Goal: Use online tool/utility: Utilize a website feature to perform a specific function

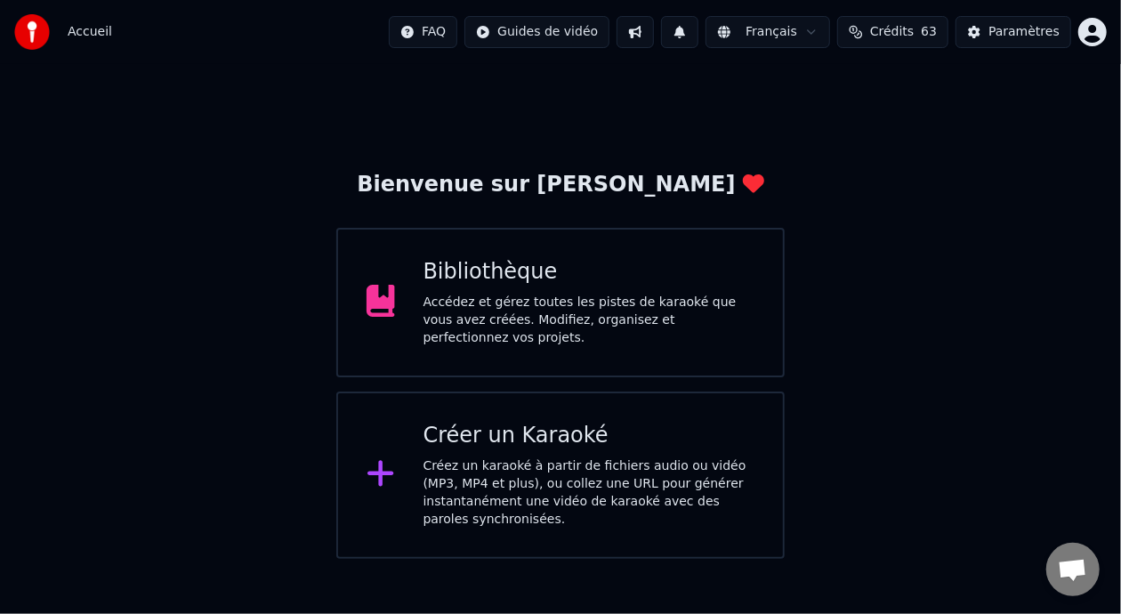
click at [581, 322] on div "Accédez et gérez toutes les pistes de karaoké que vous avez créées. Modifiez, o…" at bounding box center [590, 320] width 332 height 53
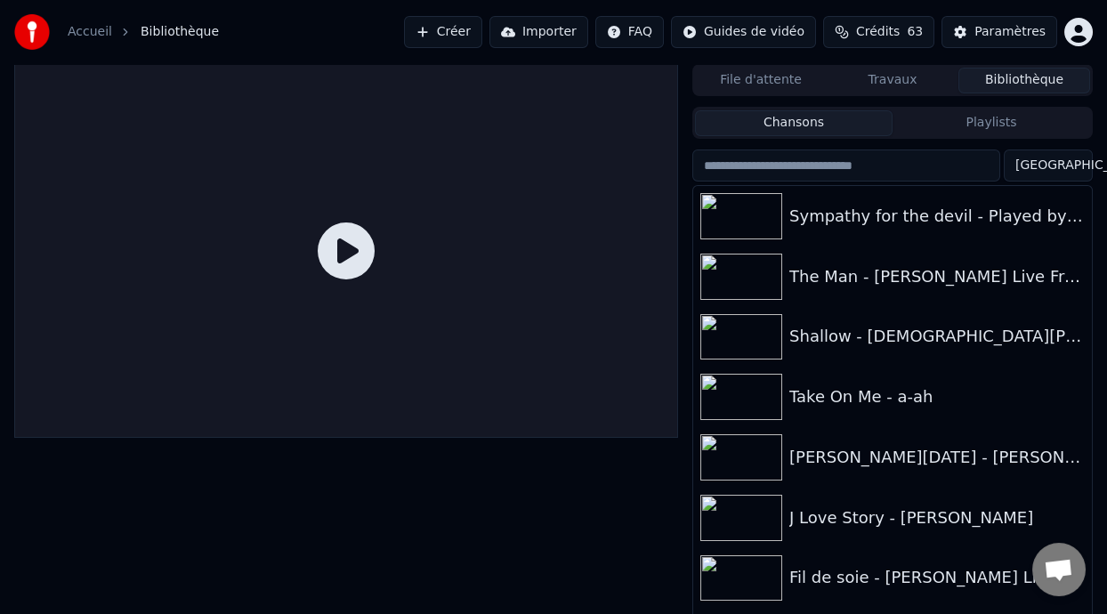
click at [1002, 113] on button "Playlists" at bounding box center [992, 123] width 198 height 26
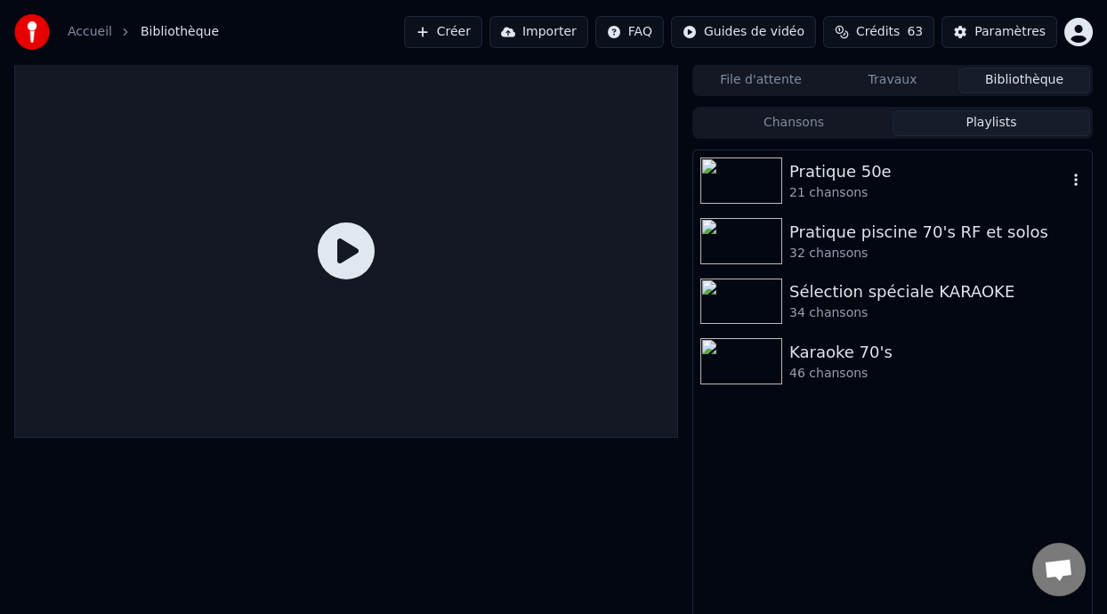
click at [895, 176] on div "Pratique 50e" at bounding box center [928, 171] width 278 height 25
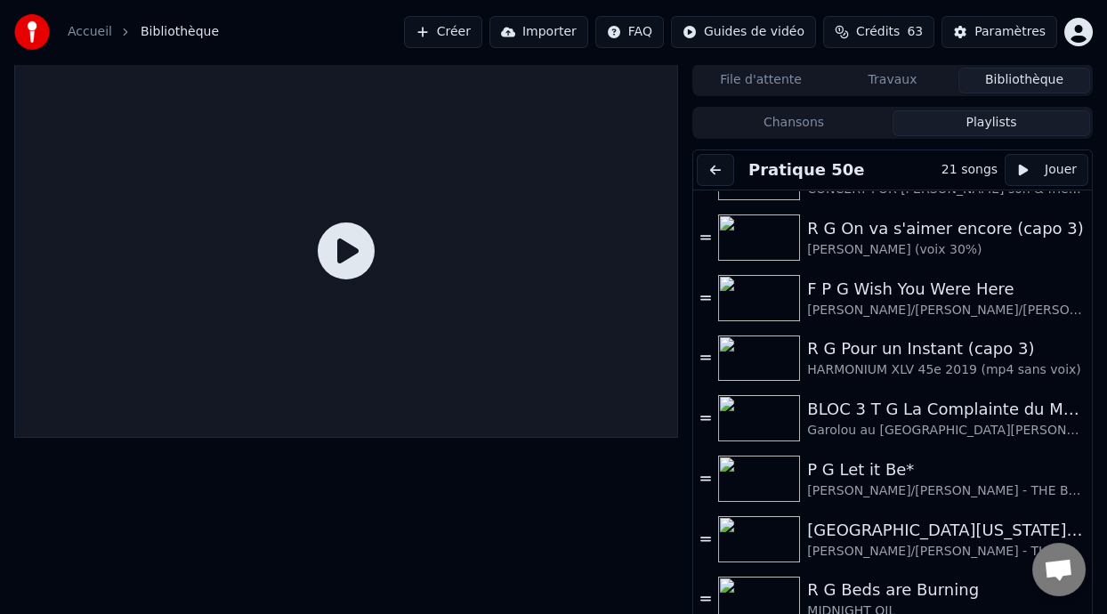
scroll to position [221, 0]
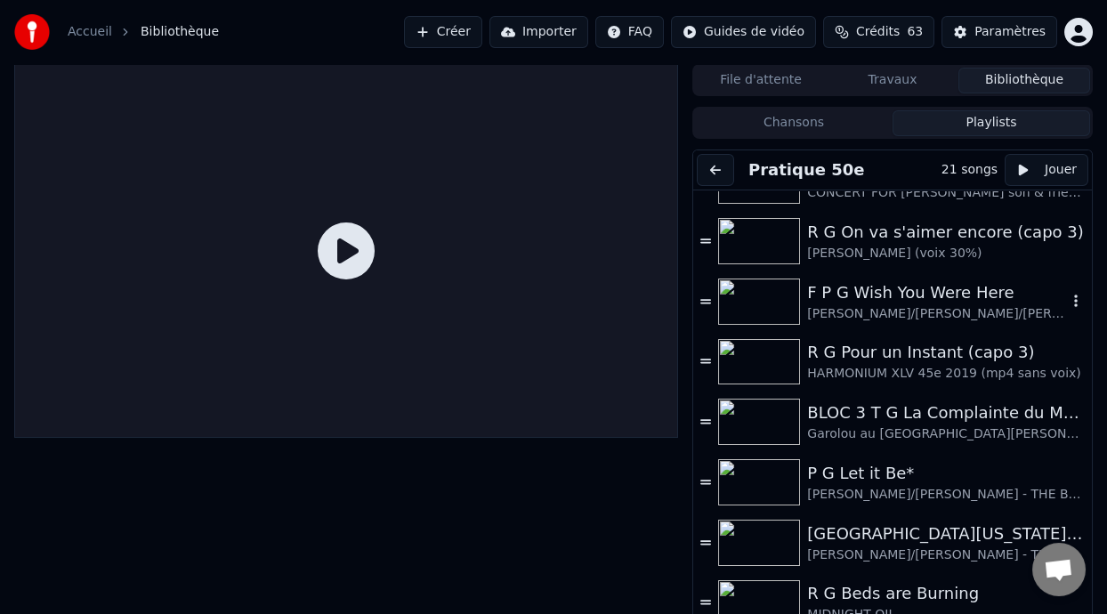
click at [913, 287] on div "F P G Wish You Were Here" at bounding box center [937, 292] width 260 height 25
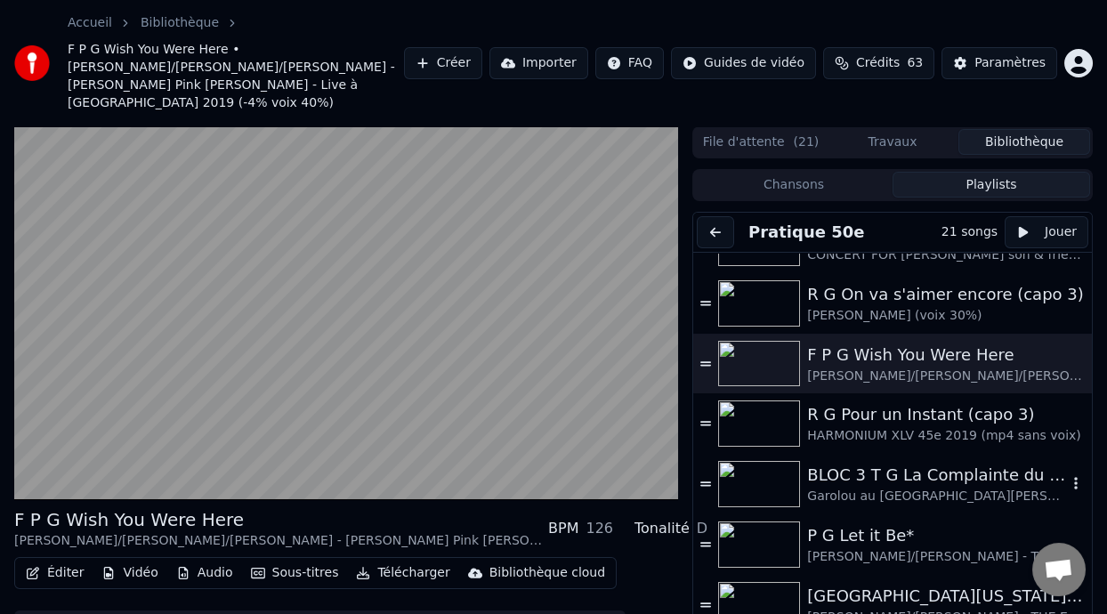
scroll to position [70, 0]
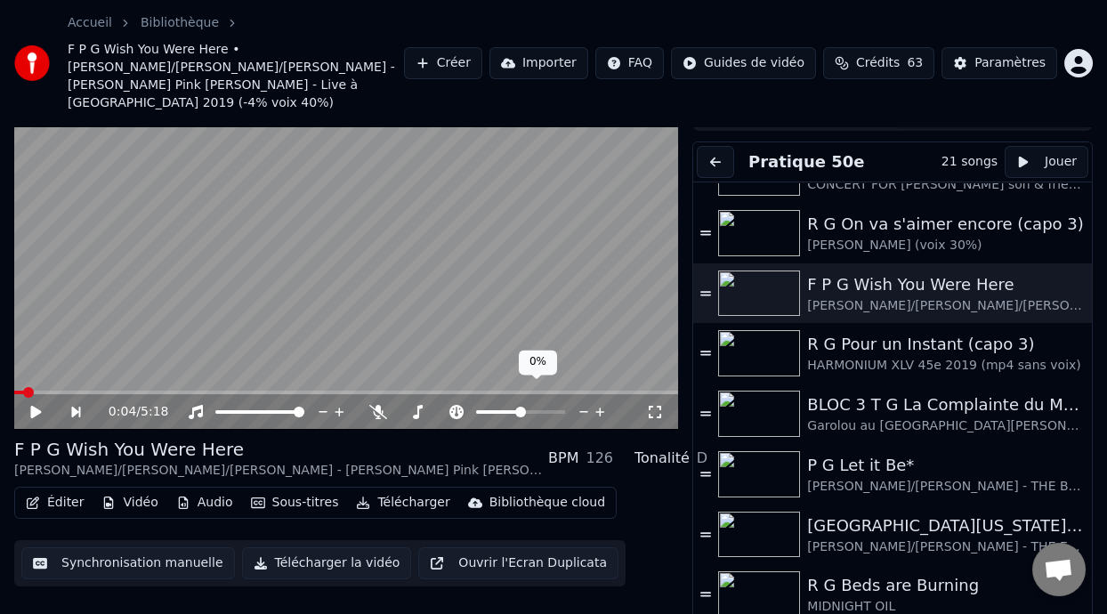
click at [515, 407] on span at bounding box center [520, 412] width 11 height 11
click at [515, 407] on span at bounding box center [516, 412] width 11 height 11
click at [379, 405] on icon at bounding box center [378, 412] width 18 height 14
click at [36, 406] on icon at bounding box center [35, 412] width 11 height 12
click at [38, 405] on icon at bounding box center [48, 412] width 40 height 14
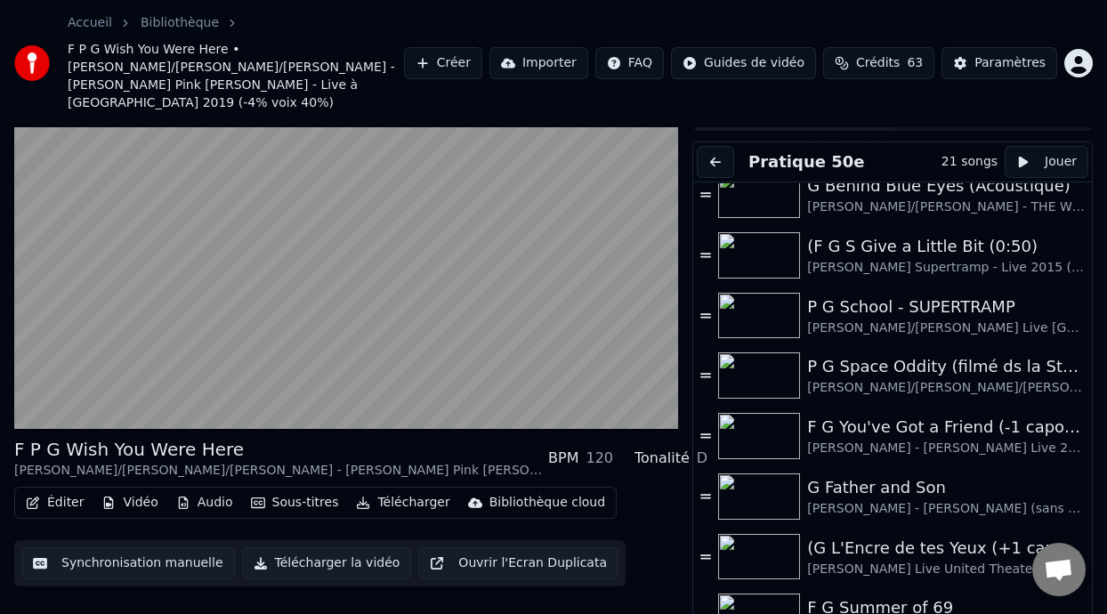
scroll to position [672, 0]
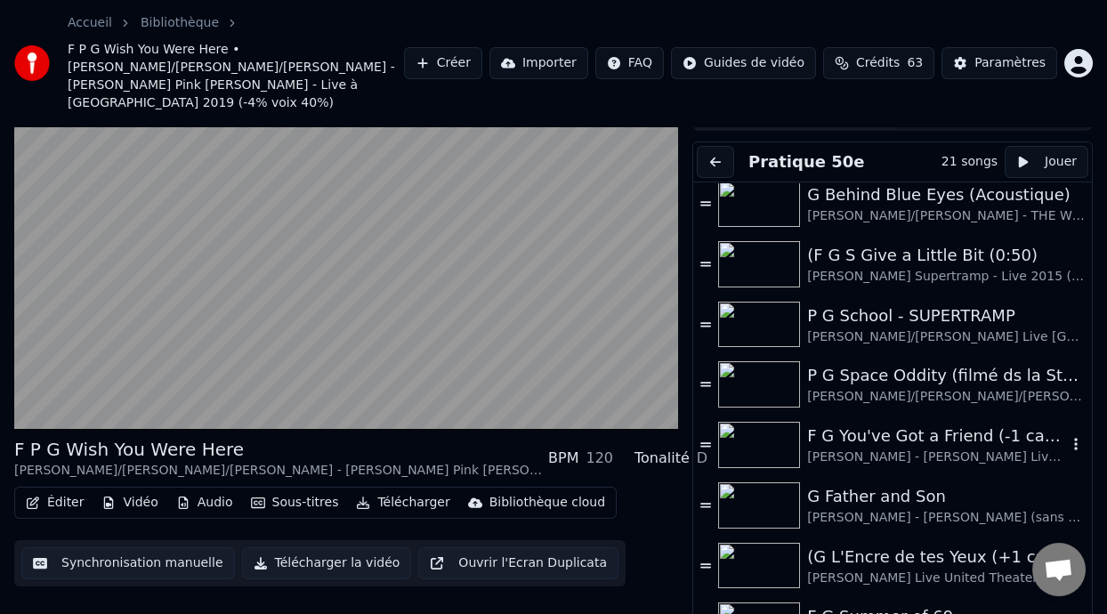
click at [848, 449] on div "[PERSON_NAME] - [PERSON_NAME] Live 2021 (voix 35%)" at bounding box center [937, 458] width 260 height 18
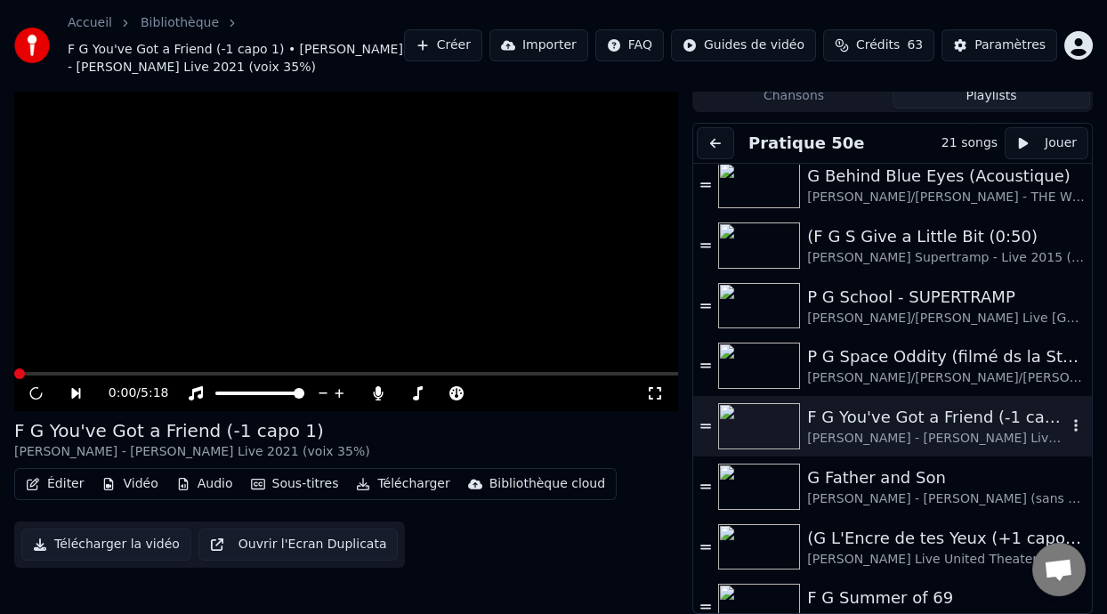
scroll to position [53, 0]
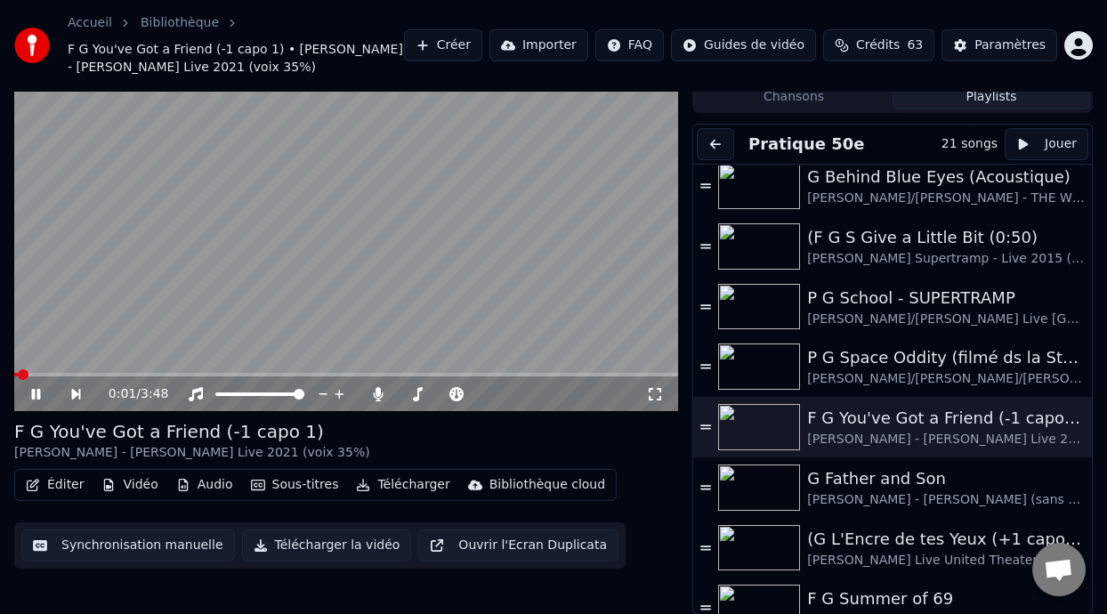
click at [38, 393] on icon at bounding box center [35, 394] width 9 height 11
click at [474, 393] on span at bounding box center [459, 395] width 45 height 4
click at [36, 391] on icon at bounding box center [35, 394] width 11 height 12
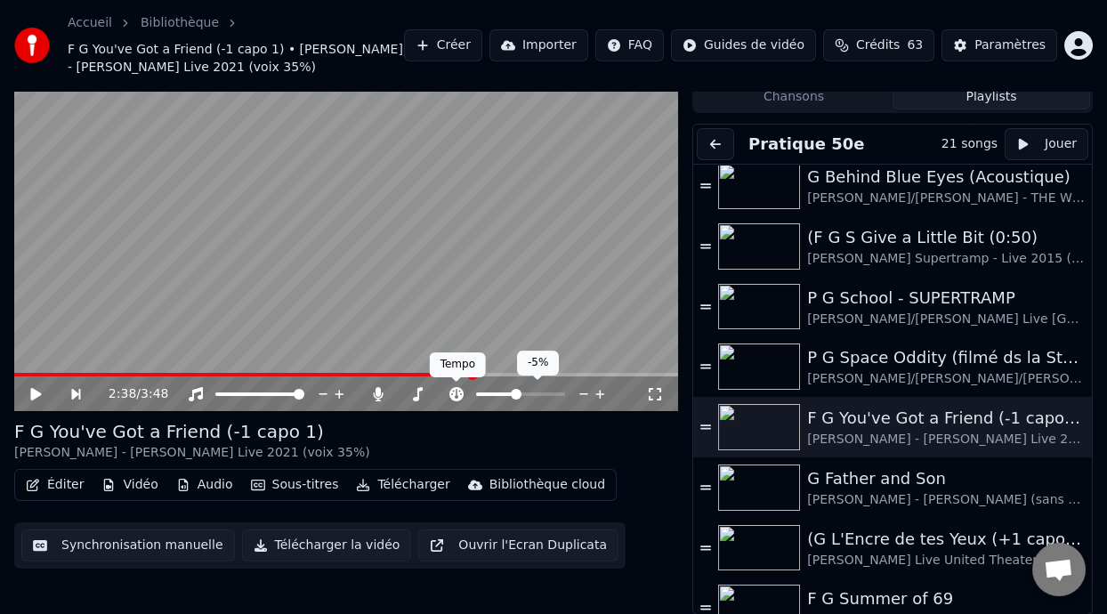
click at [459, 388] on icon at bounding box center [456, 394] width 14 height 14
click at [72, 482] on button "Éditer" at bounding box center [55, 485] width 72 height 25
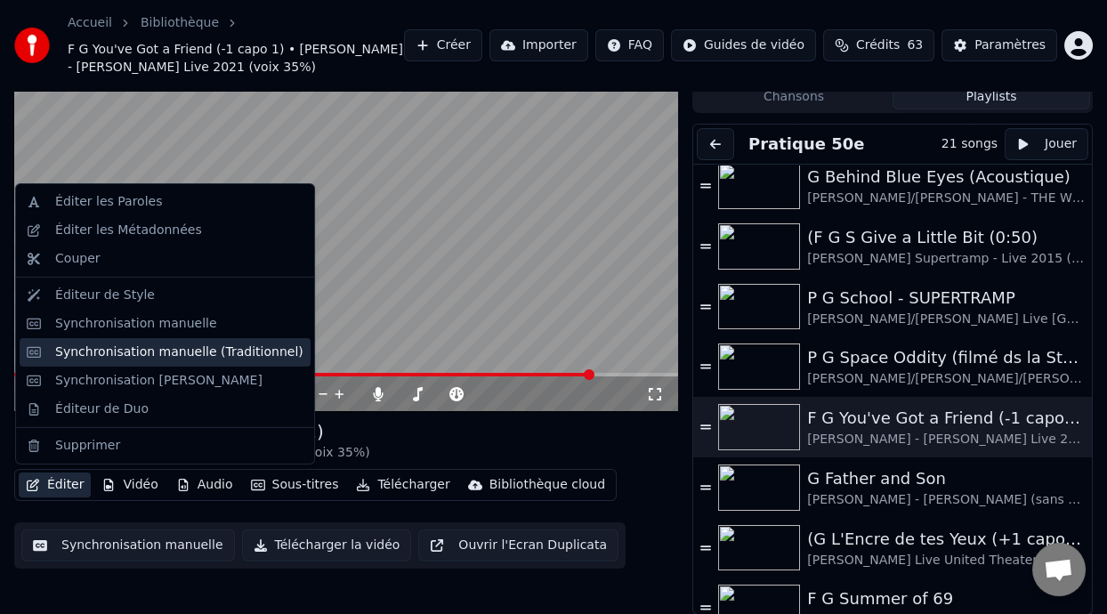
click at [233, 352] on div "Synchronisation manuelle (Traditionnel)" at bounding box center [179, 353] width 248 height 18
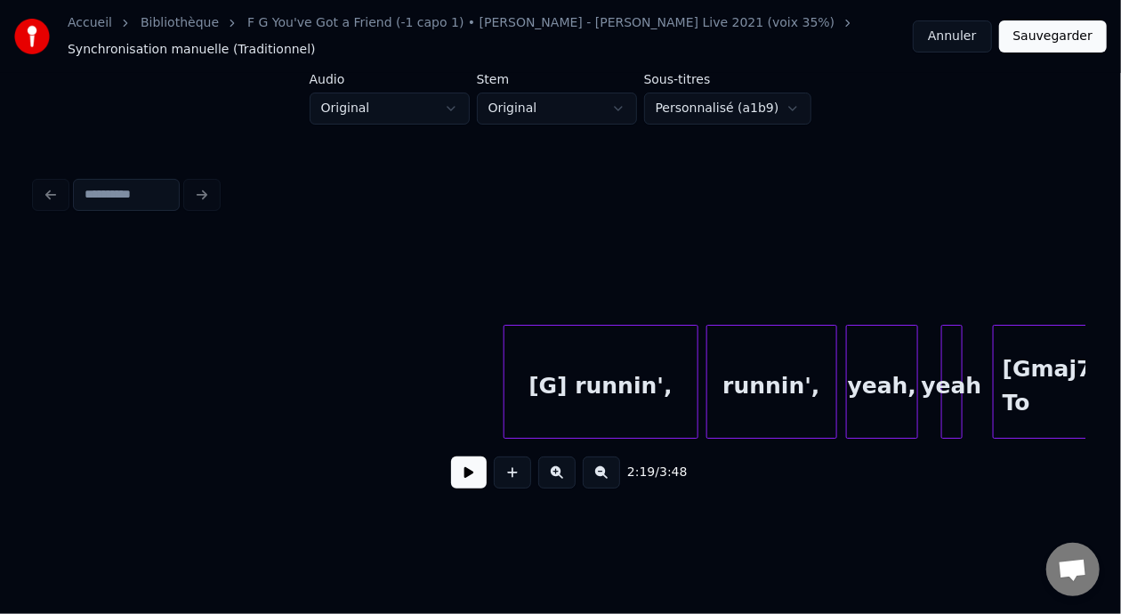
scroll to position [0, 21752]
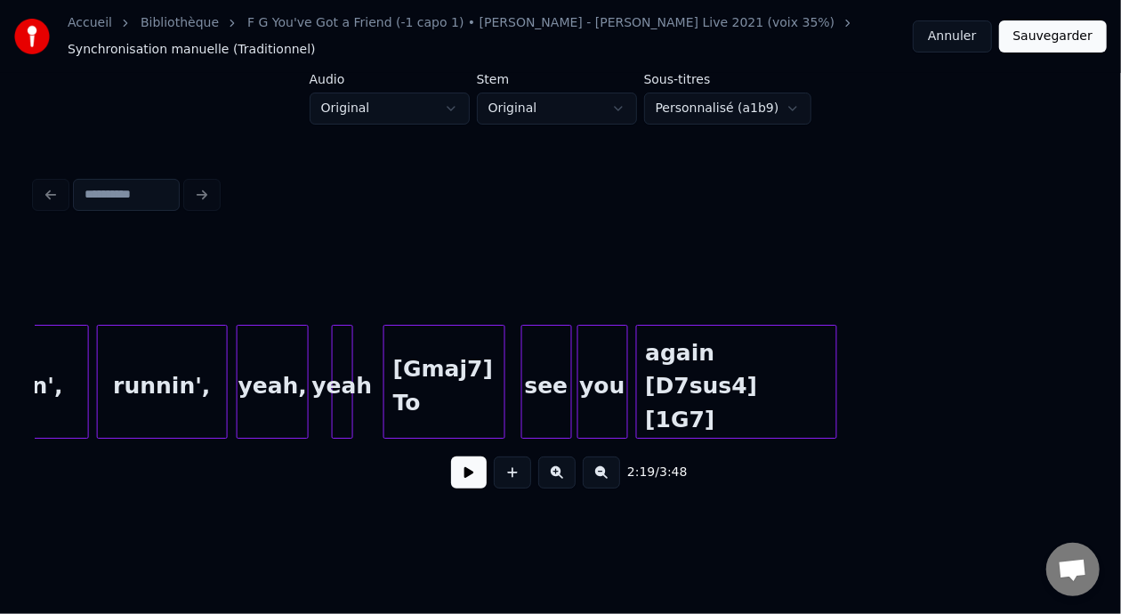
click at [776, 386] on div "again [D7sus4] [1G7]" at bounding box center [737, 386] width 200 height 121
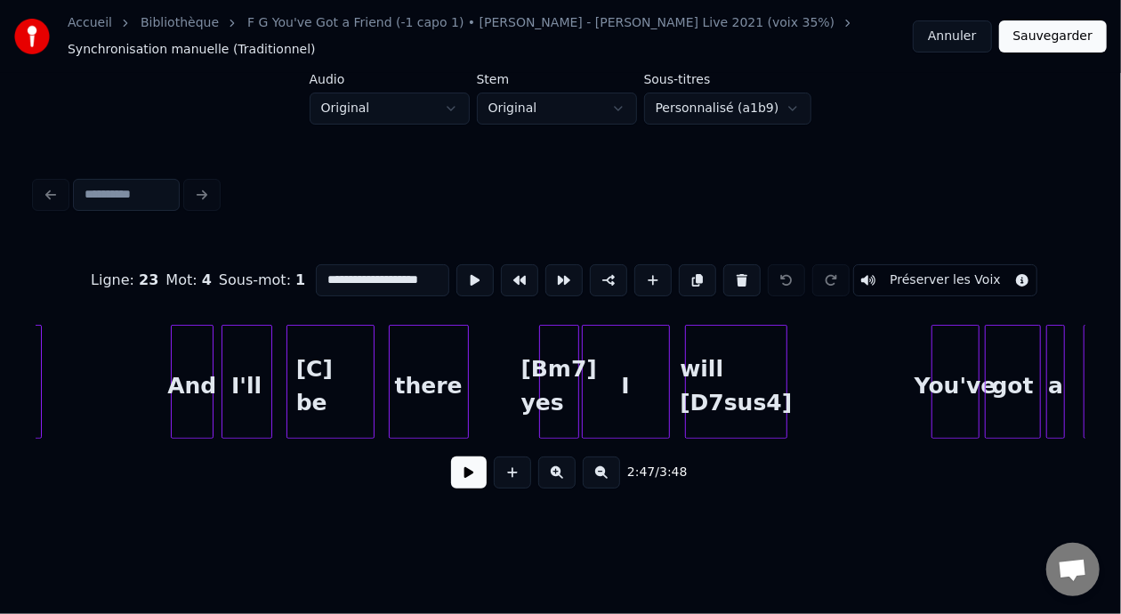
scroll to position [0, 24453]
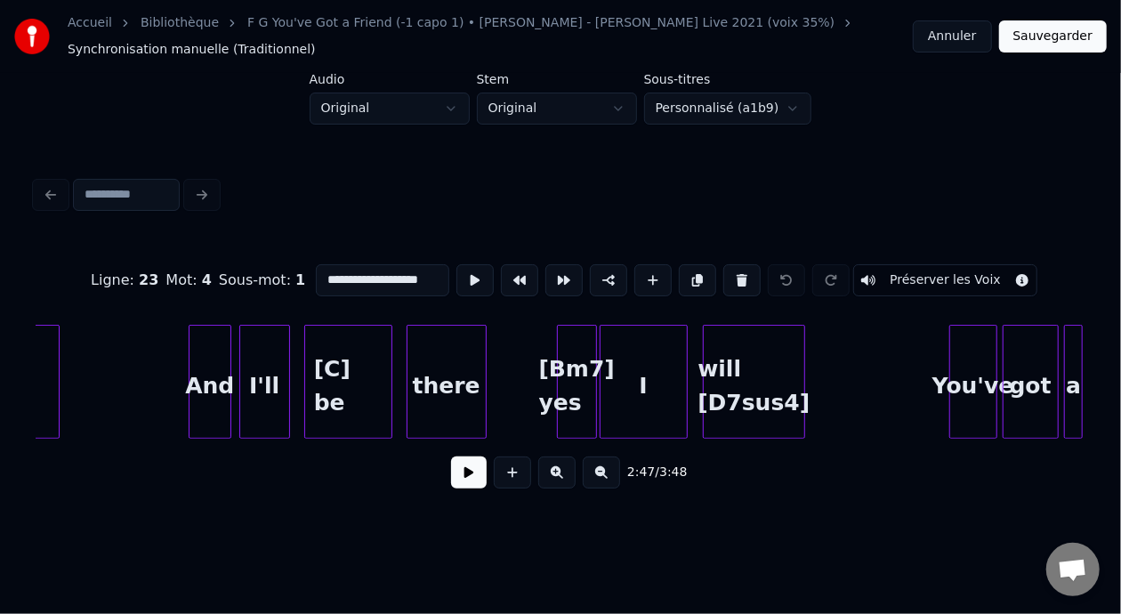
click at [221, 369] on div "And" at bounding box center [210, 386] width 41 height 121
type input "***"
click at [463, 482] on button at bounding box center [469, 473] width 36 height 32
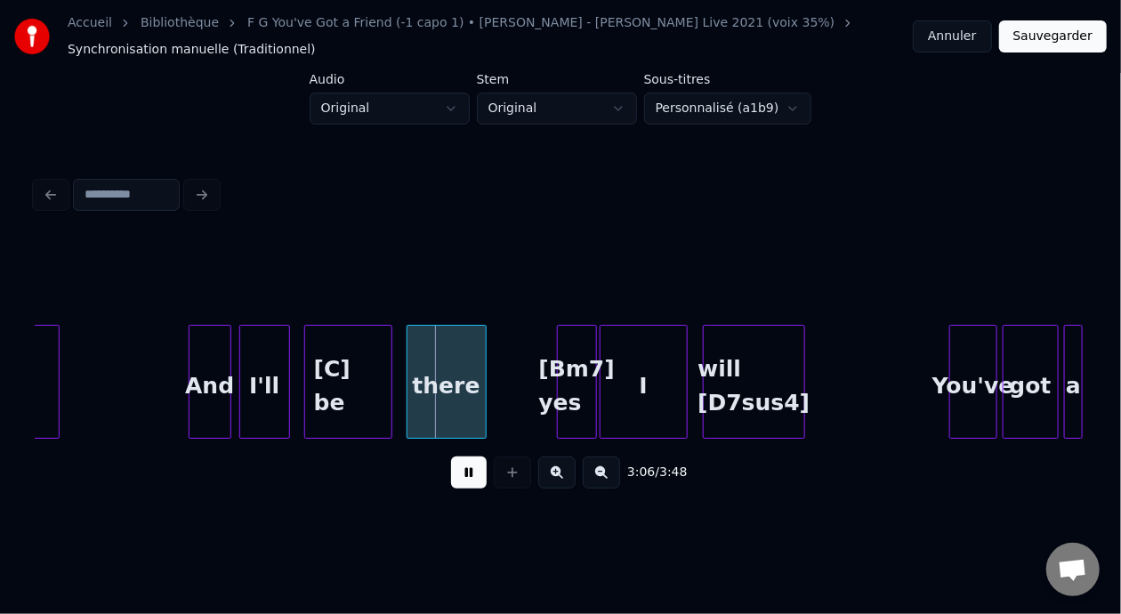
click at [464, 482] on button at bounding box center [469, 473] width 36 height 32
click at [465, 481] on button at bounding box center [469, 473] width 36 height 32
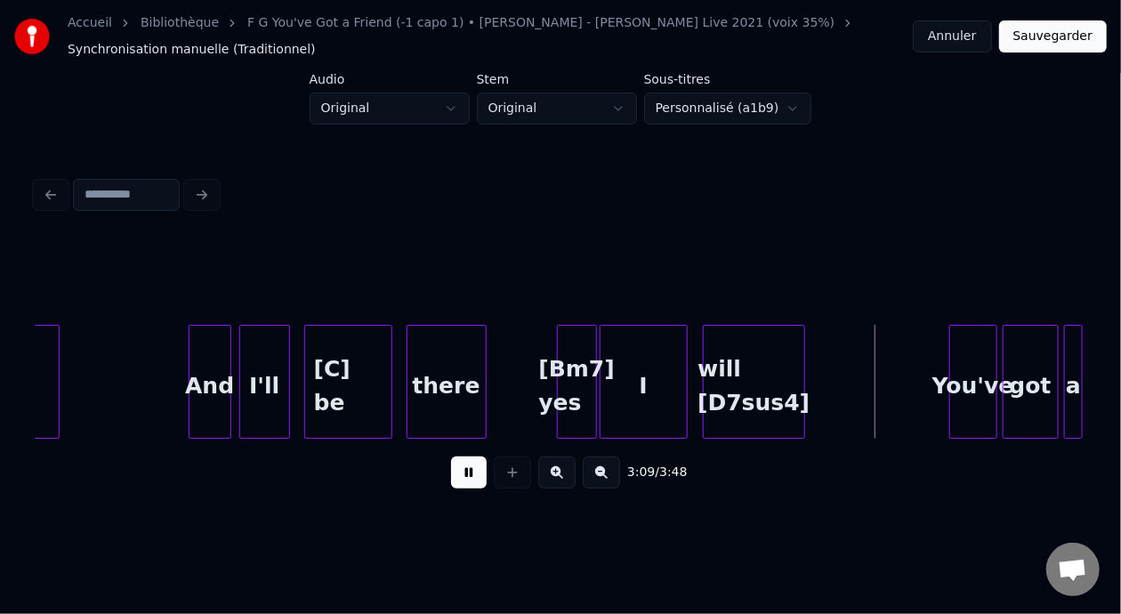
click at [465, 481] on button at bounding box center [469, 473] width 36 height 32
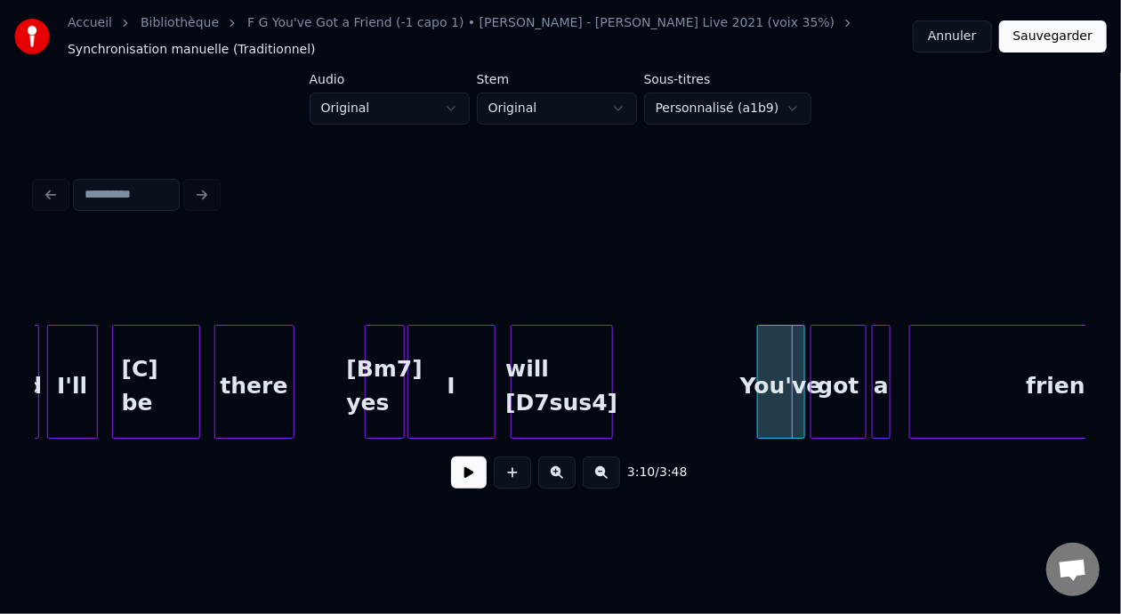
scroll to position [0, 24401]
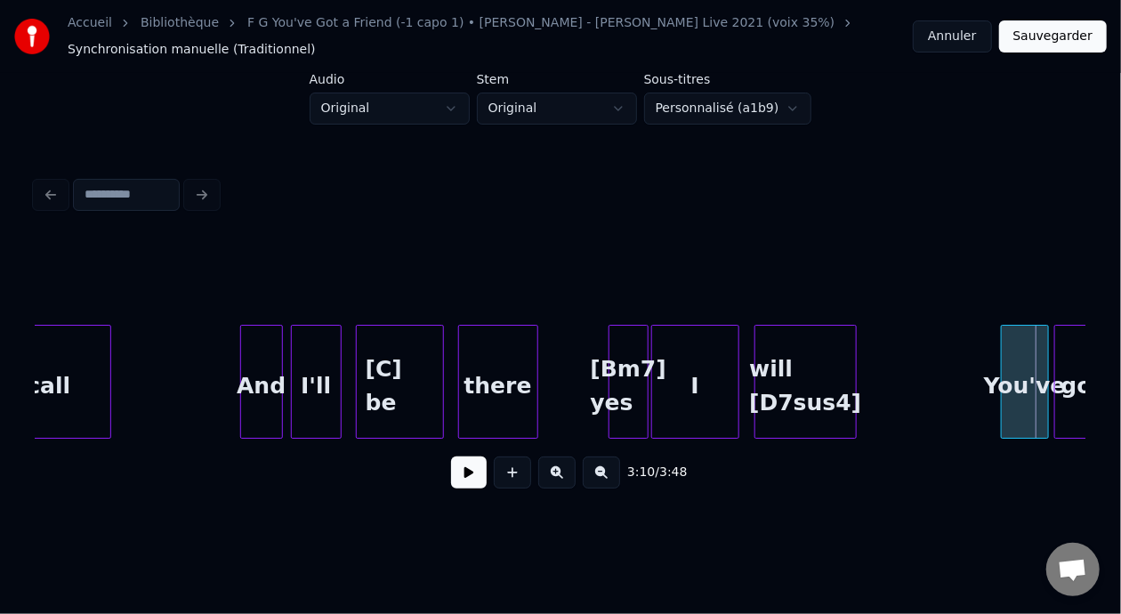
click at [817, 387] on div "will [D7sus4]" at bounding box center [806, 386] width 101 height 121
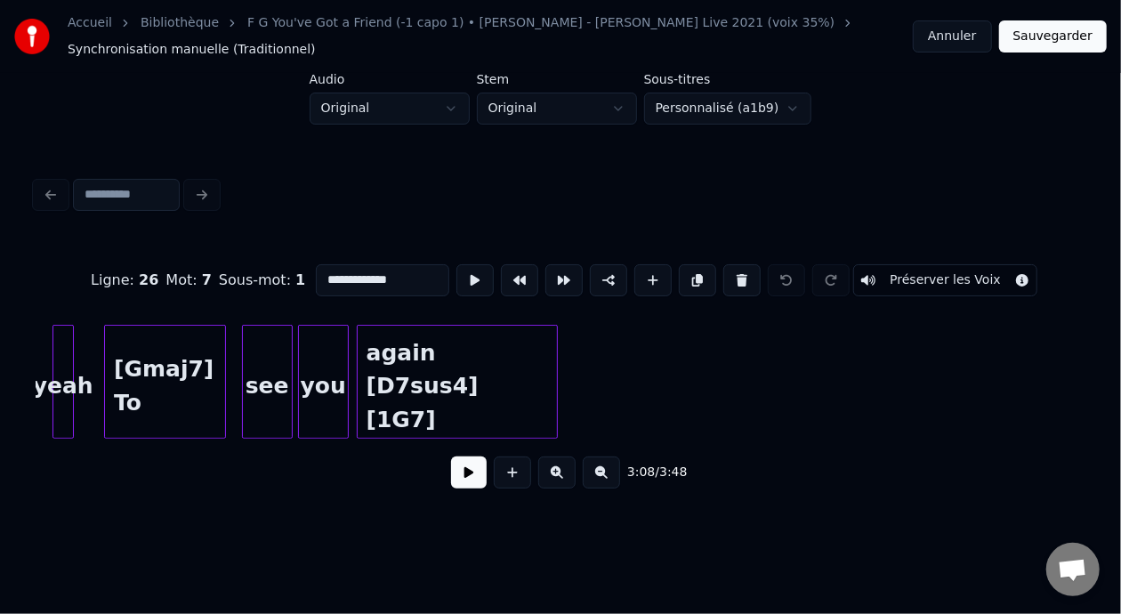
scroll to position [0, 22118]
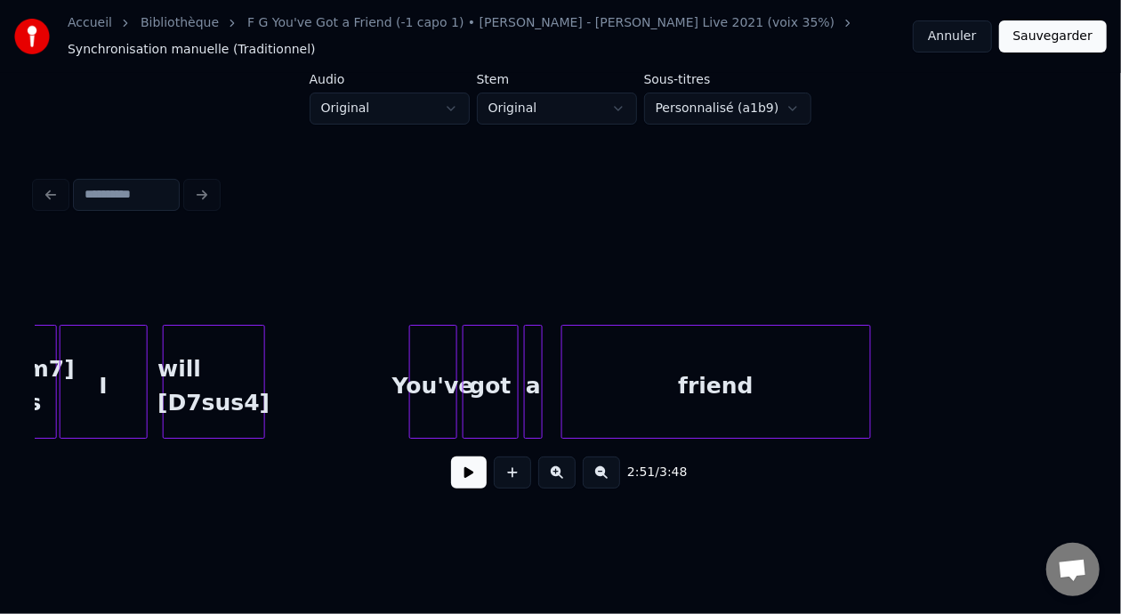
scroll to position [0, 24941]
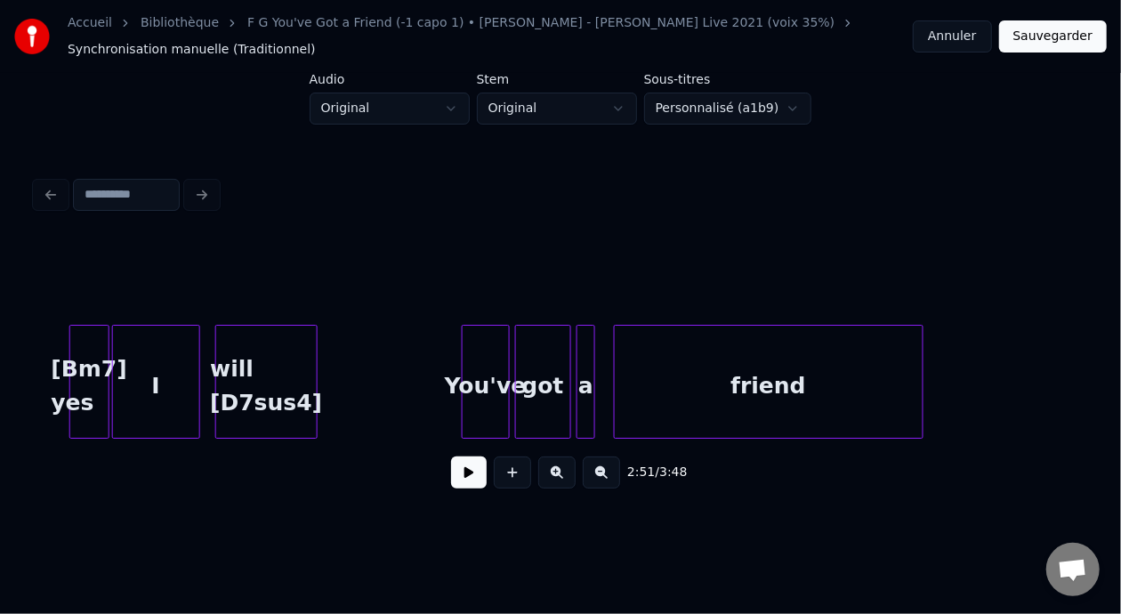
click at [278, 389] on div "will [D7sus4]" at bounding box center [266, 386] width 101 height 121
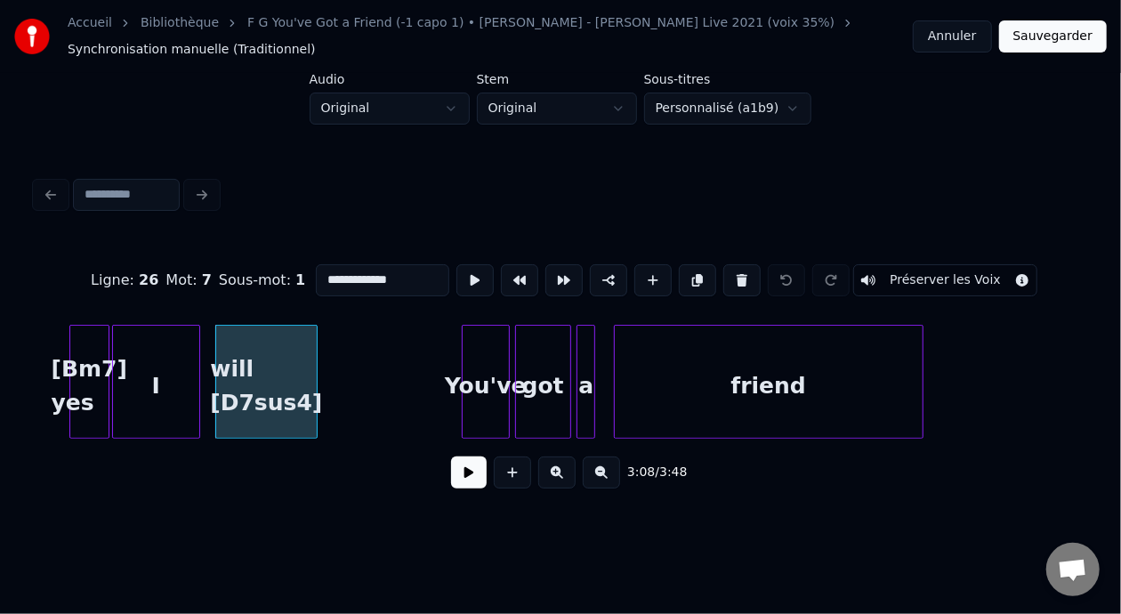
click at [364, 271] on input "**********" at bounding box center [383, 280] width 134 height 32
click at [354, 273] on input "**********" at bounding box center [383, 280] width 134 height 32
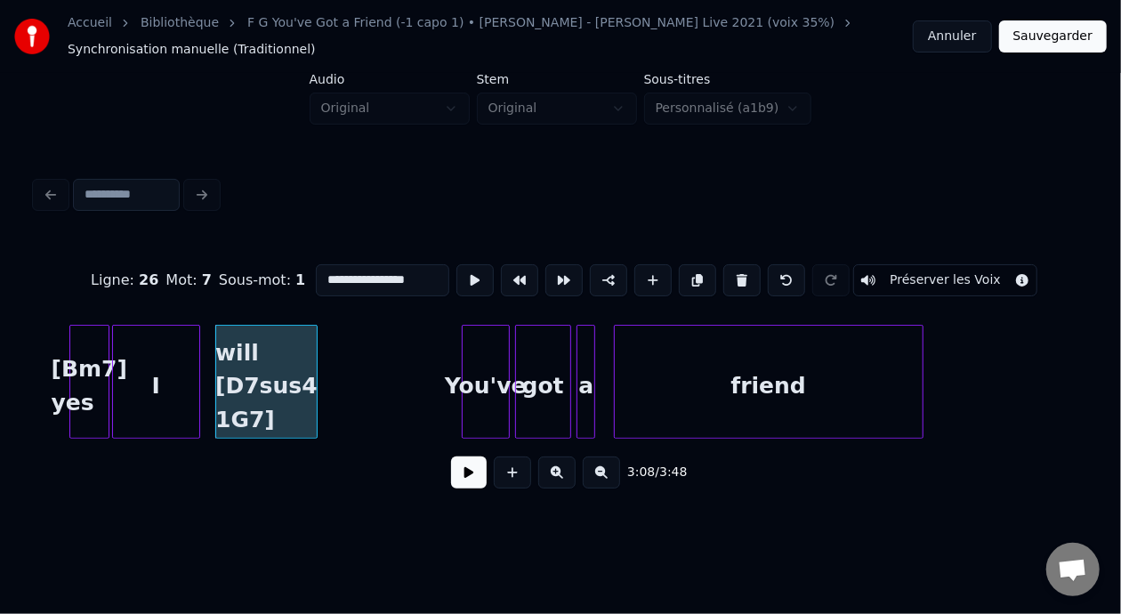
click at [272, 370] on div "will [D7sus4 1G7]" at bounding box center [266, 386] width 101 height 121
click at [152, 379] on div "I" at bounding box center [156, 386] width 86 height 121
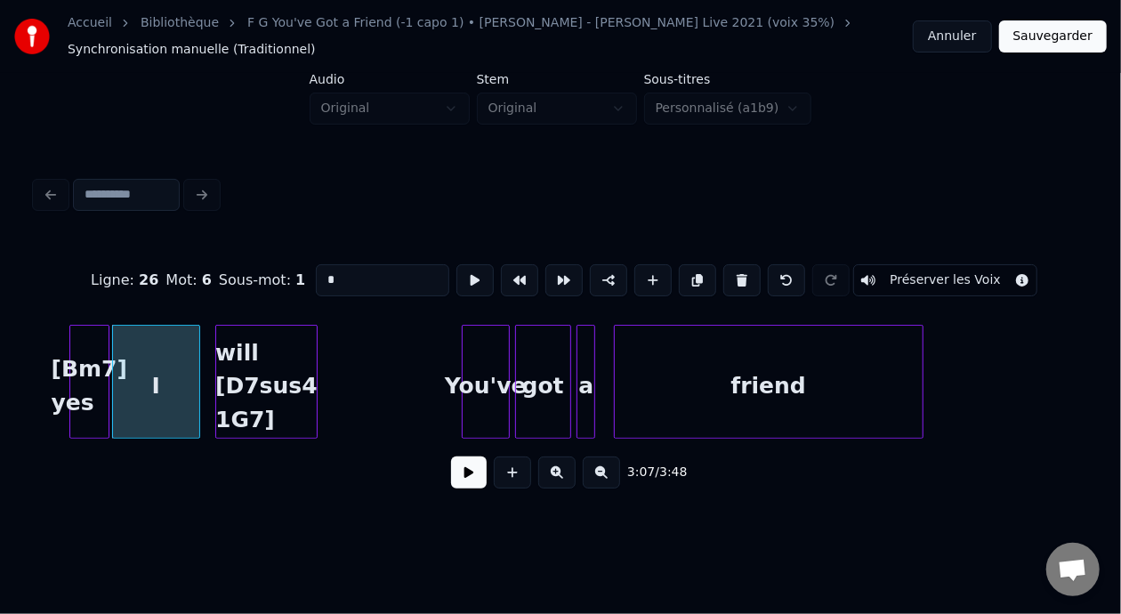
click at [99, 377] on div "[Bm7] yes" at bounding box center [89, 386] width 38 height 121
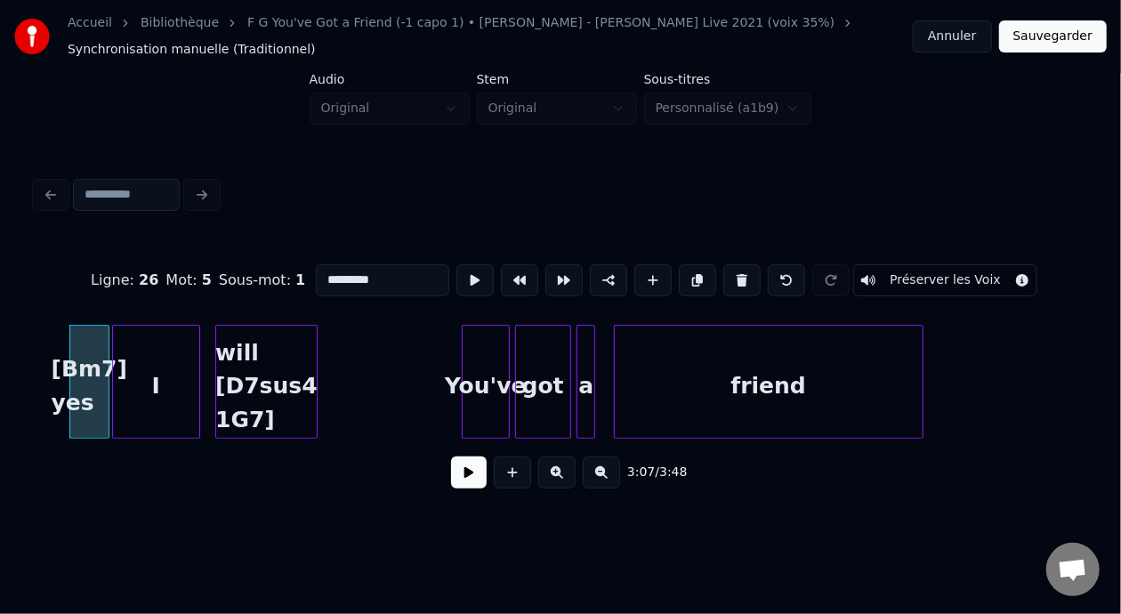
type input "*********"
click at [459, 480] on button at bounding box center [469, 473] width 36 height 32
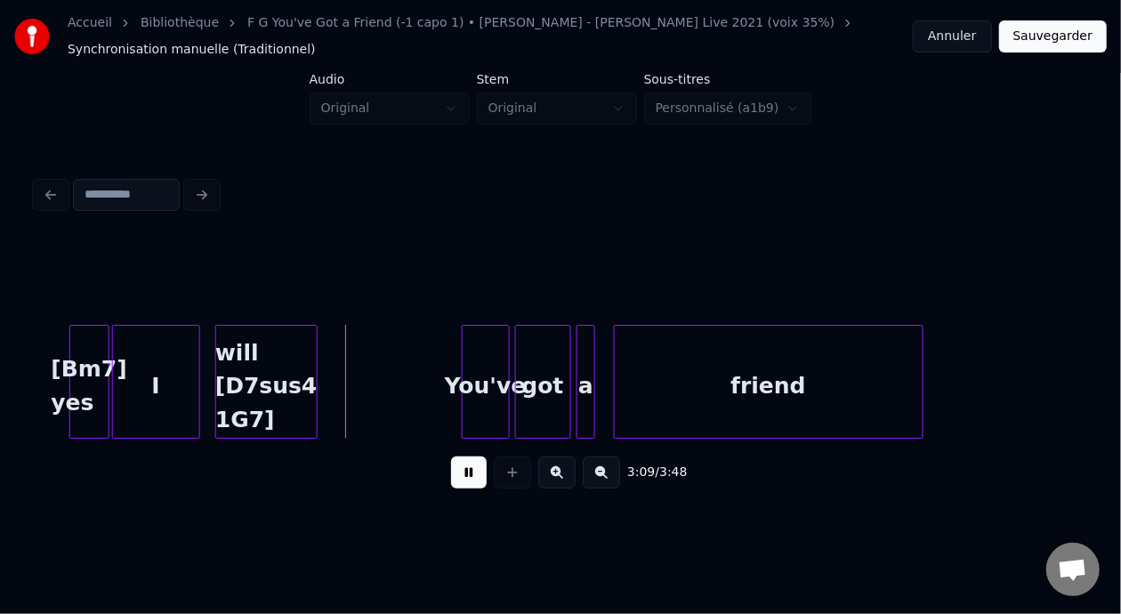
click at [459, 480] on button at bounding box center [469, 473] width 36 height 32
click at [461, 480] on button at bounding box center [469, 473] width 36 height 32
click at [246, 408] on div "will [D7sus4 1G7]" at bounding box center [266, 386] width 101 height 121
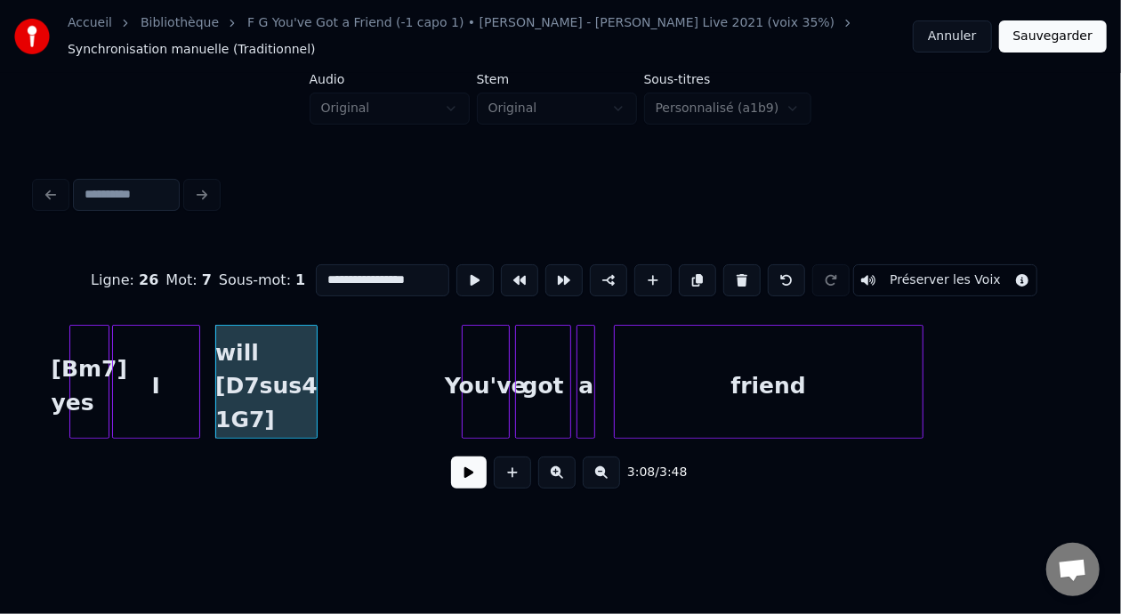
click at [362, 272] on input "**********" at bounding box center [383, 280] width 134 height 32
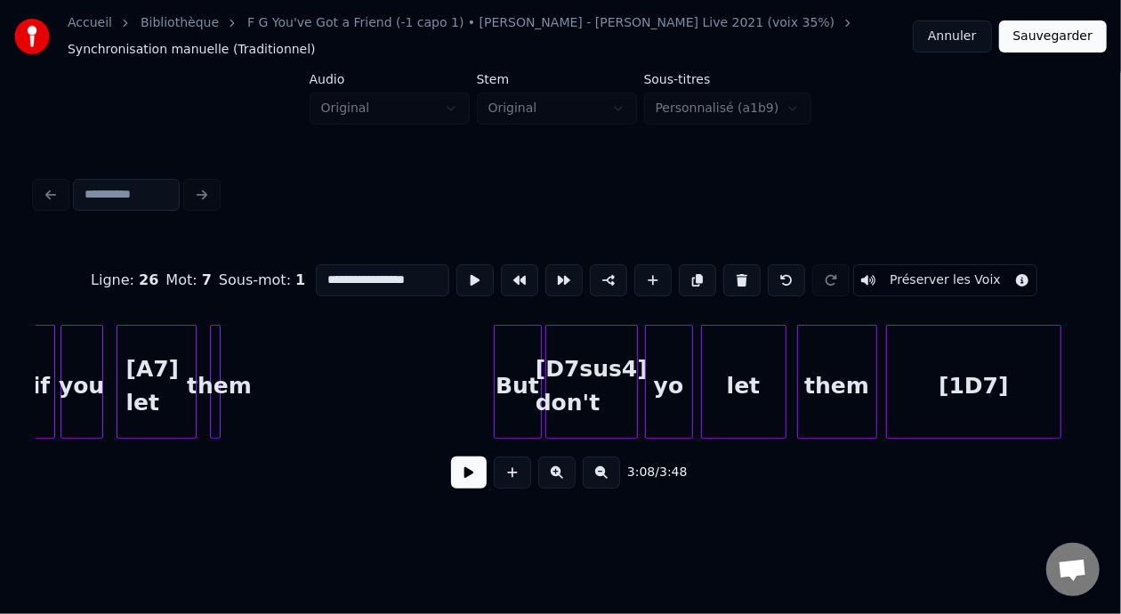
scroll to position [0, 18388]
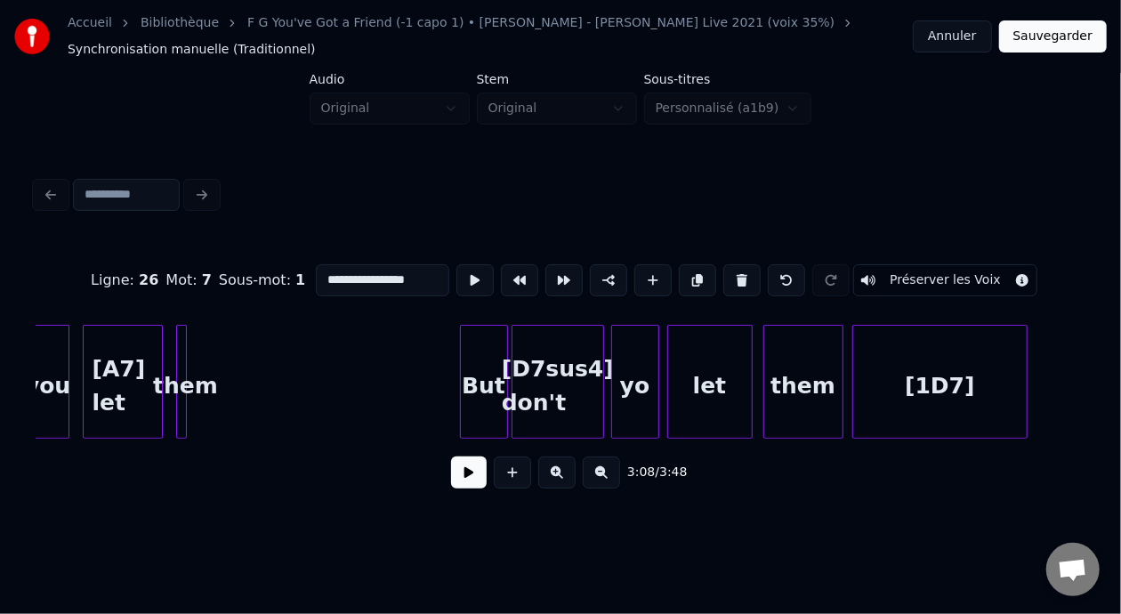
click at [516, 381] on div "[D7sus4] don't" at bounding box center [558, 382] width 93 height 114
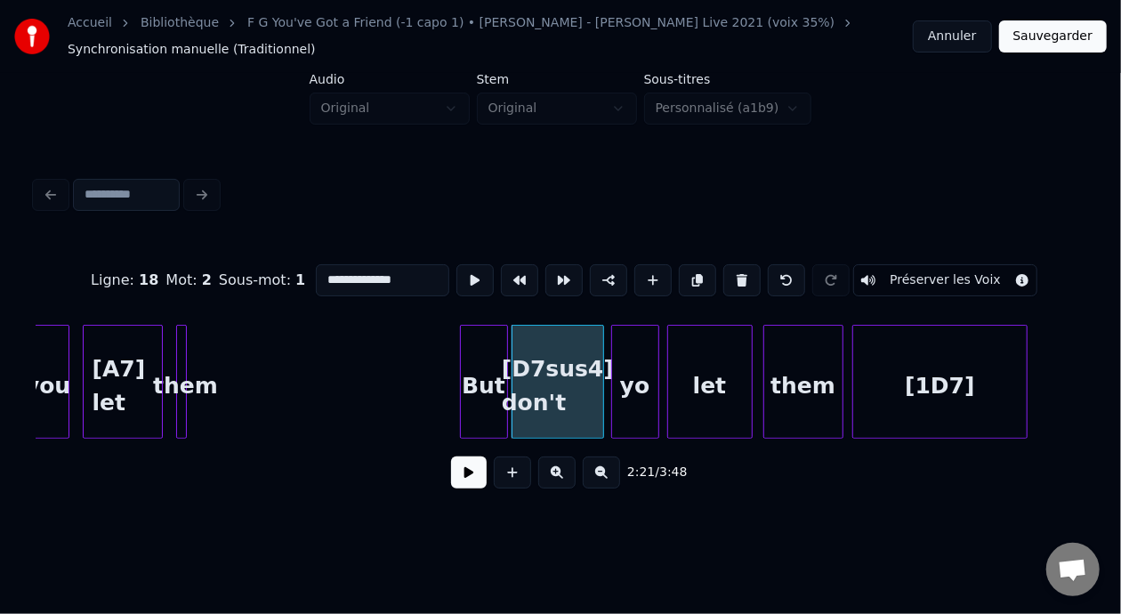
type input "**********"
click at [464, 476] on button at bounding box center [469, 473] width 36 height 32
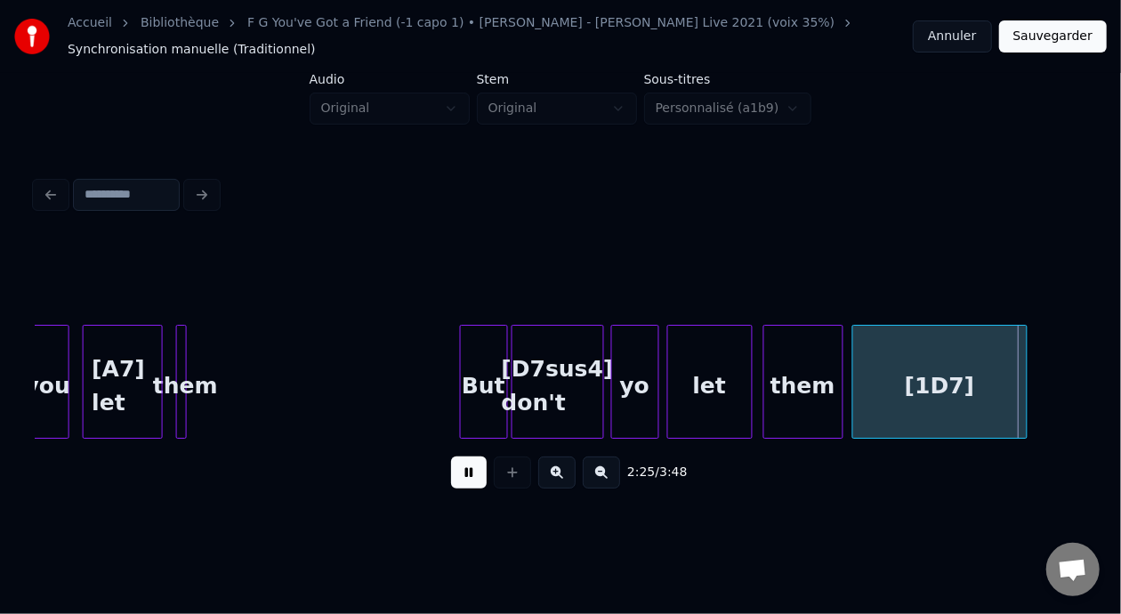
click at [464, 476] on button at bounding box center [469, 473] width 36 height 32
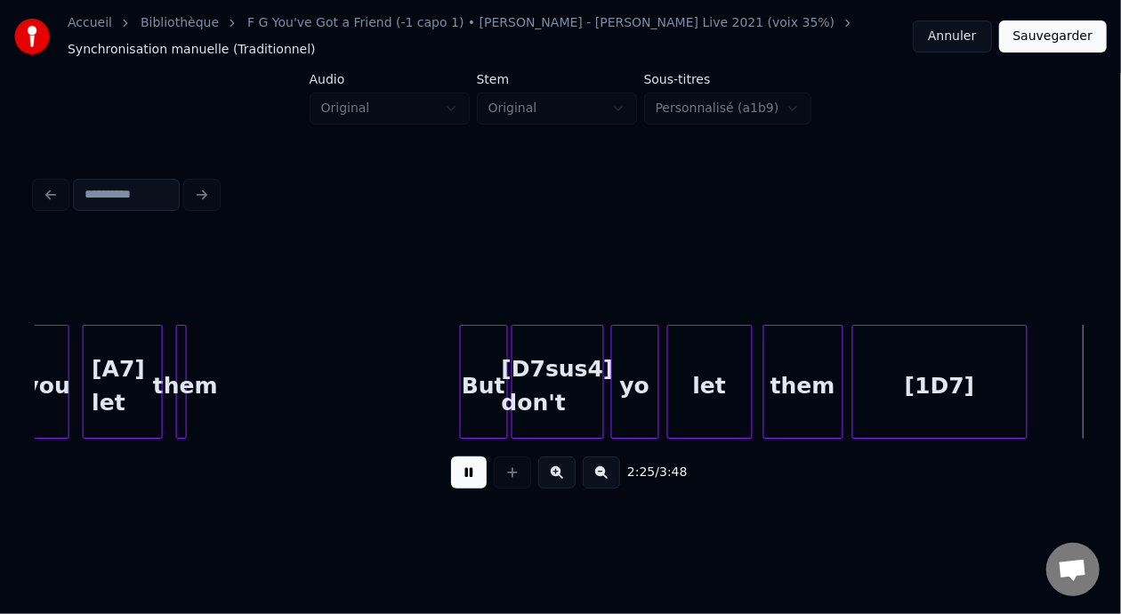
scroll to position [0, 19441]
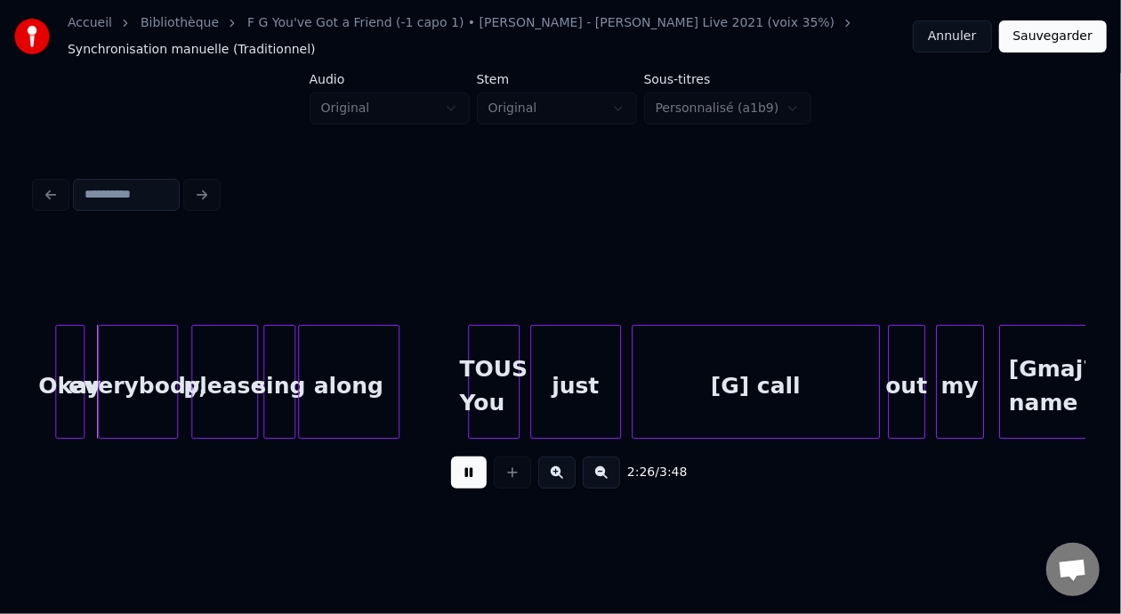
click at [464, 476] on button at bounding box center [469, 473] width 36 height 32
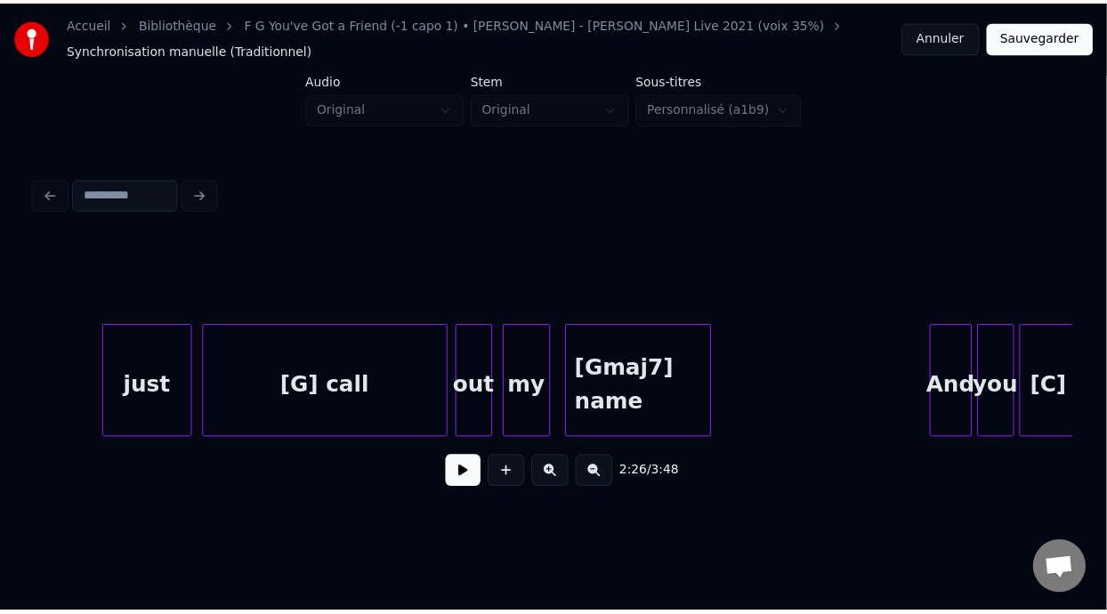
scroll to position [0, 19940]
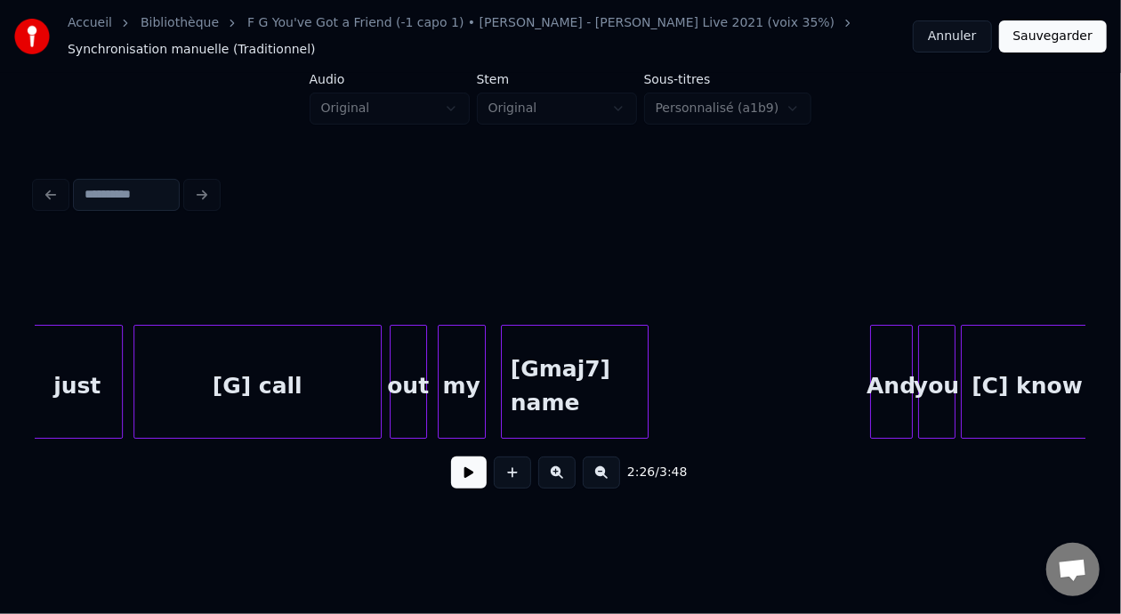
click at [1053, 38] on button "Sauvegarder" at bounding box center [1054, 36] width 108 height 32
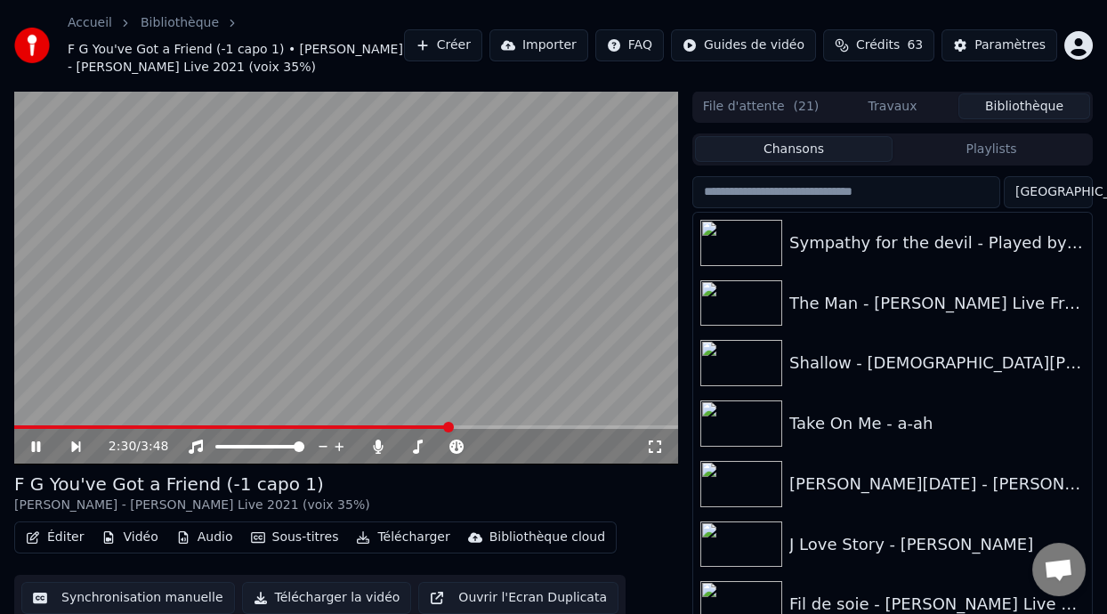
click at [450, 432] on span at bounding box center [448, 427] width 11 height 11
click at [520, 422] on span at bounding box center [517, 427] width 11 height 11
click at [454, 425] on span at bounding box center [451, 427] width 11 height 11
click at [34, 438] on div "2:32 / 3:48" at bounding box center [346, 447] width 650 height 18
click at [39, 443] on icon at bounding box center [35, 446] width 9 height 11
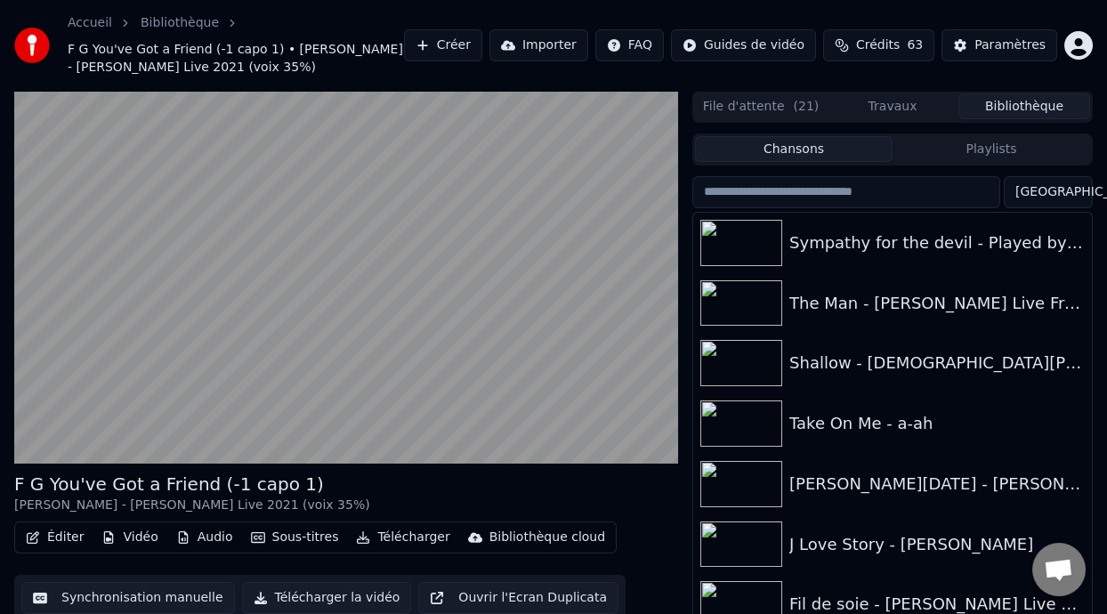
scroll to position [58, 0]
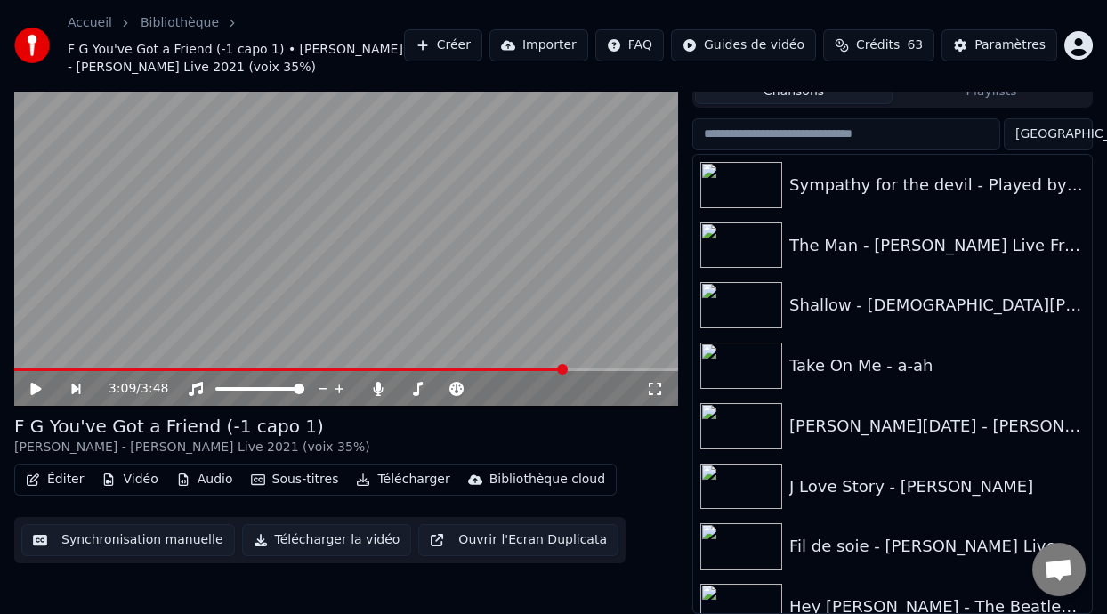
click at [73, 480] on button "Éditer" at bounding box center [55, 479] width 72 height 25
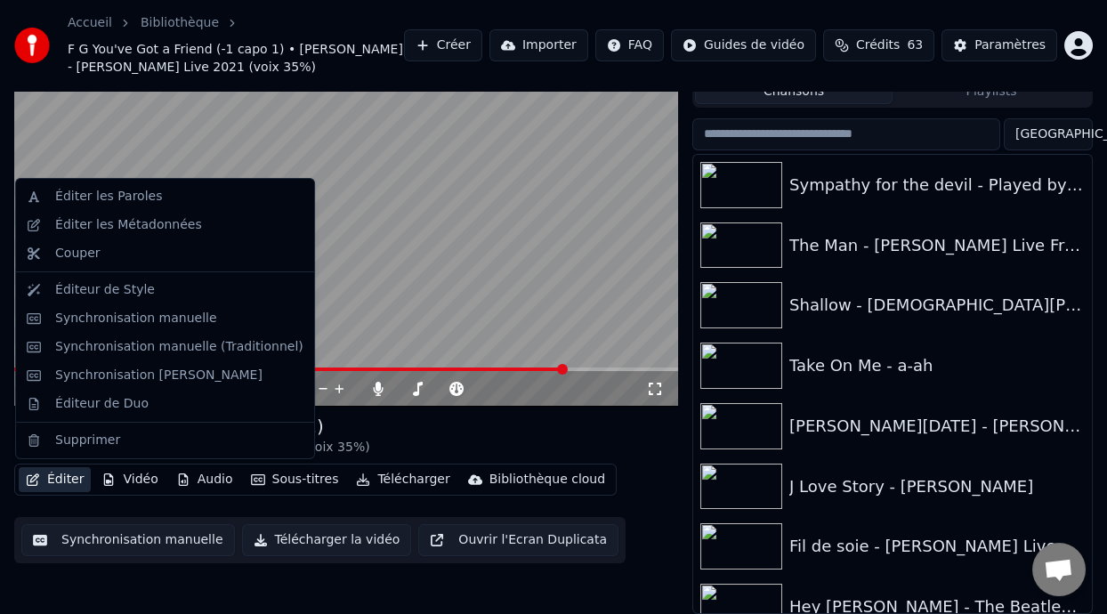
click at [400, 298] on video at bounding box center [346, 220] width 664 height 374
click at [64, 479] on button "Éditer" at bounding box center [55, 479] width 72 height 25
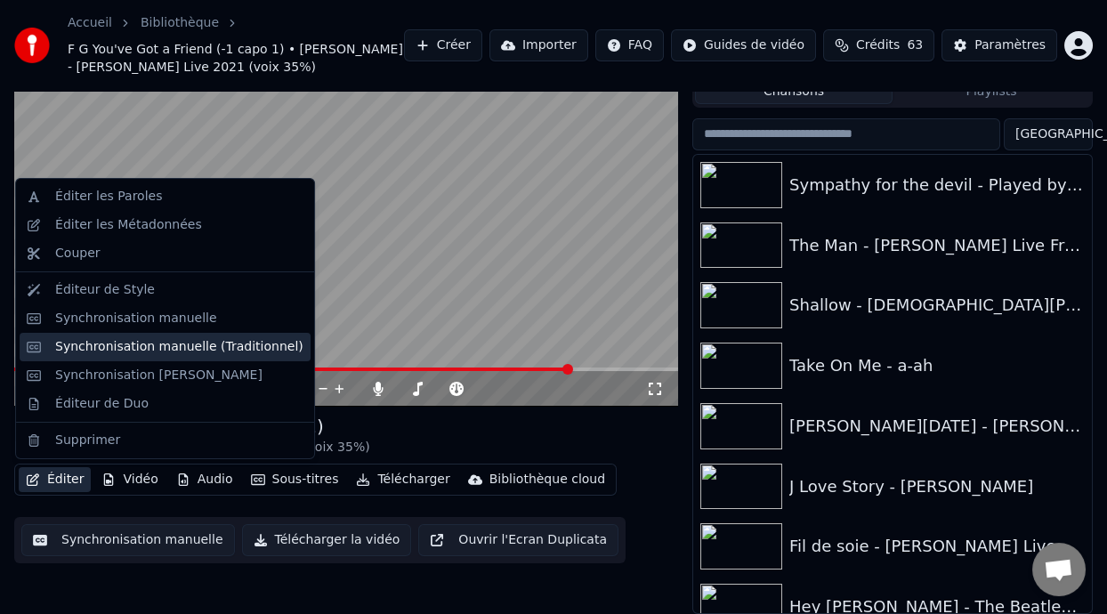
click at [194, 347] on div "Synchronisation manuelle (Traditionnel)" at bounding box center [179, 347] width 248 height 18
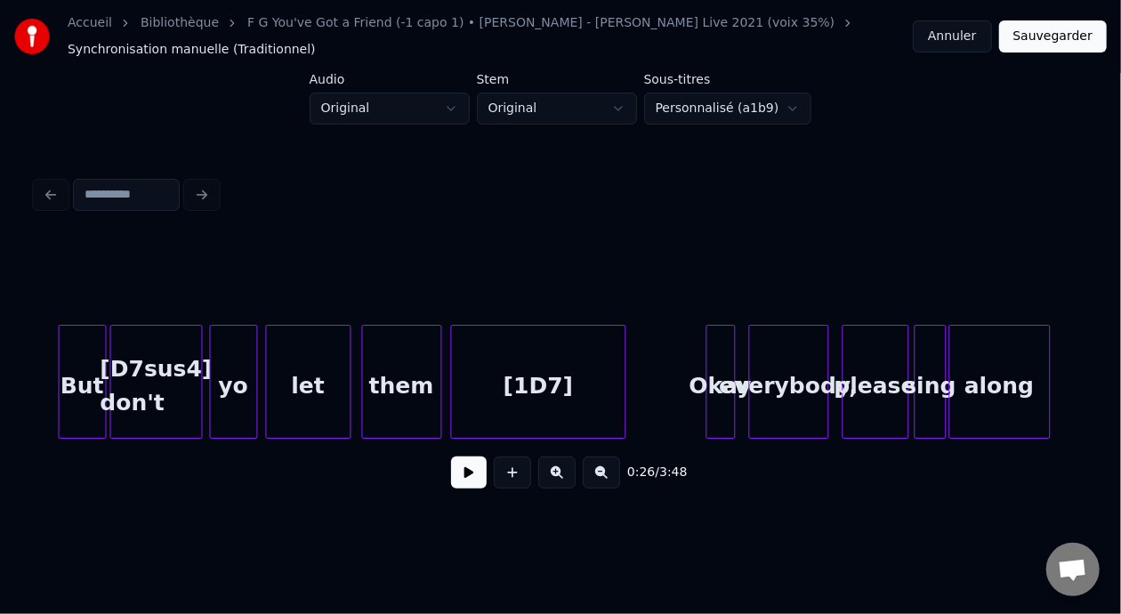
scroll to position [0, 20219]
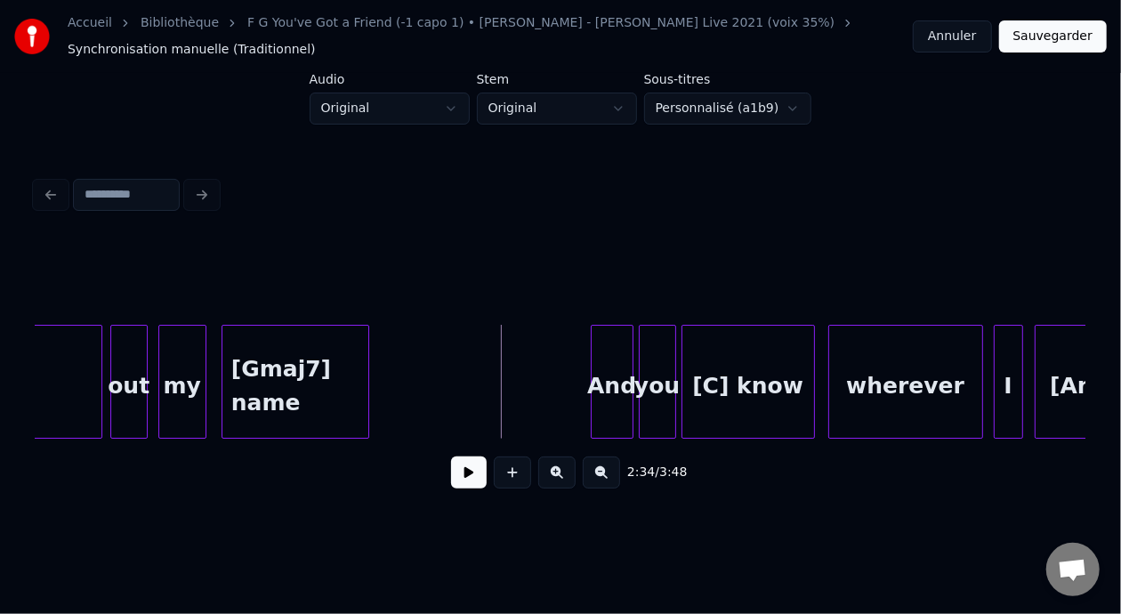
click at [459, 477] on button at bounding box center [469, 473] width 36 height 32
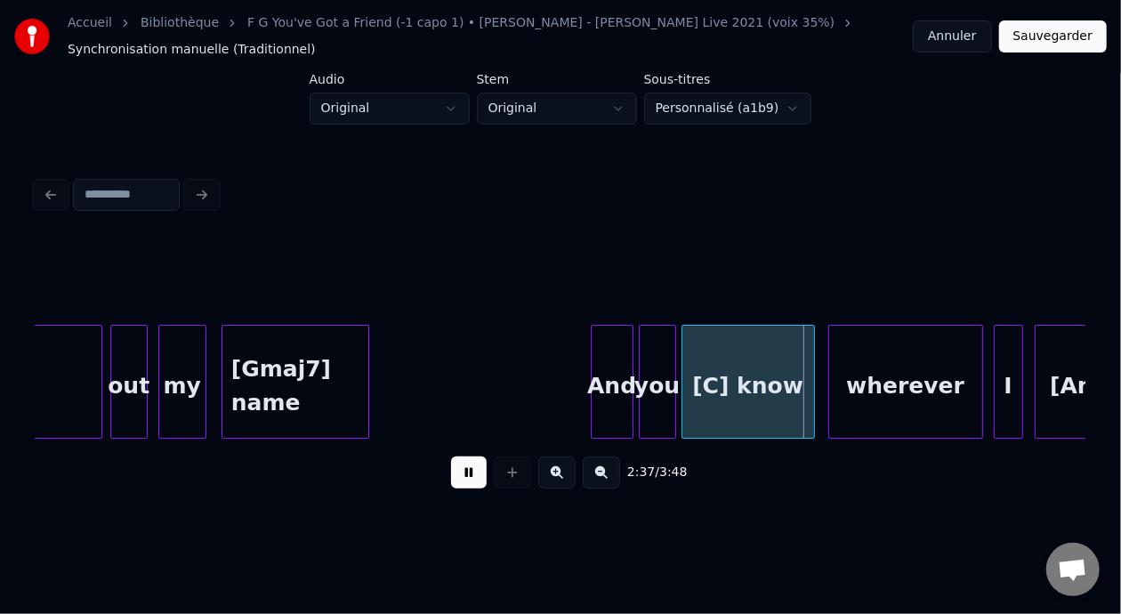
click at [456, 479] on button at bounding box center [469, 473] width 36 height 32
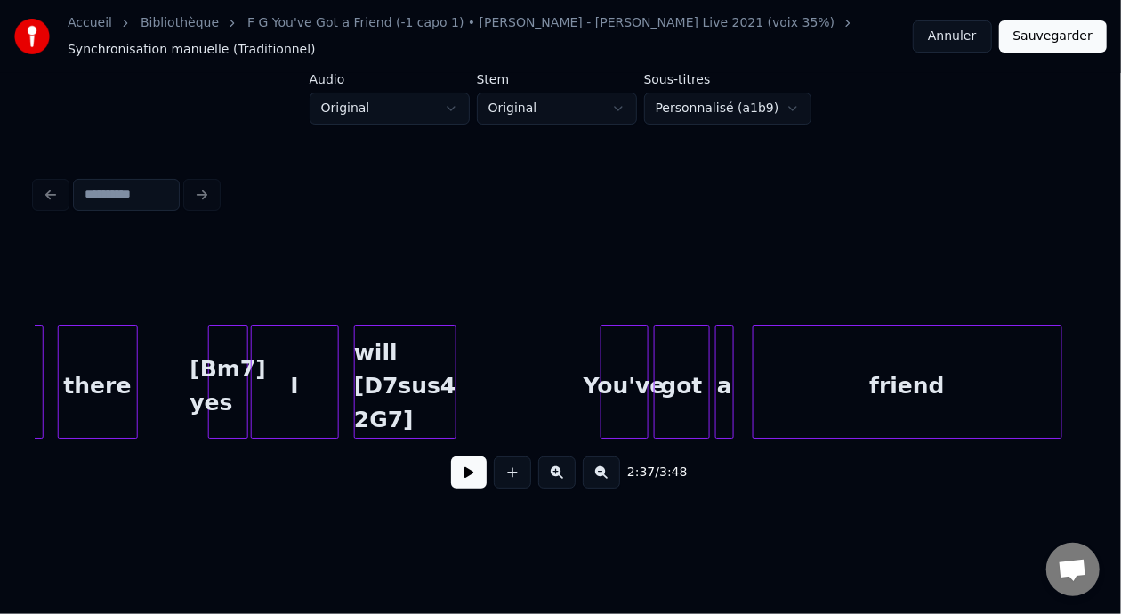
scroll to position [0, 24732]
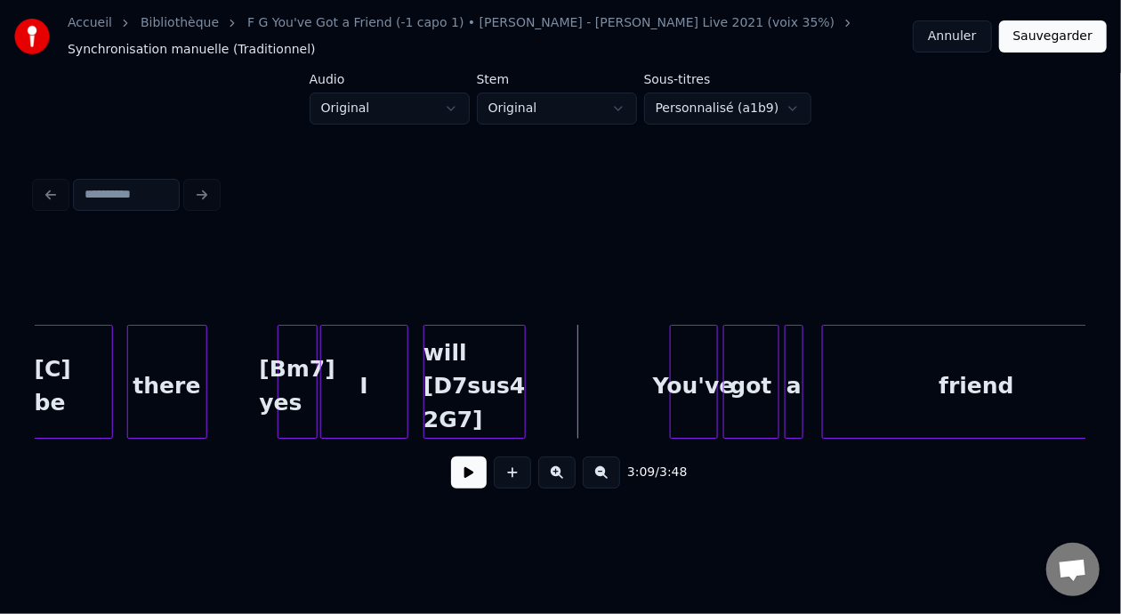
click at [471, 384] on div "will [D7sus4 2G7]" at bounding box center [475, 386] width 101 height 121
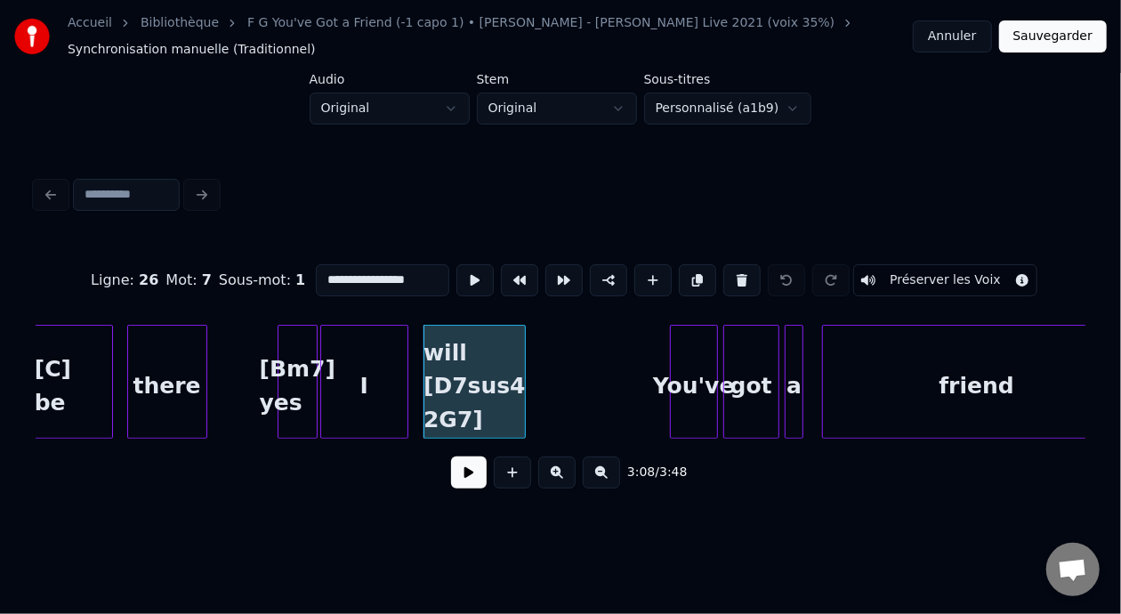
click at [376, 270] on input "**********" at bounding box center [383, 280] width 134 height 32
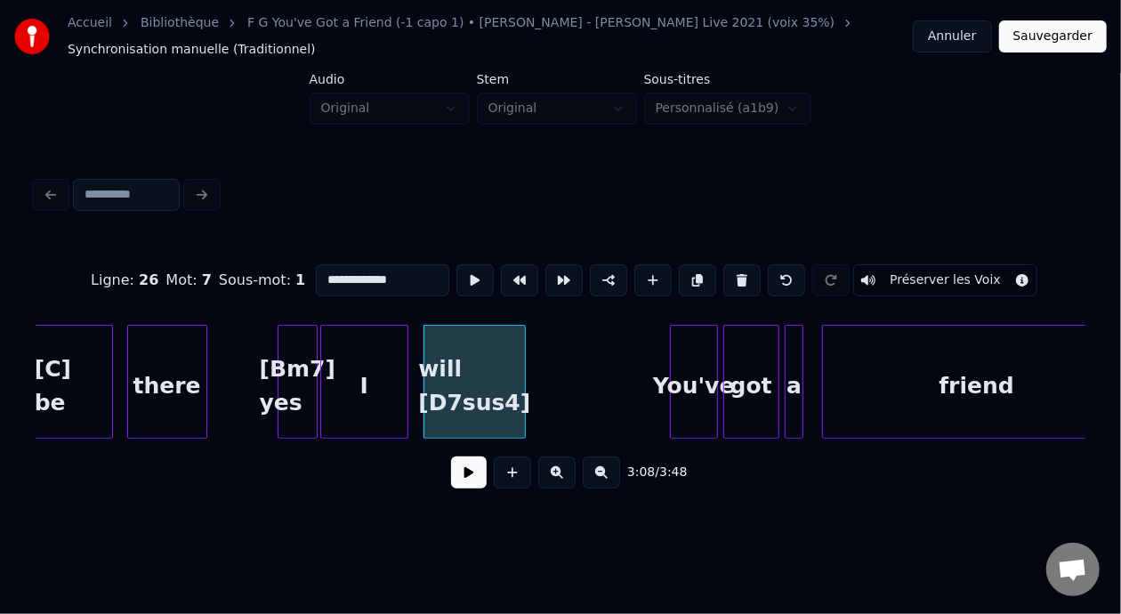
click at [316, 272] on input "**********" at bounding box center [383, 280] width 134 height 32
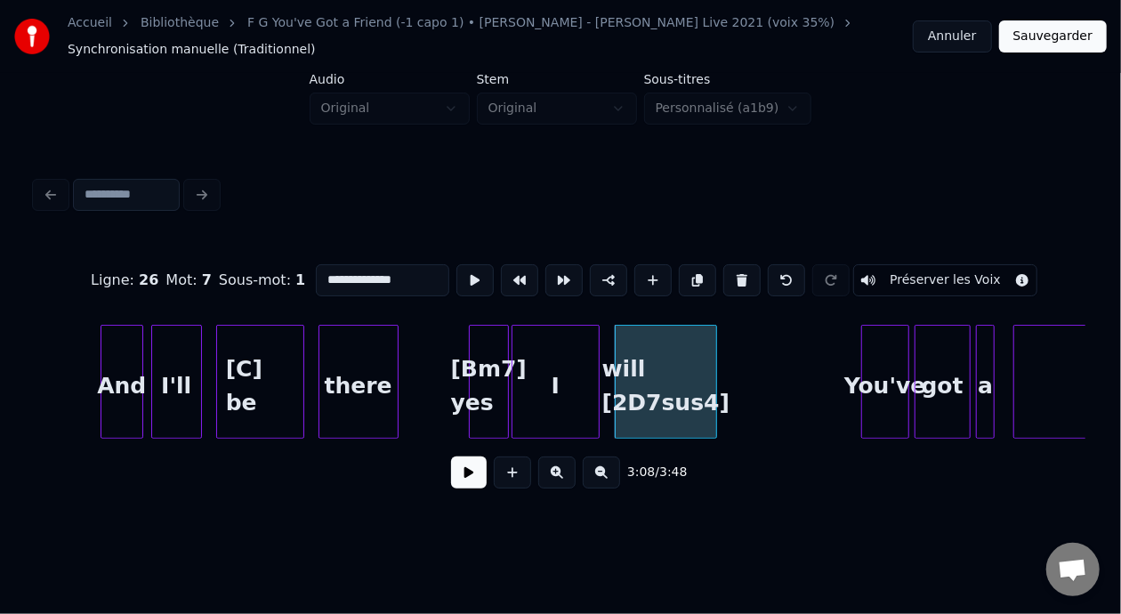
scroll to position [0, 24471]
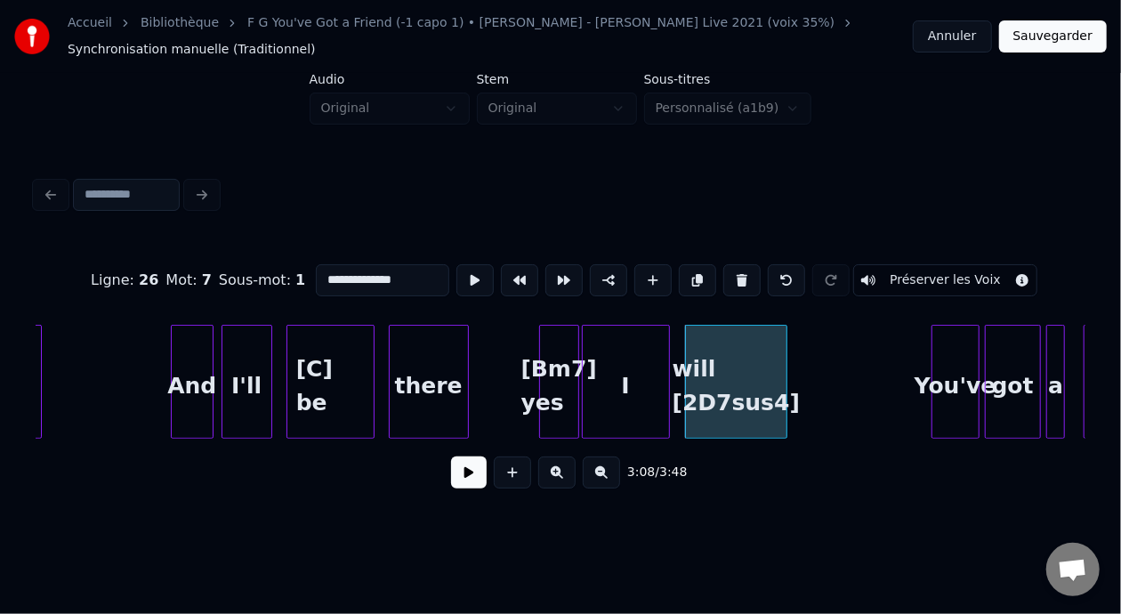
click at [338, 376] on div "[C] be" at bounding box center [330, 386] width 86 height 121
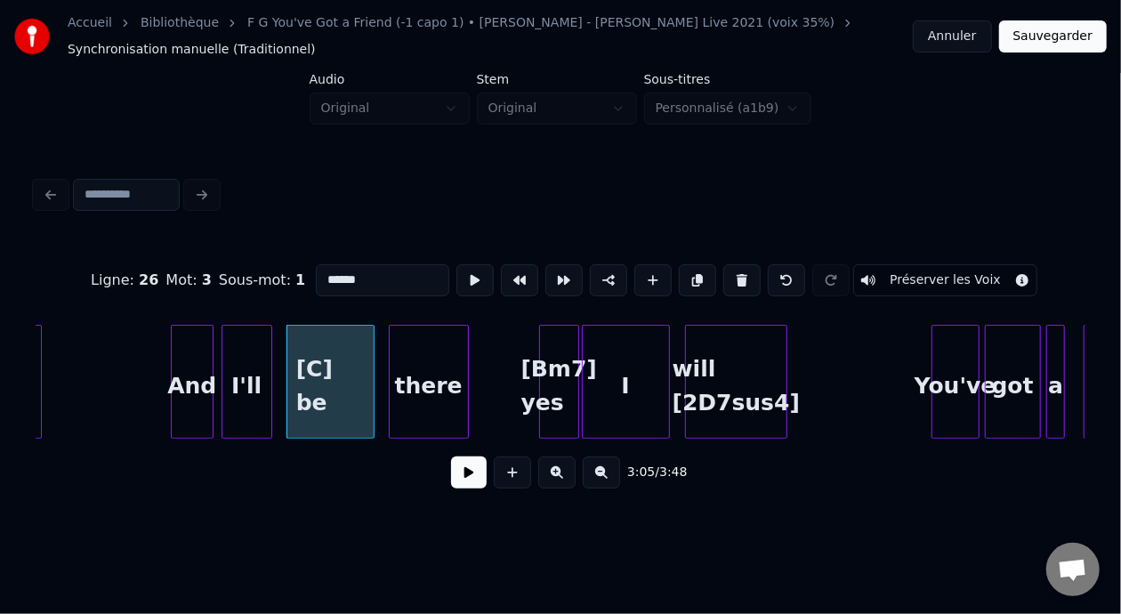
click at [316, 273] on input "******" at bounding box center [383, 280] width 134 height 32
click at [540, 366] on div "[Bm7] yes" at bounding box center [559, 386] width 38 height 121
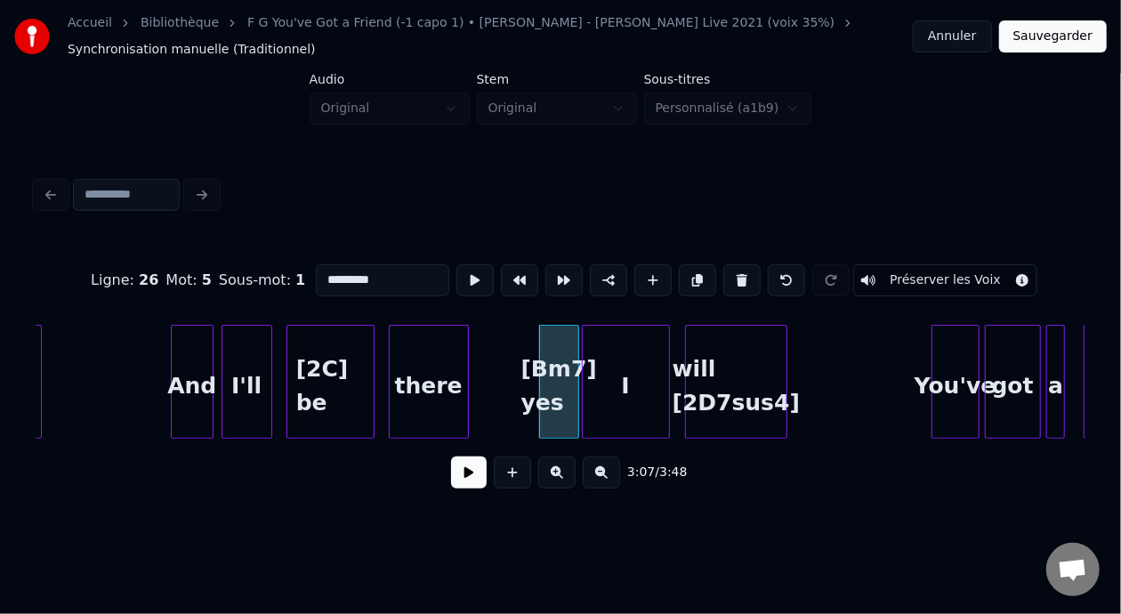
click at [316, 273] on input "*********" at bounding box center [383, 280] width 134 height 32
click at [192, 375] on div "And" at bounding box center [192, 386] width 41 height 121
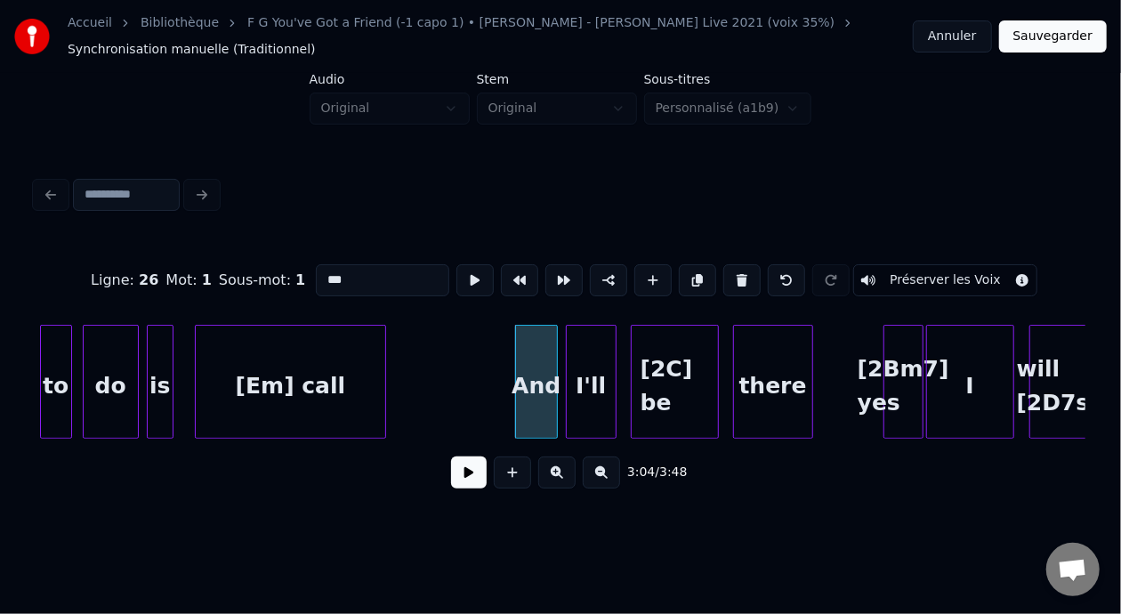
scroll to position [0, 24044]
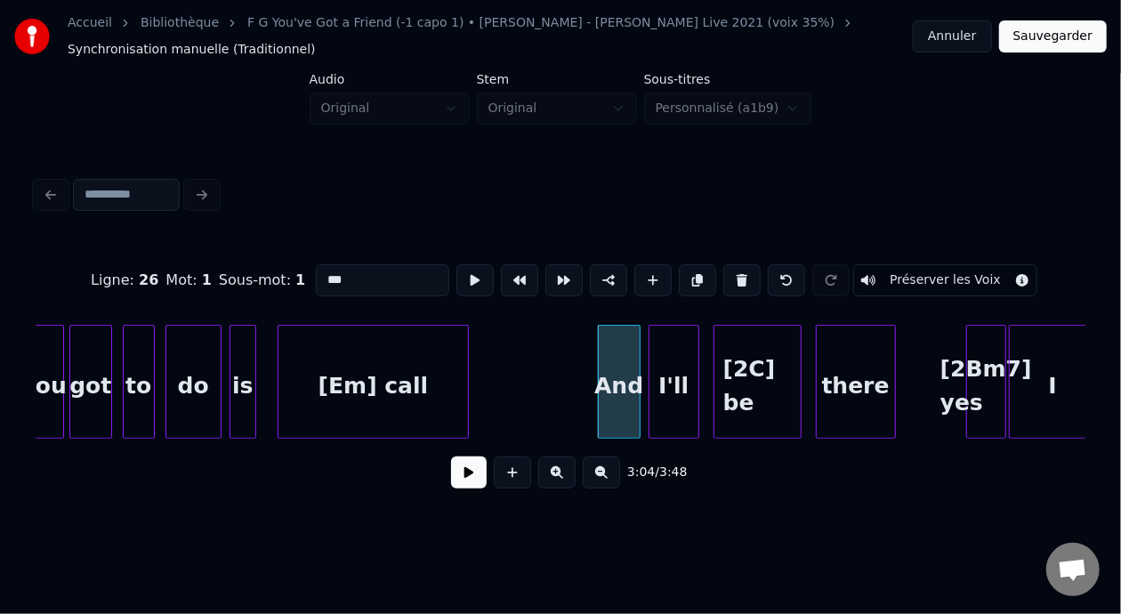
click at [198, 371] on div "do" at bounding box center [193, 386] width 54 height 121
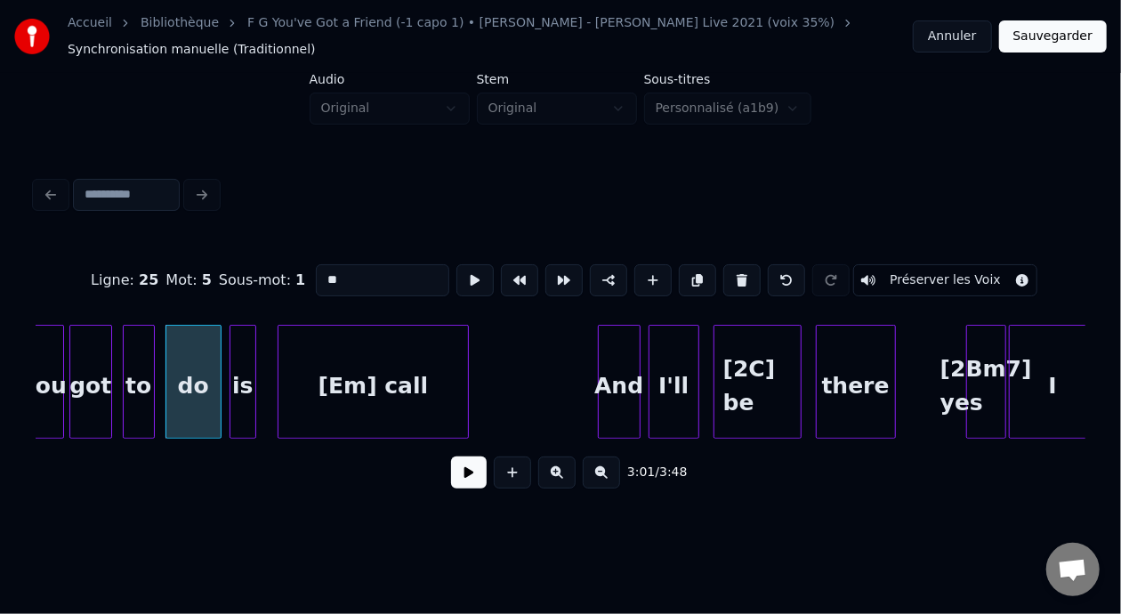
type input "**"
click at [452, 480] on button at bounding box center [469, 473] width 36 height 32
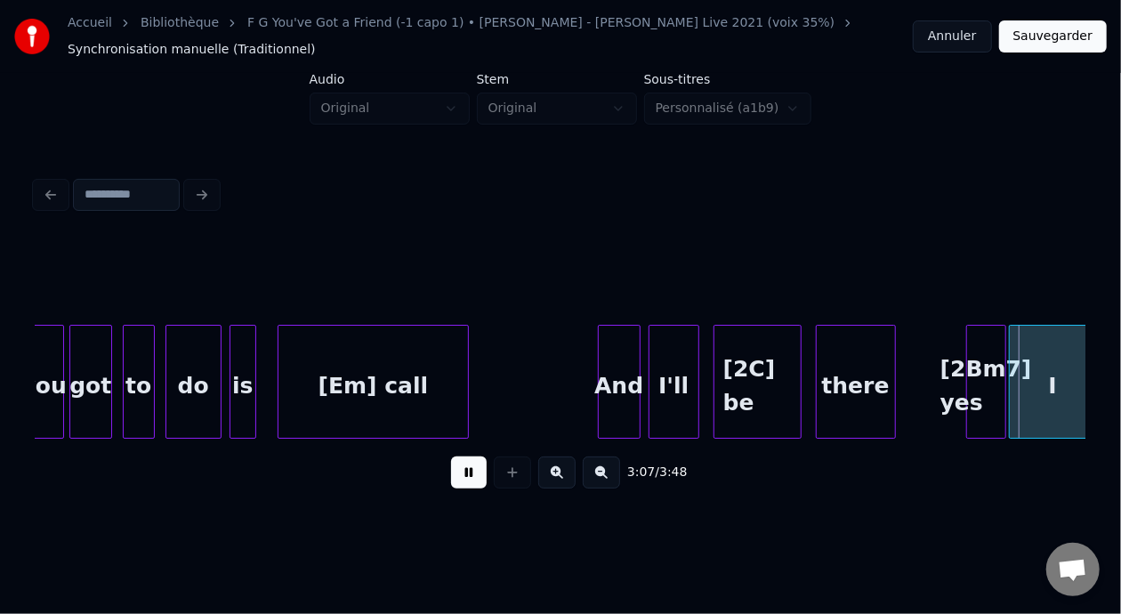
click at [451, 457] on button at bounding box center [469, 473] width 36 height 32
click at [81, 377] on div "got" at bounding box center [90, 386] width 41 height 121
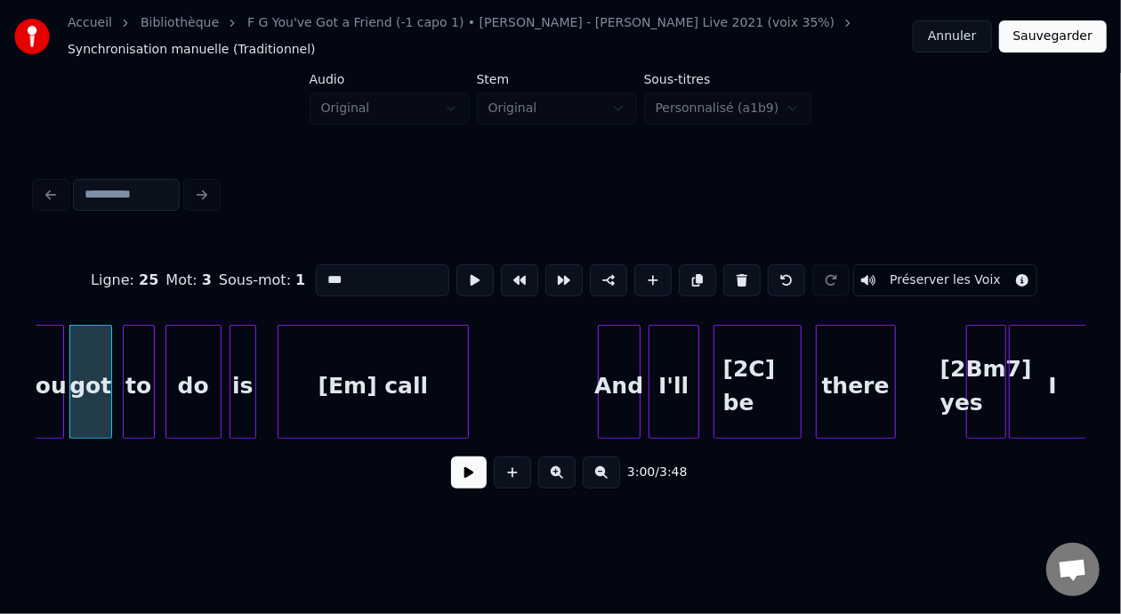
click at [451, 457] on button at bounding box center [469, 473] width 36 height 32
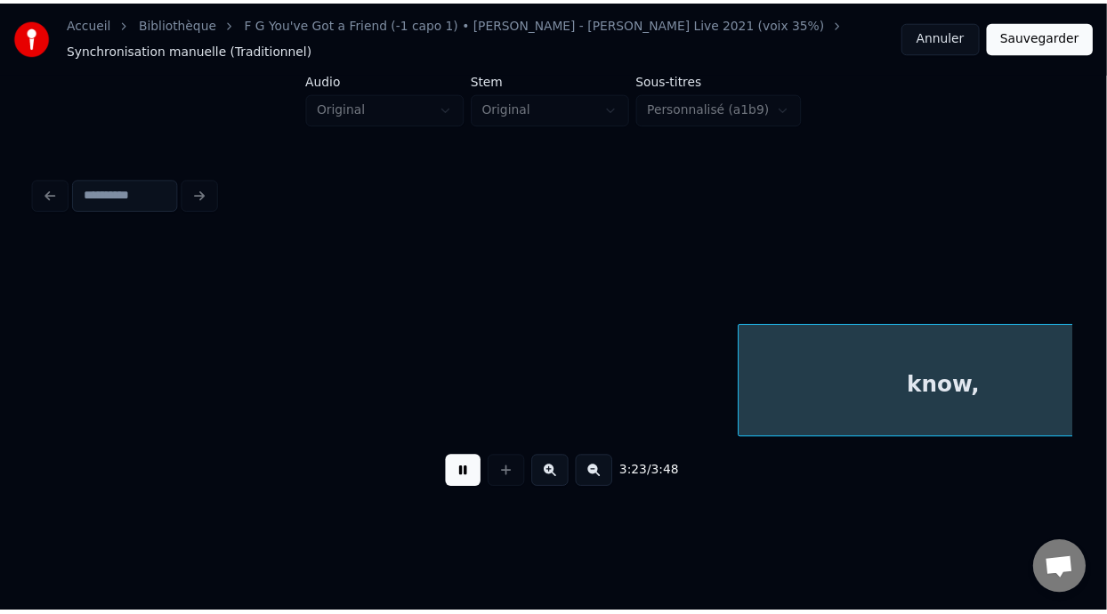
scroll to position [0, 27196]
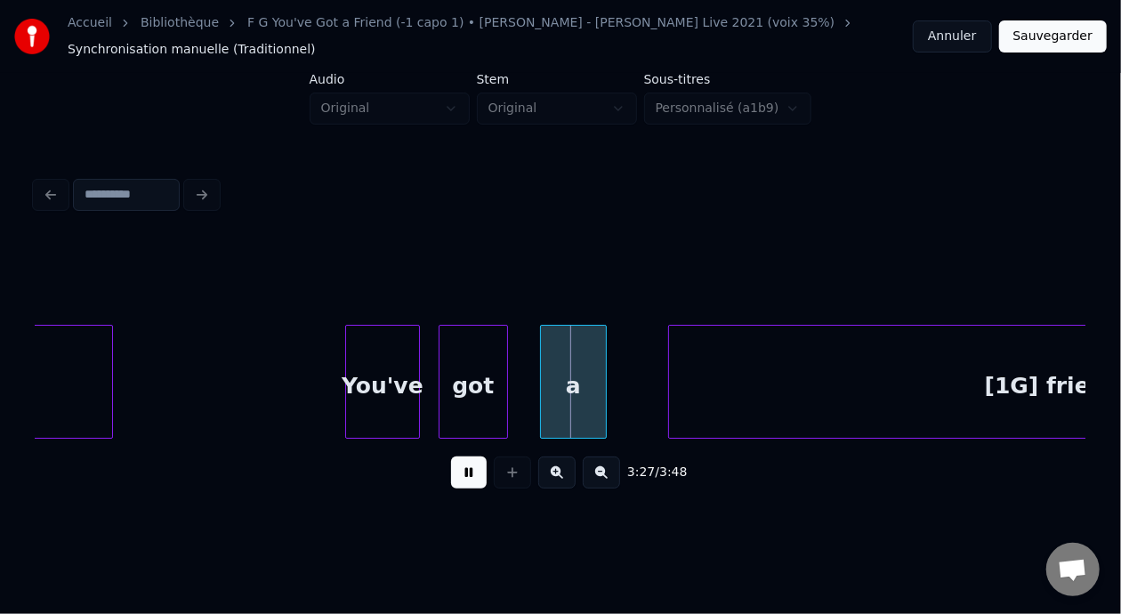
click at [1060, 29] on button "Sauvegarder" at bounding box center [1054, 36] width 108 height 32
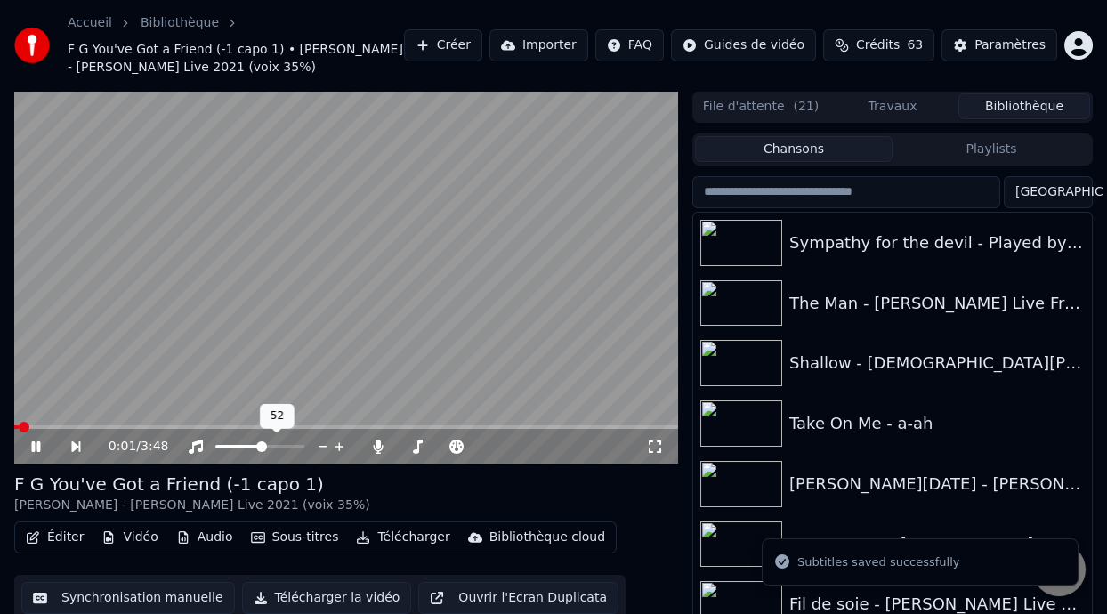
click at [261, 441] on span at bounding box center [261, 446] width 11 height 11
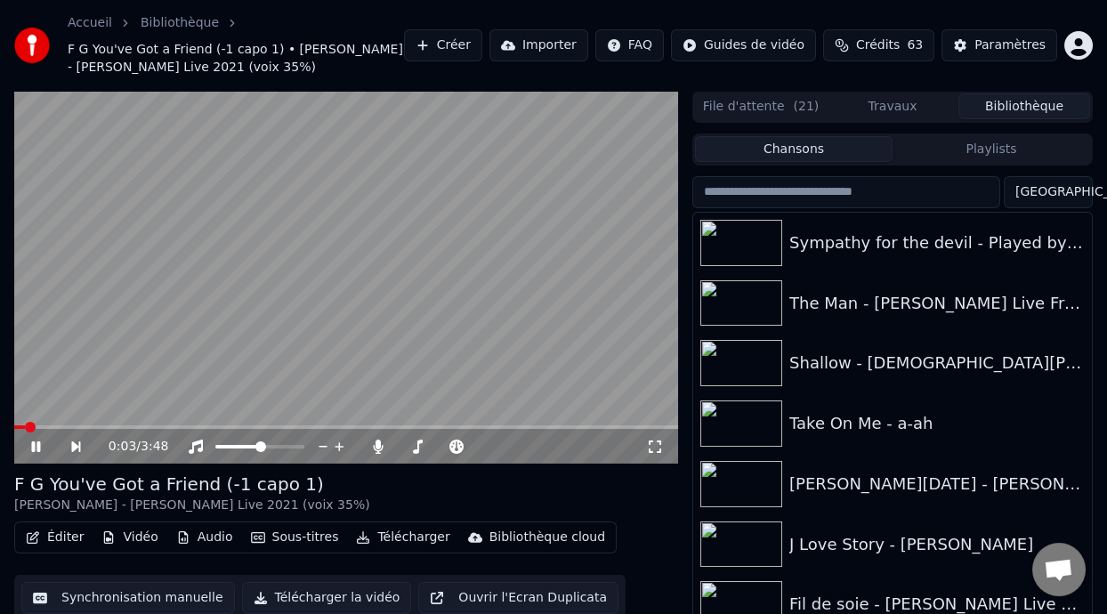
click at [36, 442] on icon at bounding box center [48, 447] width 40 height 14
click at [437, 425] on span at bounding box center [434, 427] width 11 height 11
click at [32, 443] on icon at bounding box center [35, 447] width 11 height 12
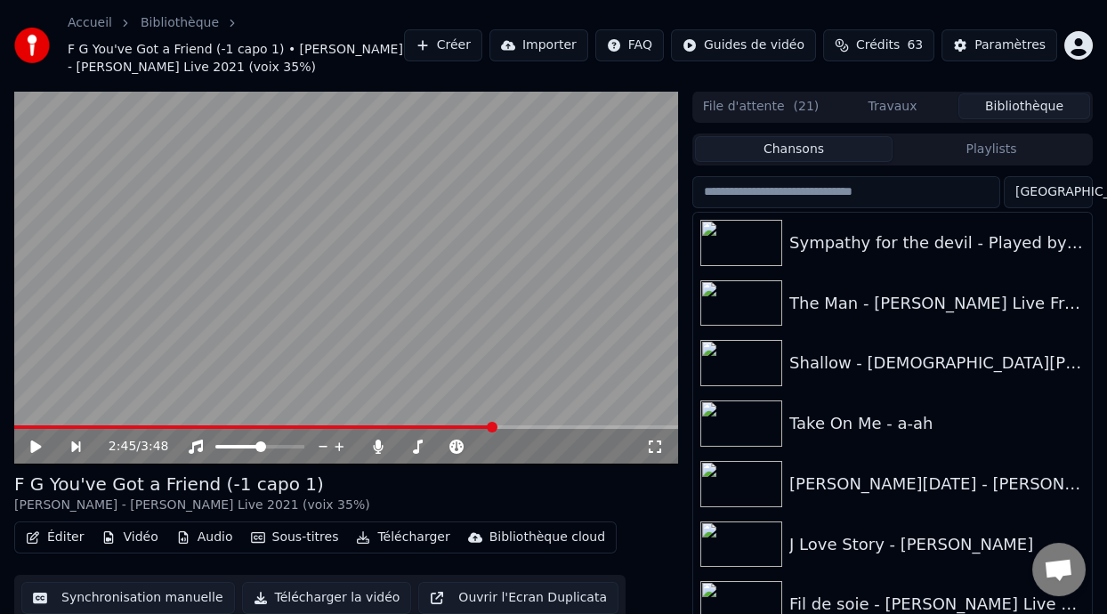
scroll to position [58, 0]
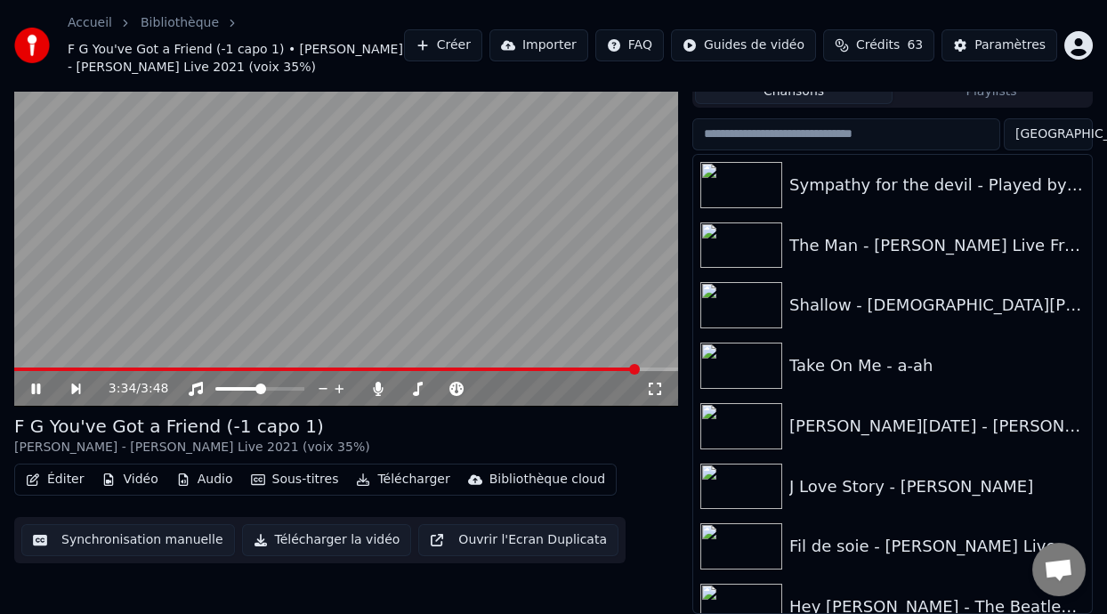
click at [32, 390] on icon at bounding box center [35, 389] width 9 height 11
click at [72, 477] on button "Éditer" at bounding box center [55, 479] width 72 height 25
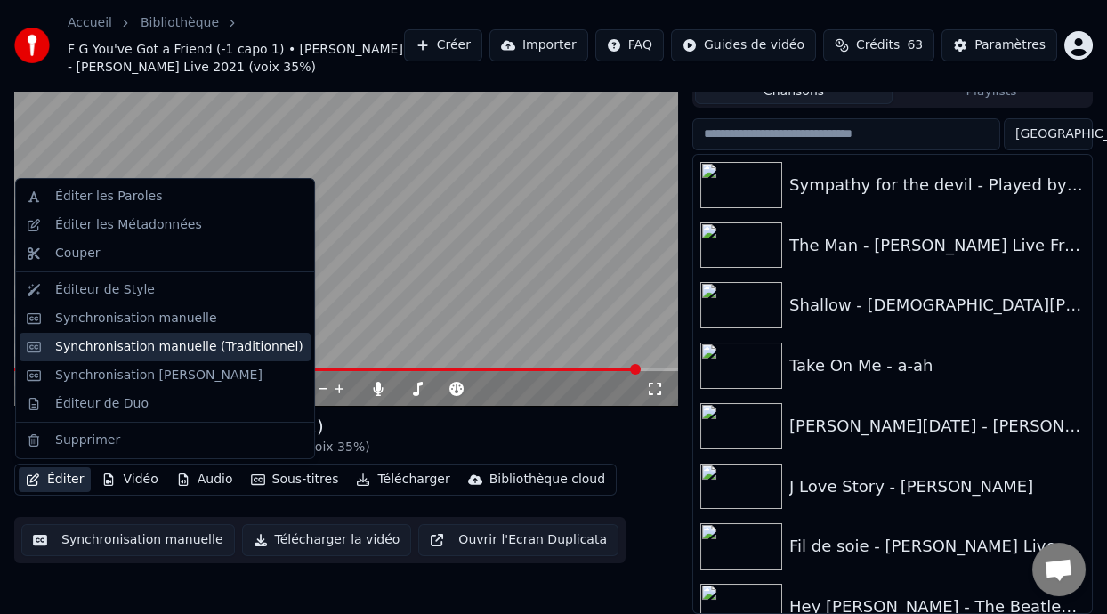
click at [247, 344] on div "Synchronisation manuelle (Traditionnel)" at bounding box center [179, 347] width 248 height 18
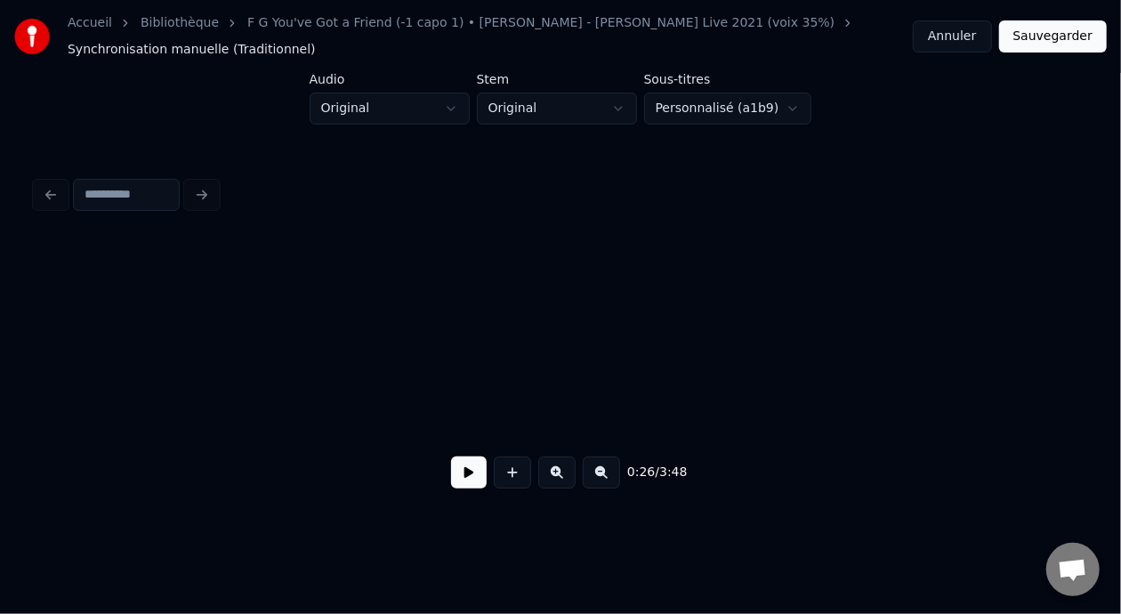
scroll to position [0, 3576]
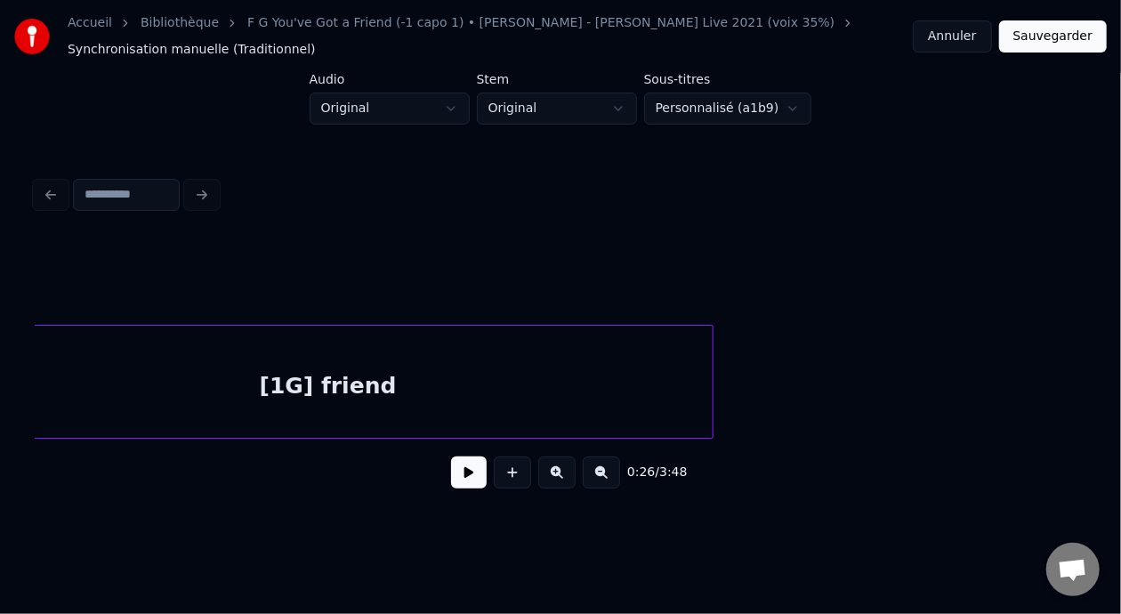
click at [314, 384] on div "[1G] friend" at bounding box center [328, 386] width 769 height 121
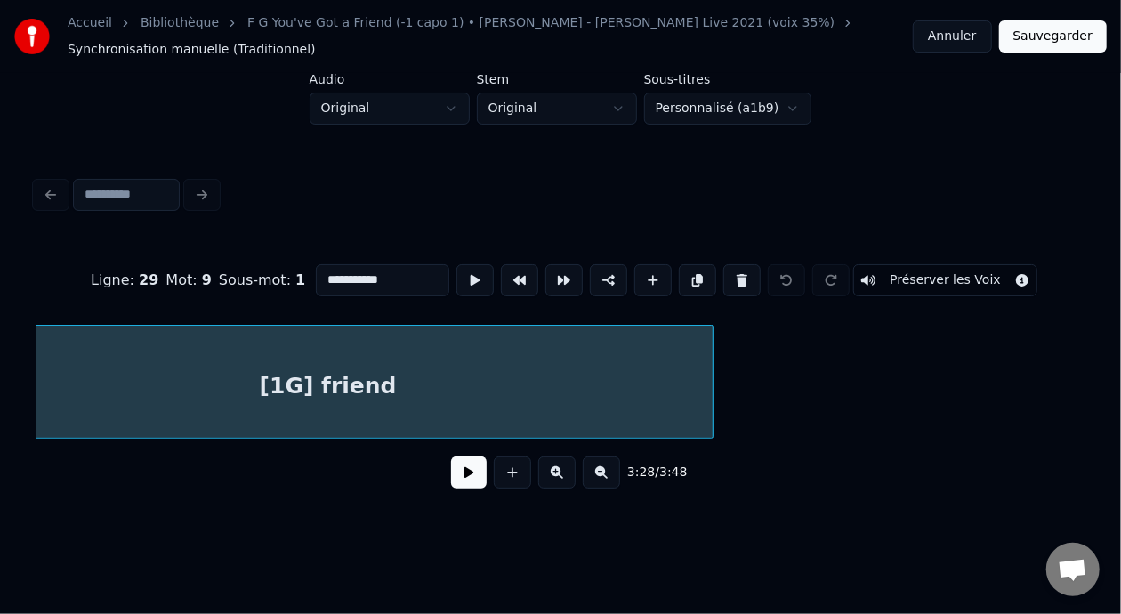
scroll to position [0, 27828]
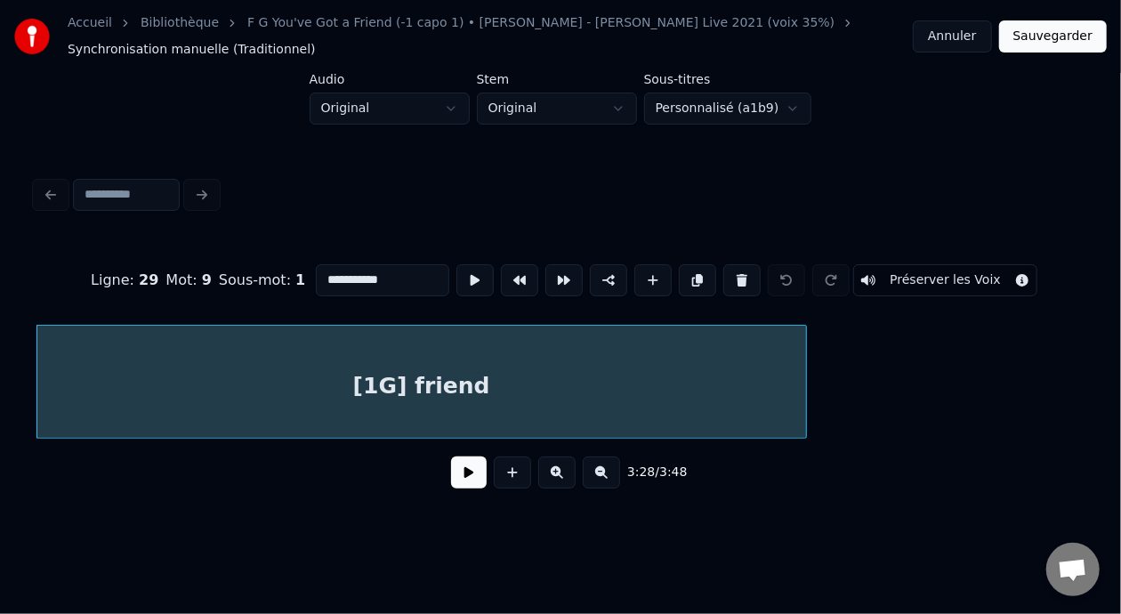
click at [316, 274] on input "**********" at bounding box center [383, 280] width 134 height 32
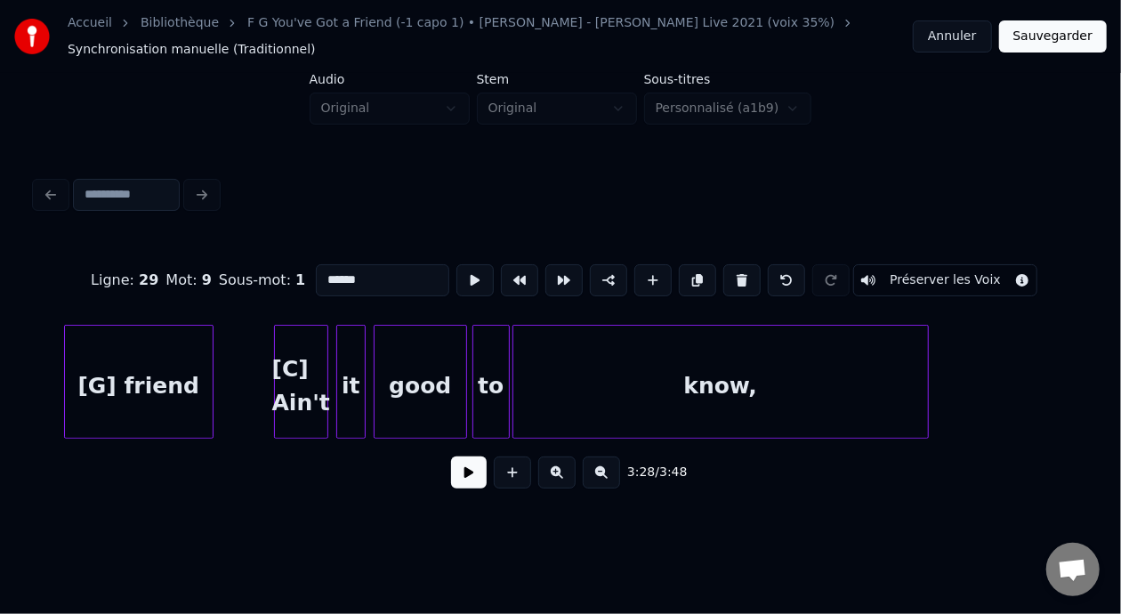
scroll to position [0, 26309]
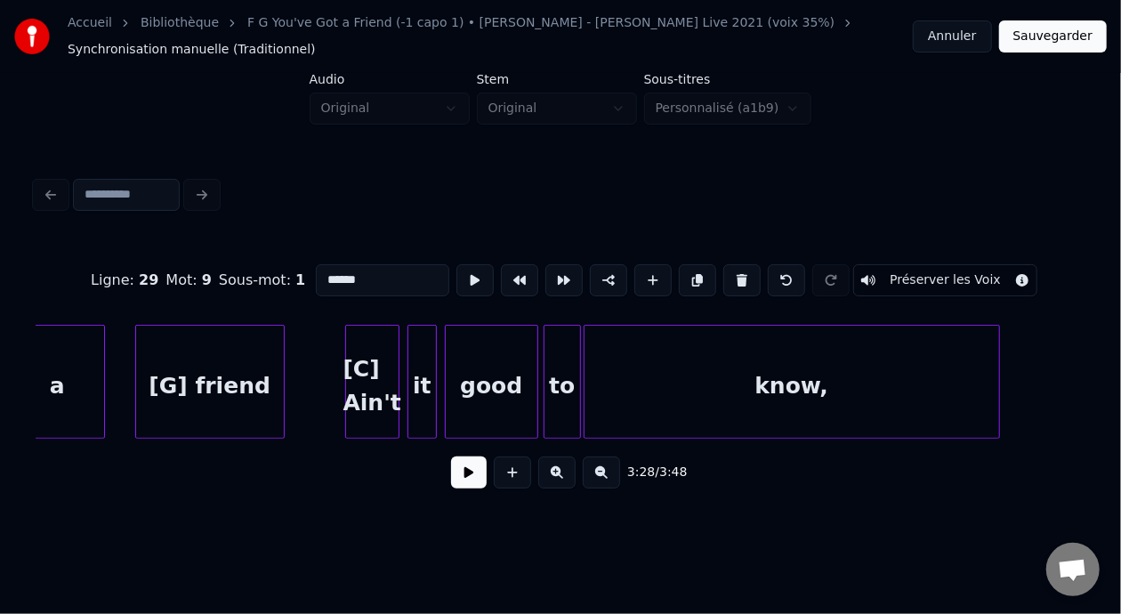
click at [373, 369] on div "[C] Ain't" at bounding box center [372, 386] width 53 height 121
click at [316, 274] on input "*********" at bounding box center [383, 280] width 134 height 32
click at [174, 402] on div "[G] friend" at bounding box center [210, 386] width 148 height 121
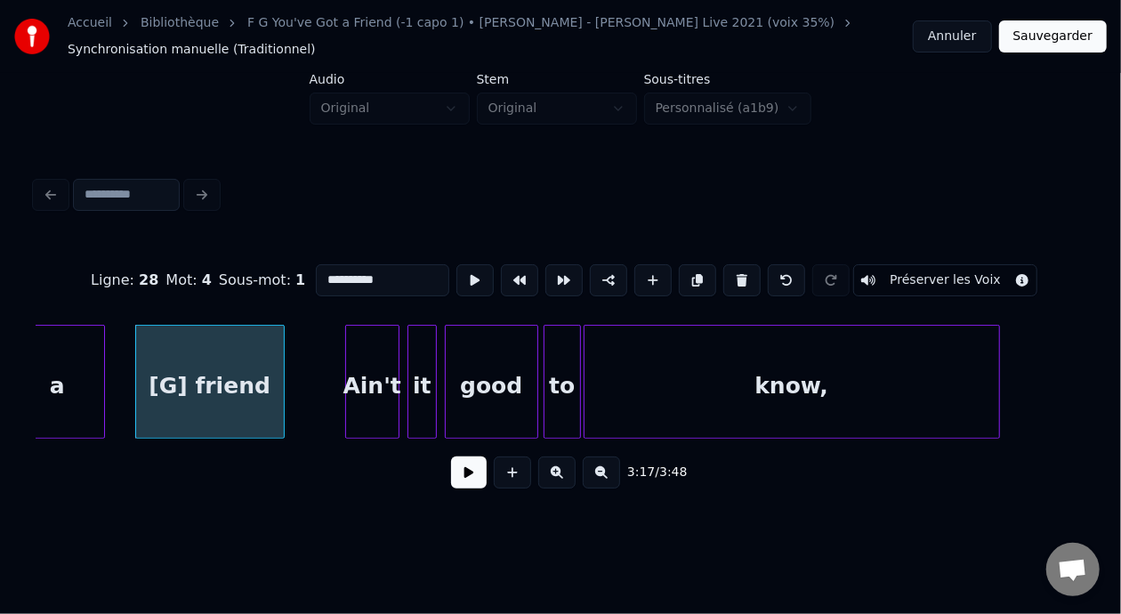
click at [316, 271] on input "**********" at bounding box center [383, 280] width 134 height 32
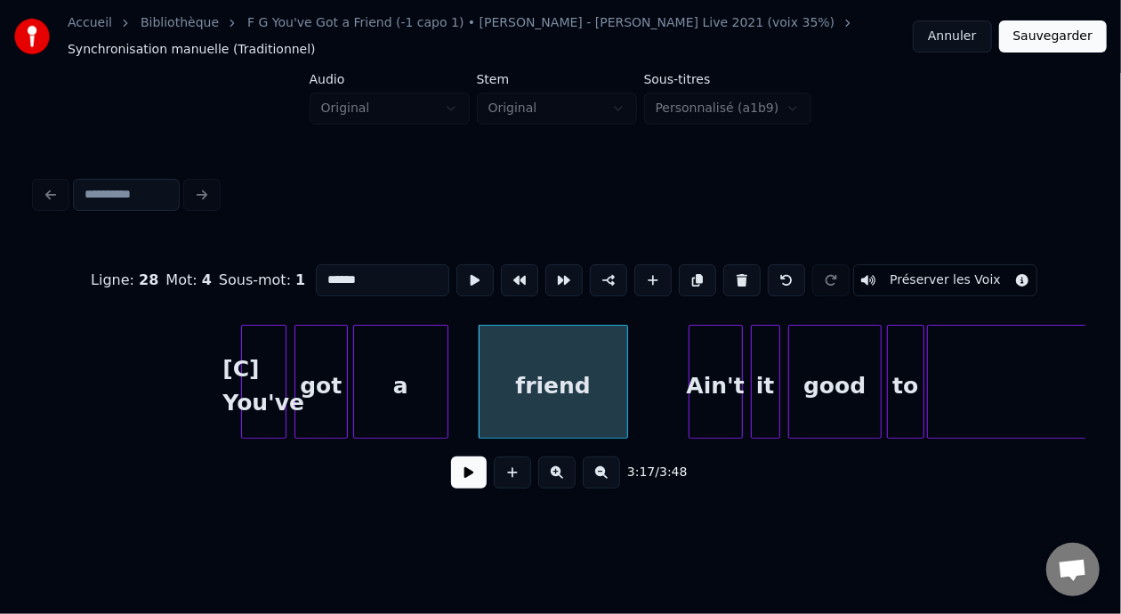
scroll to position [0, 25810]
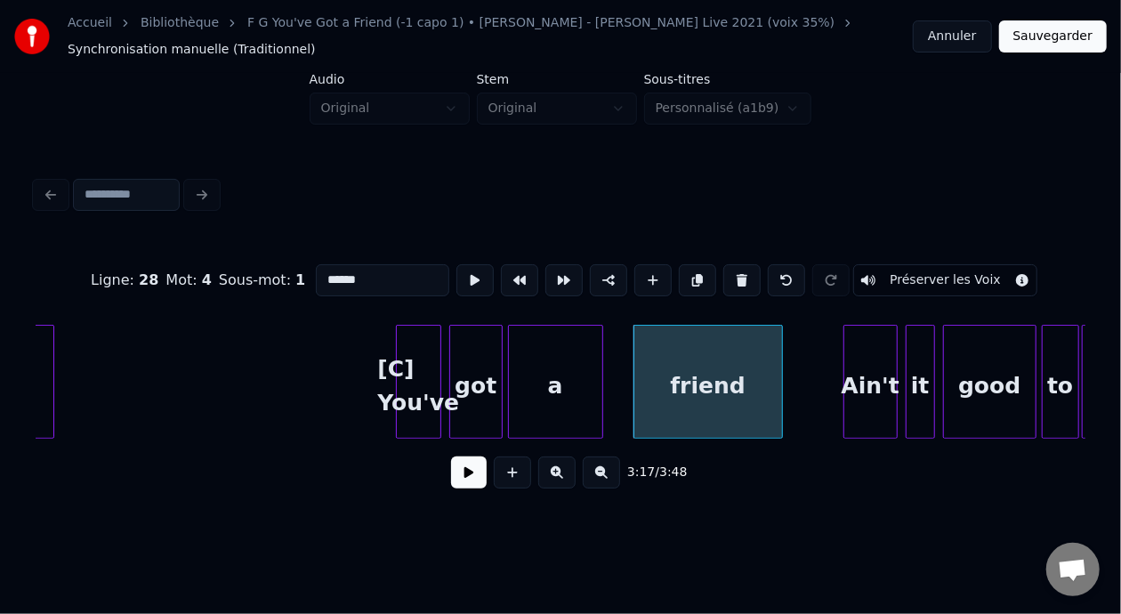
click at [403, 373] on div "[C] You've" at bounding box center [419, 386] width 44 height 121
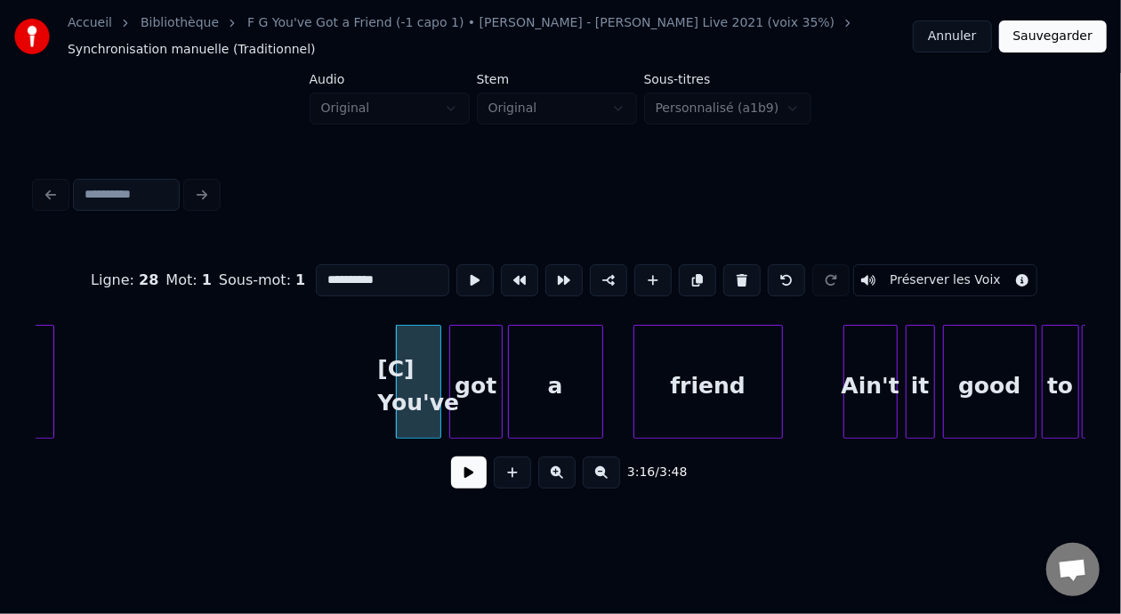
click at [316, 271] on input "**********" at bounding box center [383, 280] width 134 height 32
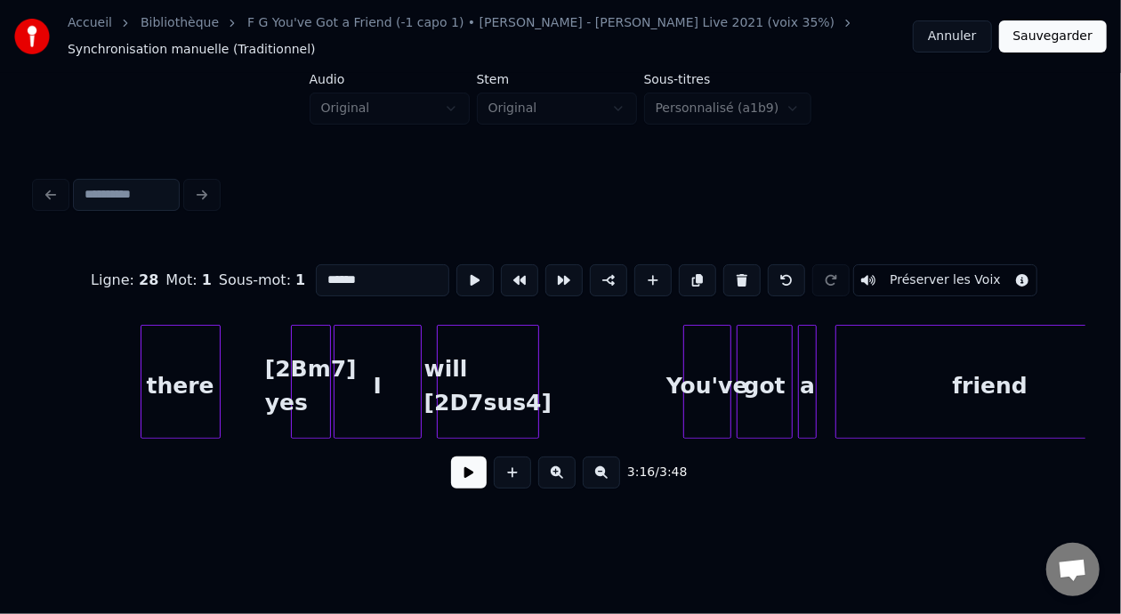
scroll to position [0, 24635]
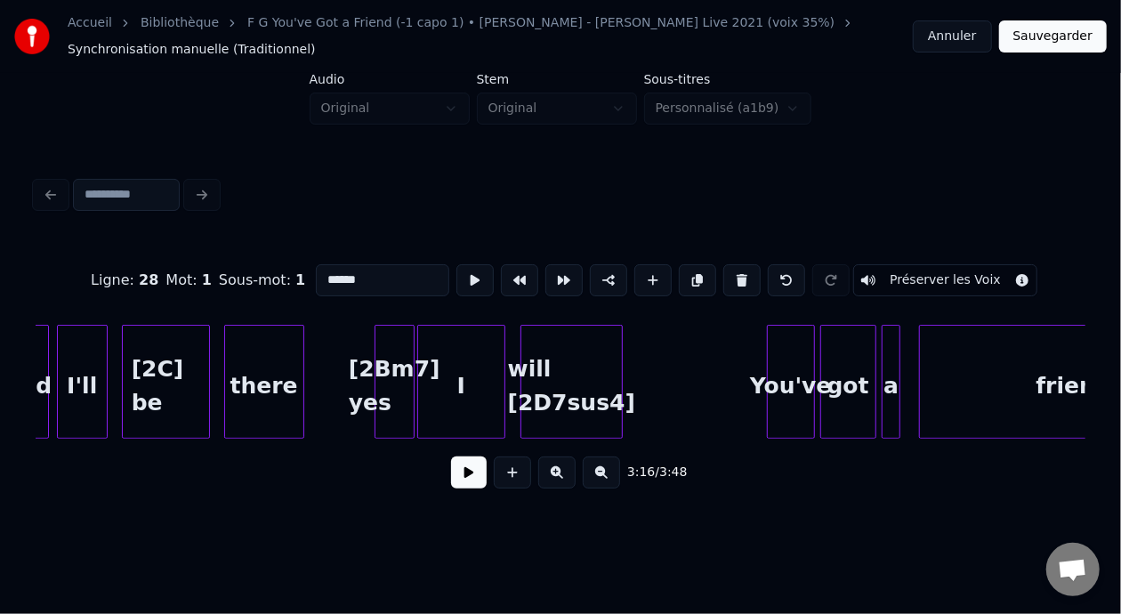
click at [189, 372] on div "[2C] be" at bounding box center [166, 386] width 86 height 121
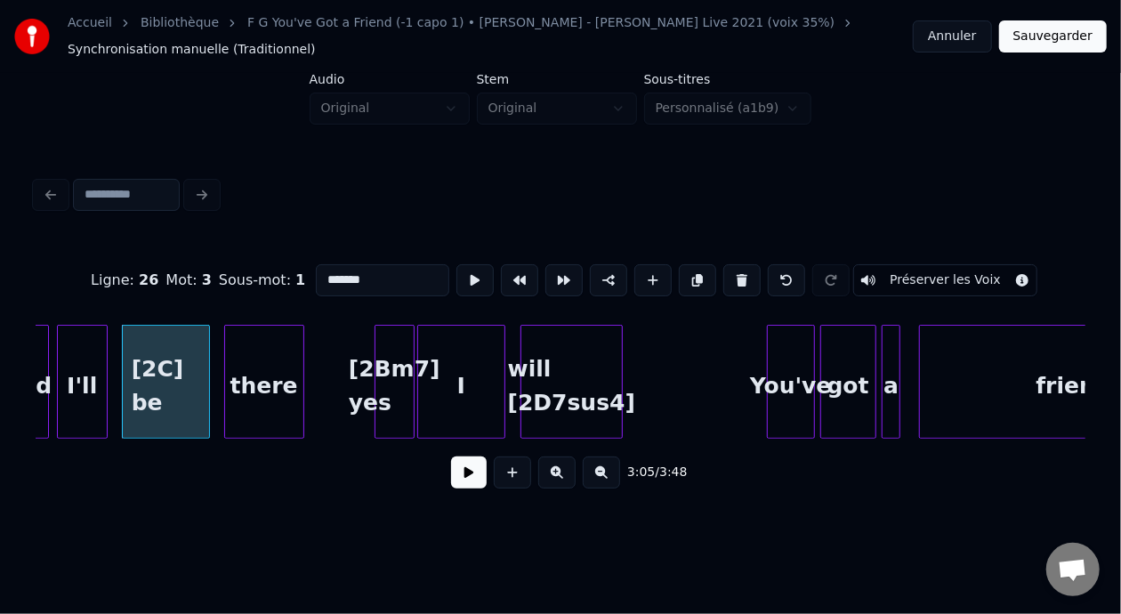
type input "*******"
click at [462, 484] on button at bounding box center [469, 473] width 36 height 32
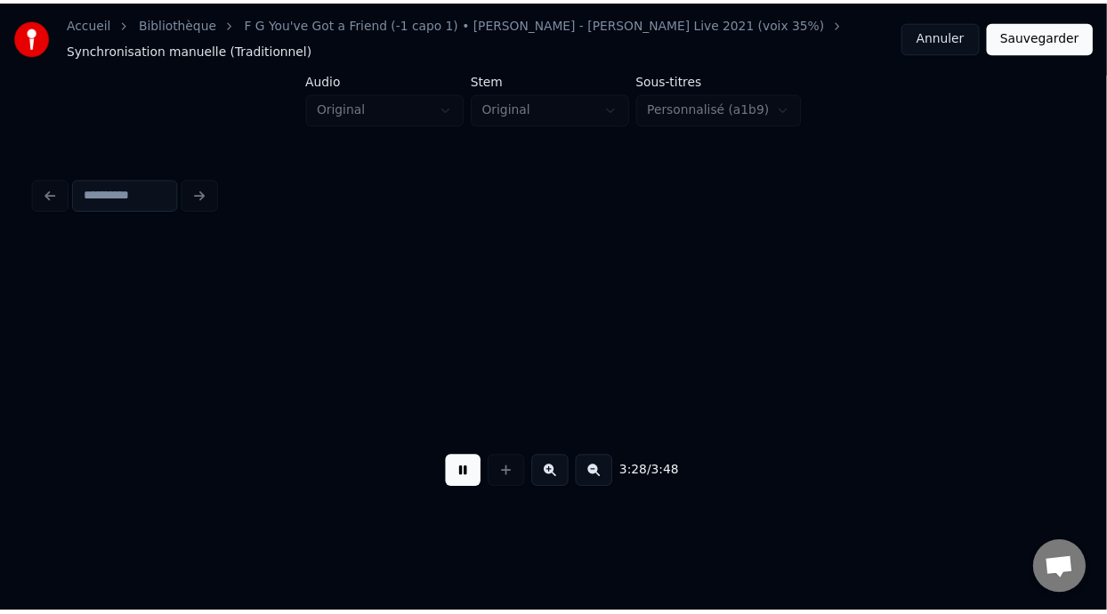
scroll to position [0, 27787]
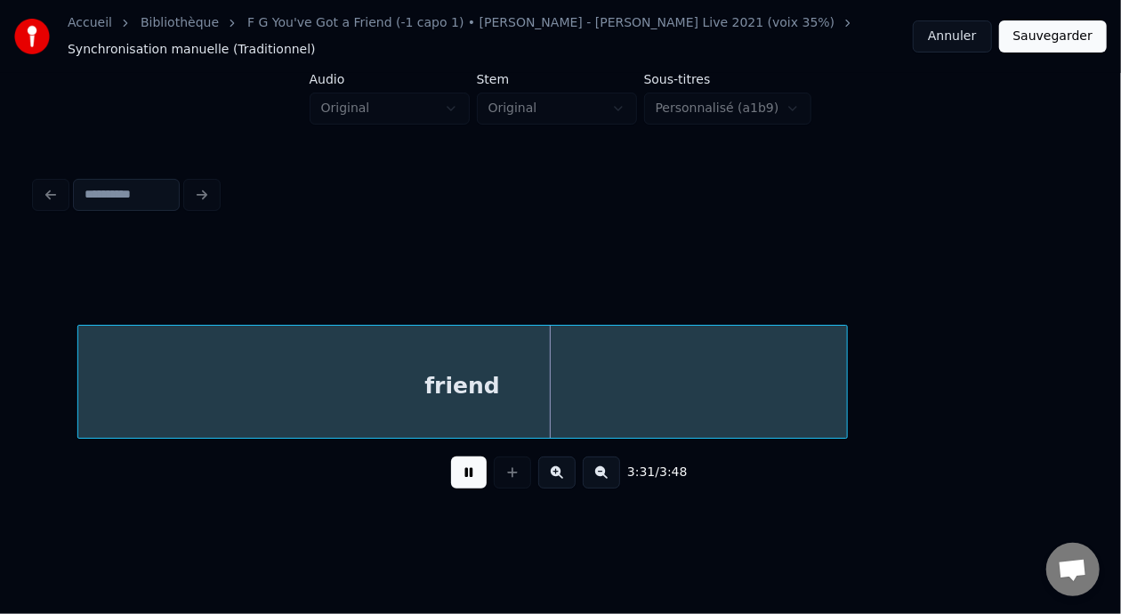
click at [1057, 38] on button "Sauvegarder" at bounding box center [1054, 36] width 108 height 32
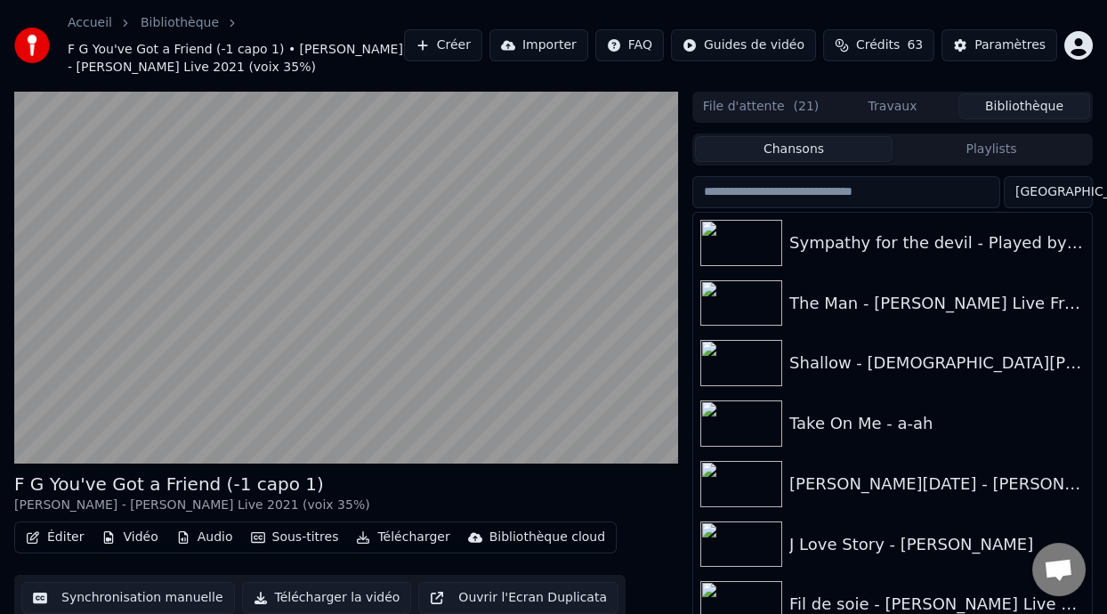
scroll to position [58, 0]
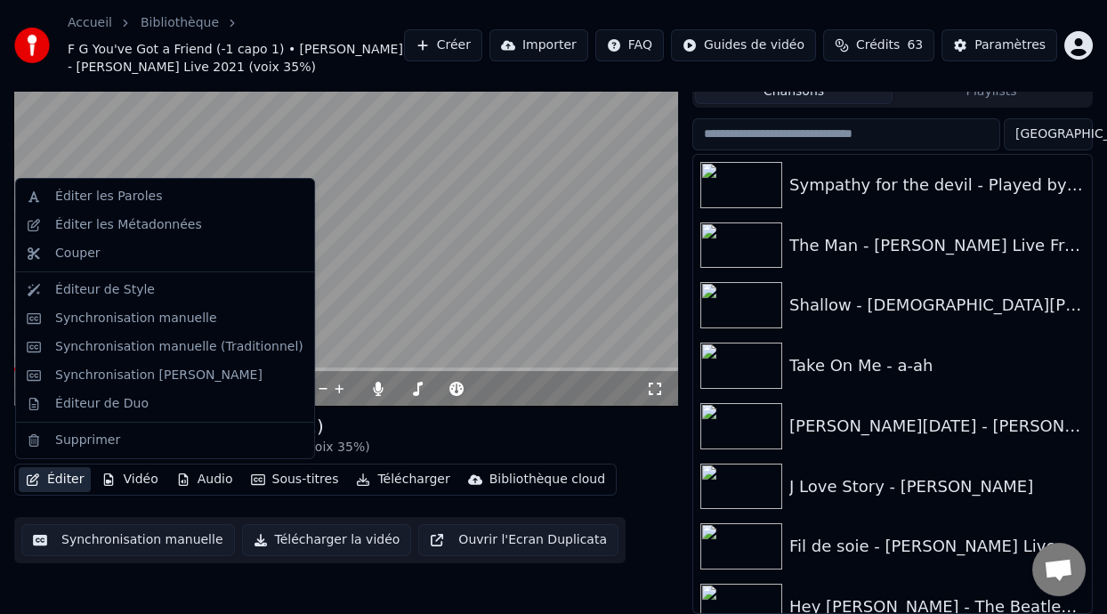
click at [70, 482] on button "Éditer" at bounding box center [55, 479] width 72 height 25
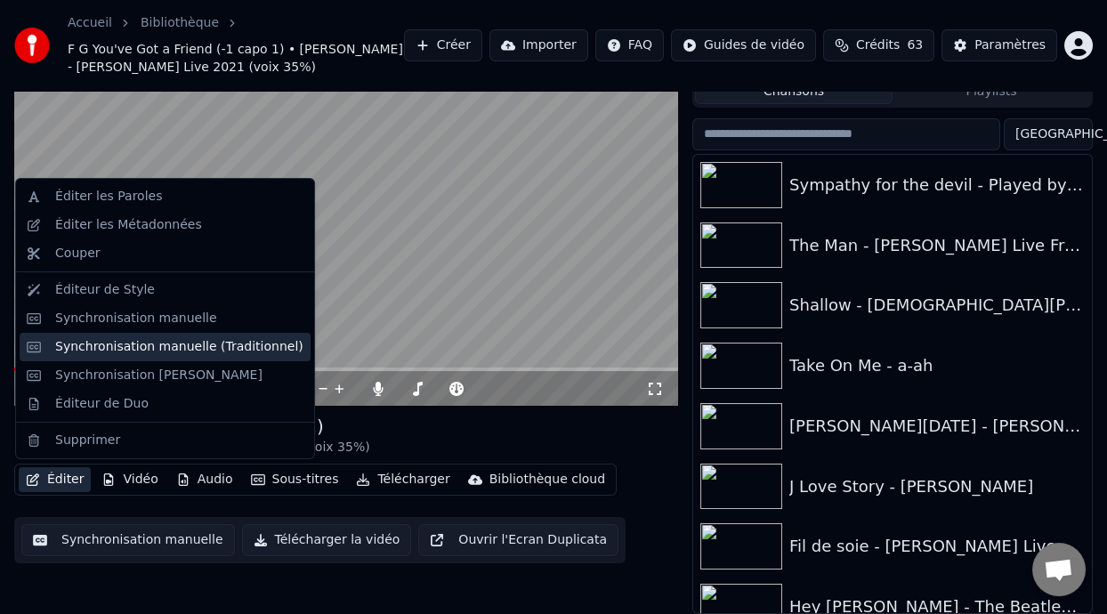
click at [247, 343] on div "Synchronisation manuelle (Traditionnel)" at bounding box center [179, 347] width 248 height 18
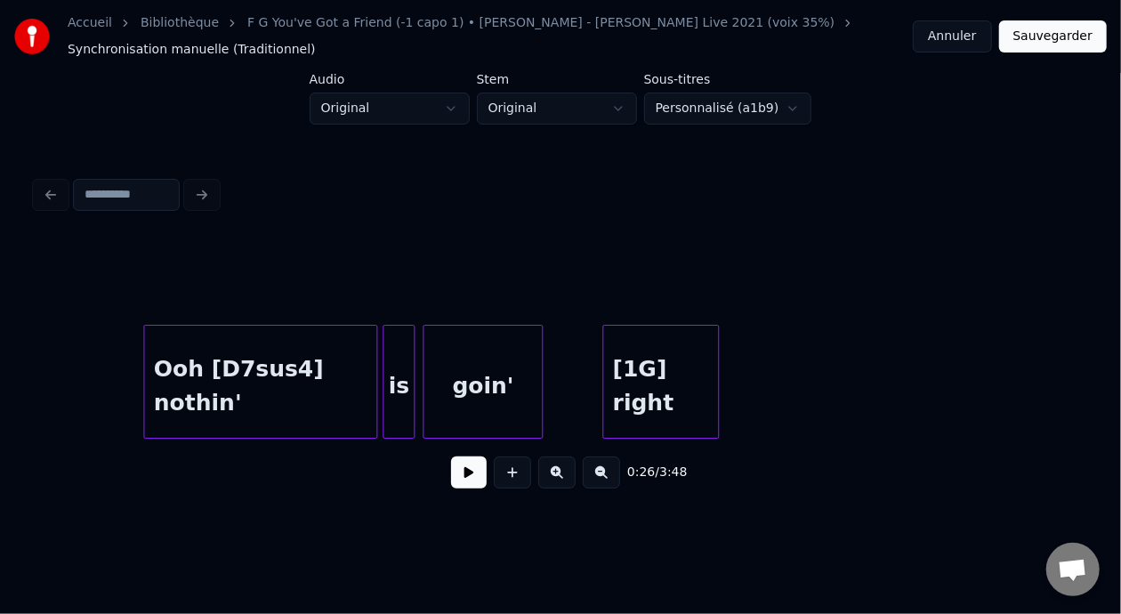
scroll to position [0, 5354]
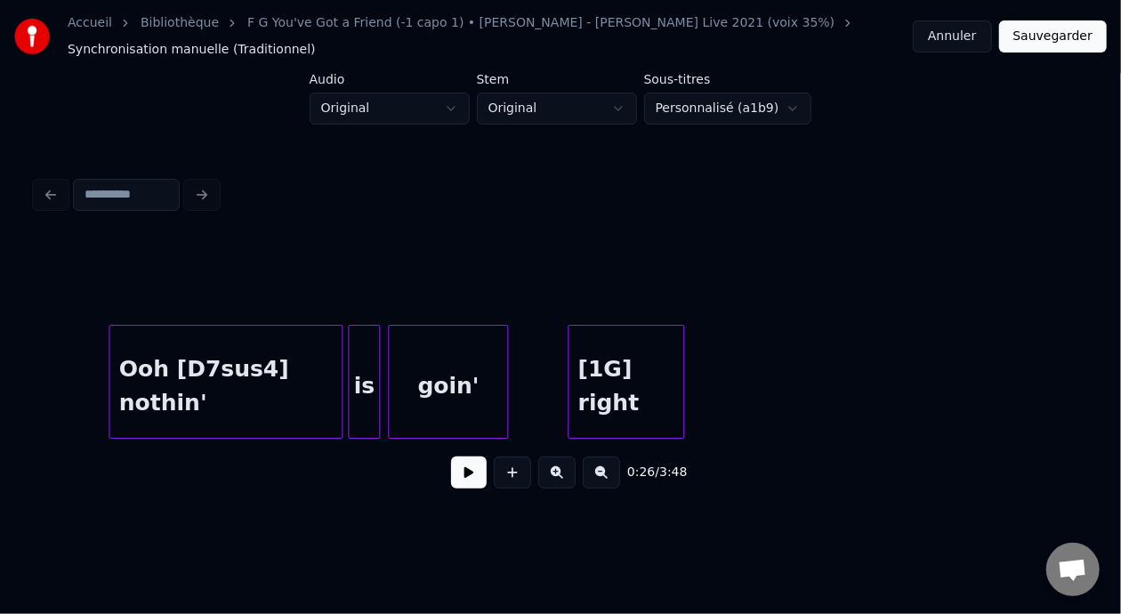
click at [603, 380] on div "[1G] right" at bounding box center [626, 386] width 115 height 121
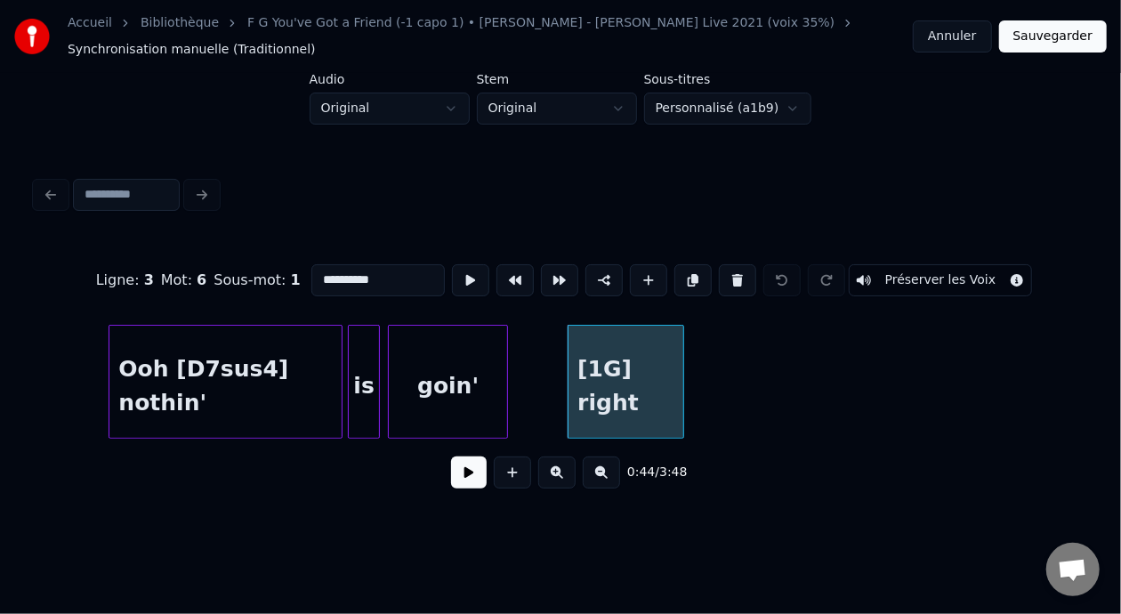
click at [312, 272] on input "**********" at bounding box center [379, 280] width 134 height 32
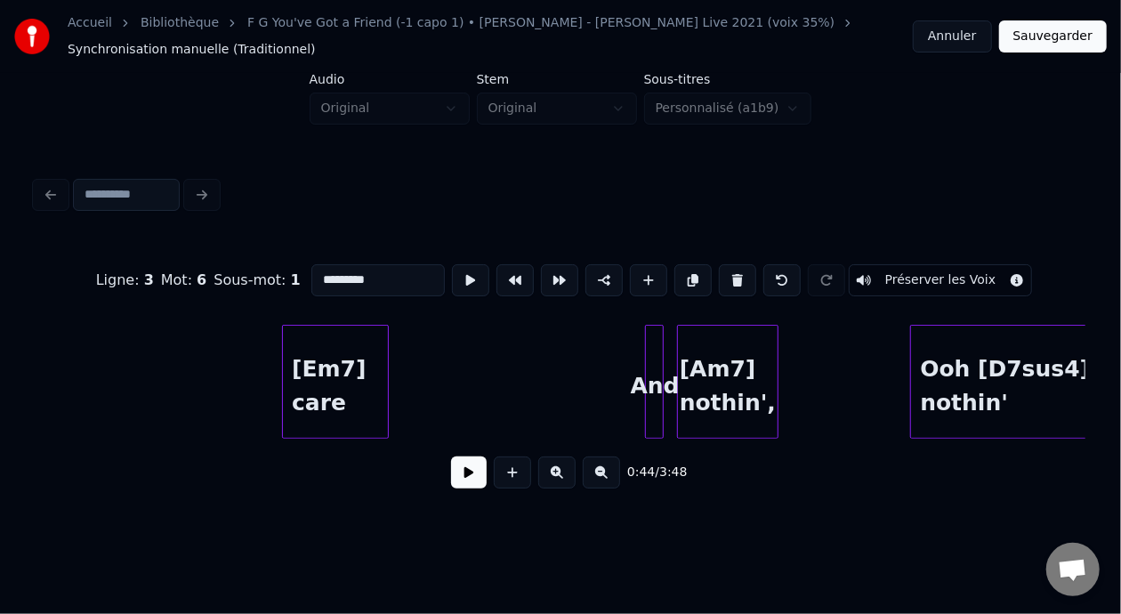
scroll to position [0, 4517]
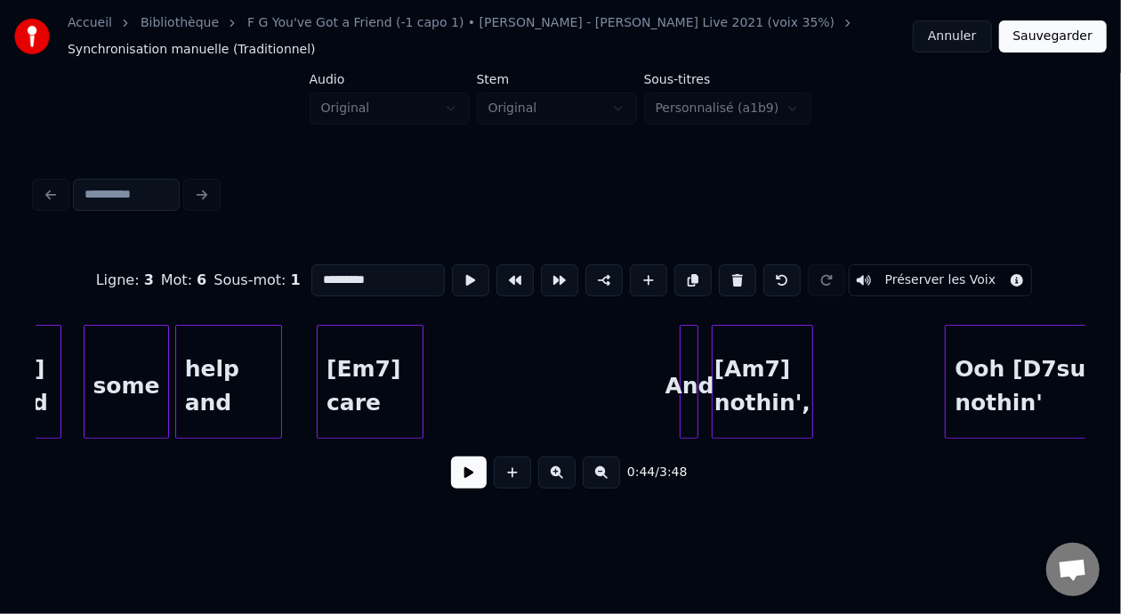
click at [145, 374] on div "some" at bounding box center [127, 386] width 84 height 121
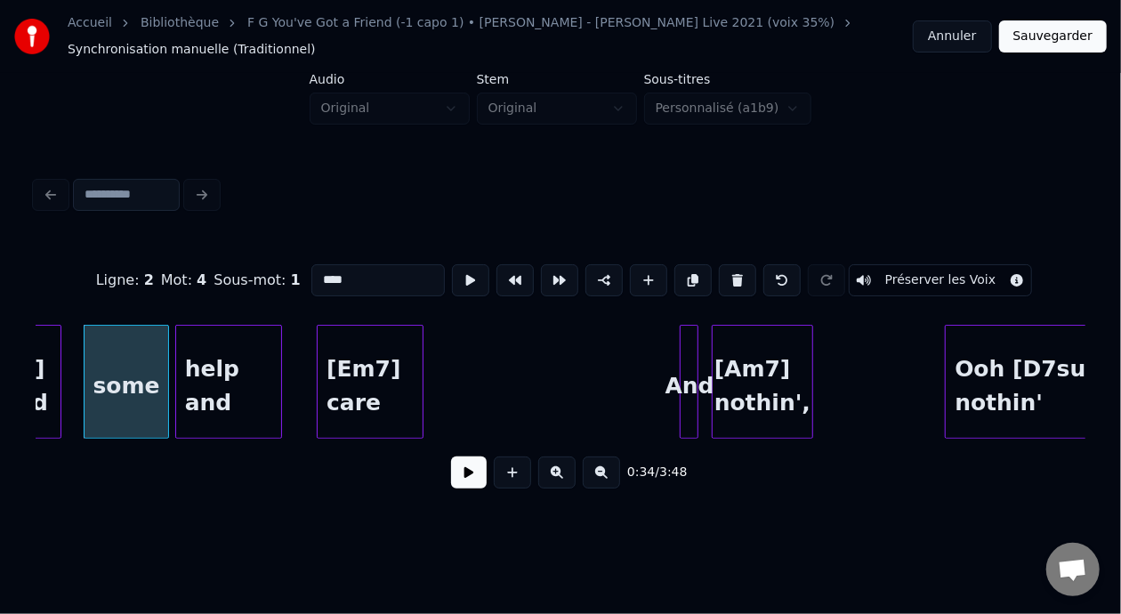
type input "****"
click at [470, 476] on button at bounding box center [469, 473] width 36 height 32
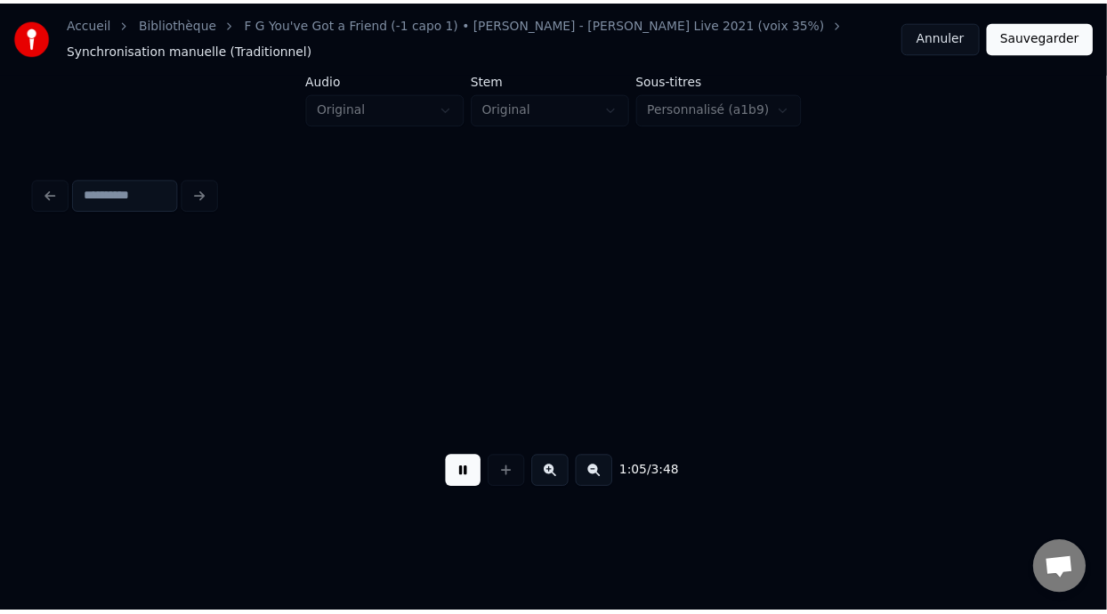
scroll to position [0, 8719]
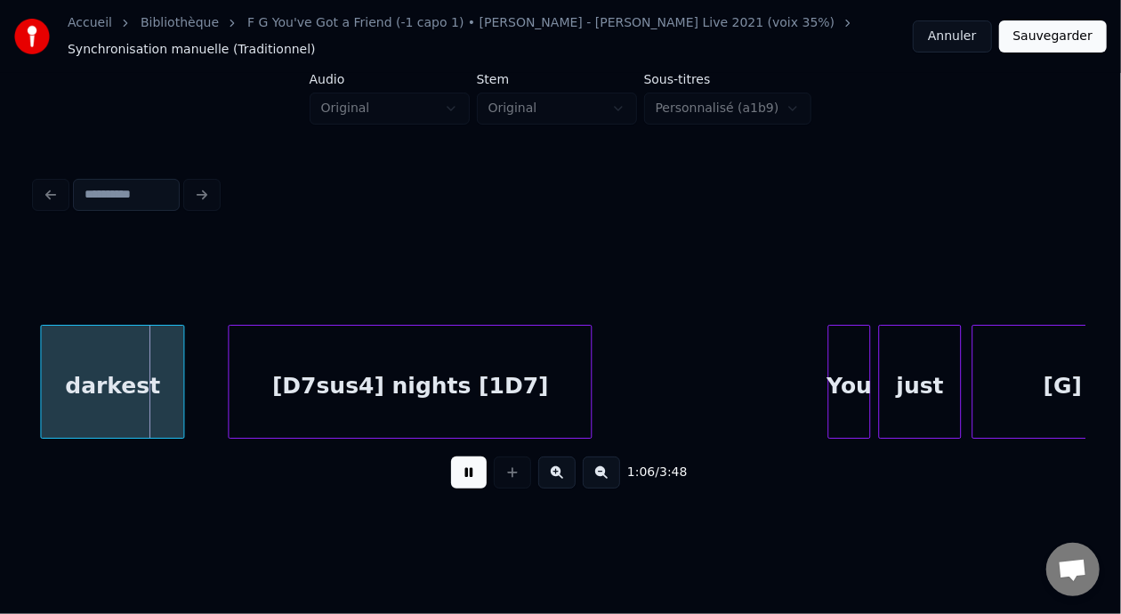
click at [451, 457] on button at bounding box center [469, 473] width 36 height 32
click at [1057, 38] on button "Sauvegarder" at bounding box center [1054, 36] width 108 height 32
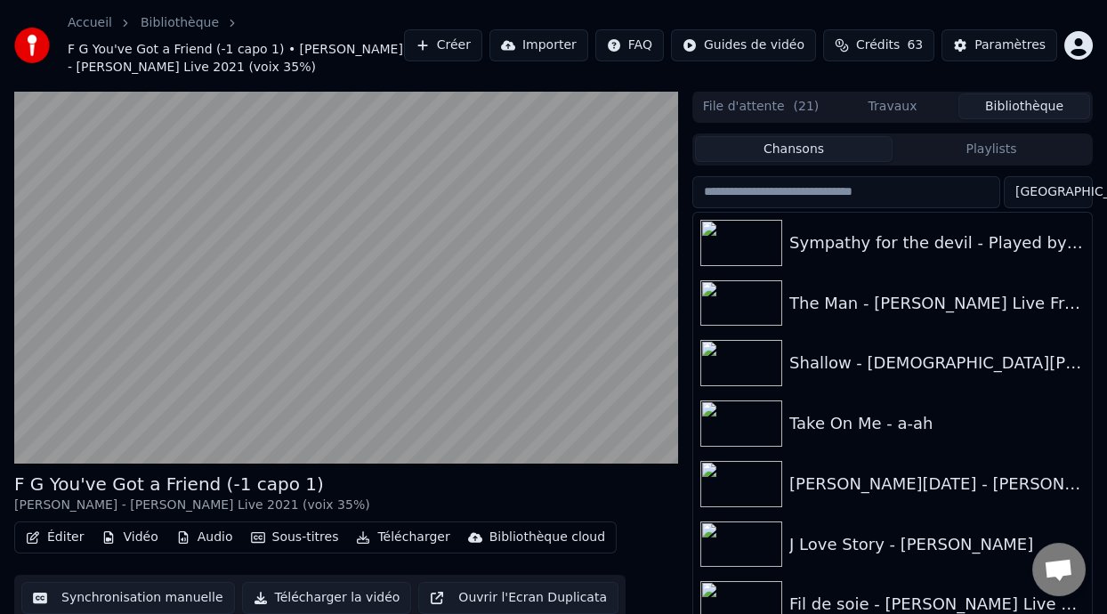
scroll to position [58, 0]
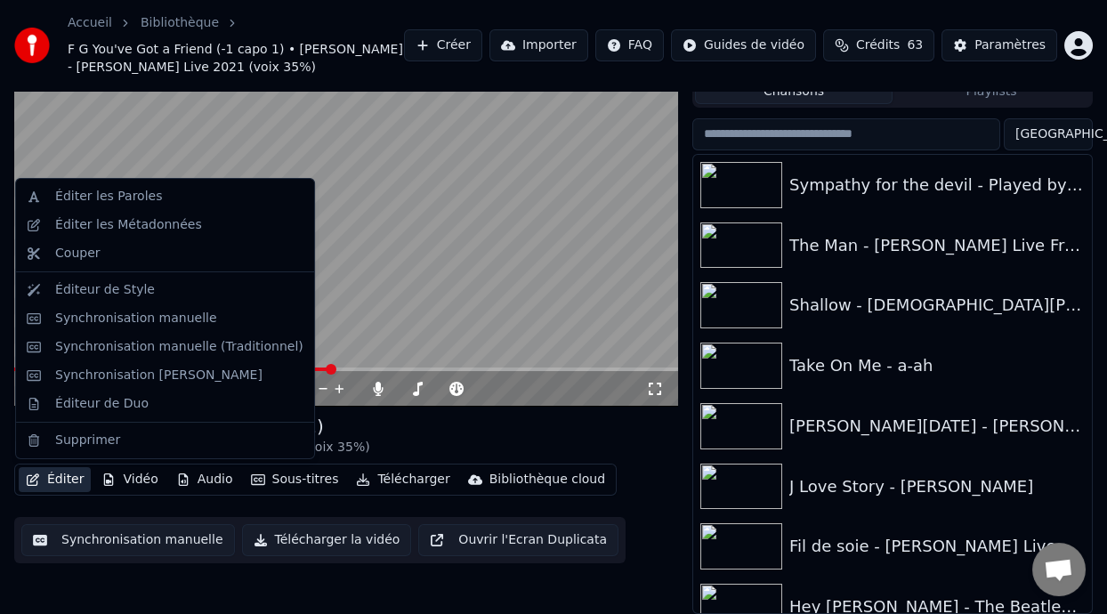
click at [72, 478] on button "Éditer" at bounding box center [55, 479] width 72 height 25
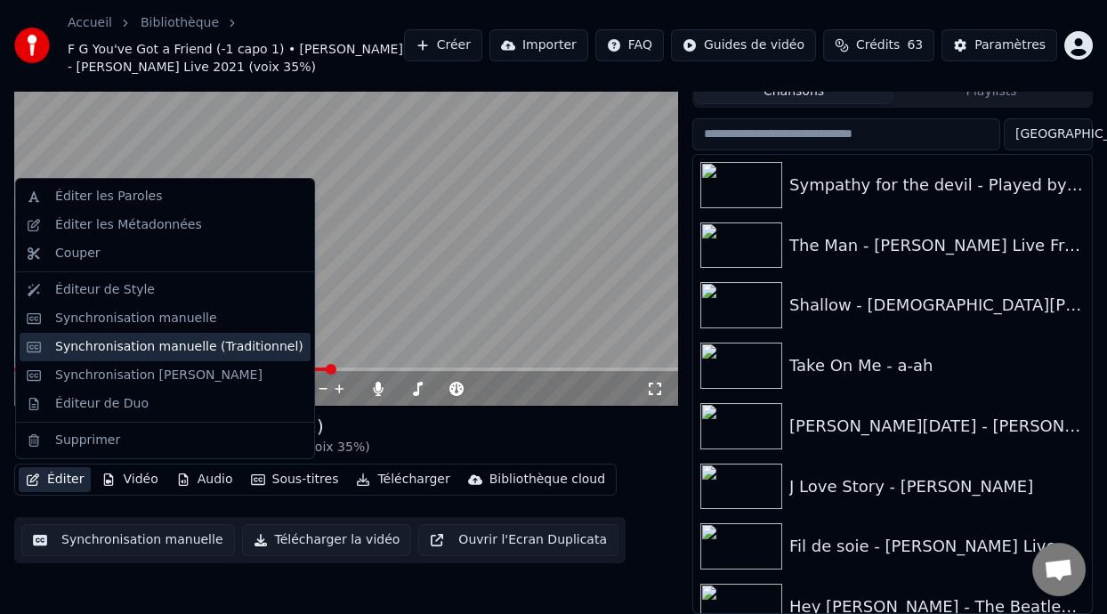
click at [217, 350] on div "Synchronisation manuelle (Traditionnel)" at bounding box center [179, 347] width 248 height 18
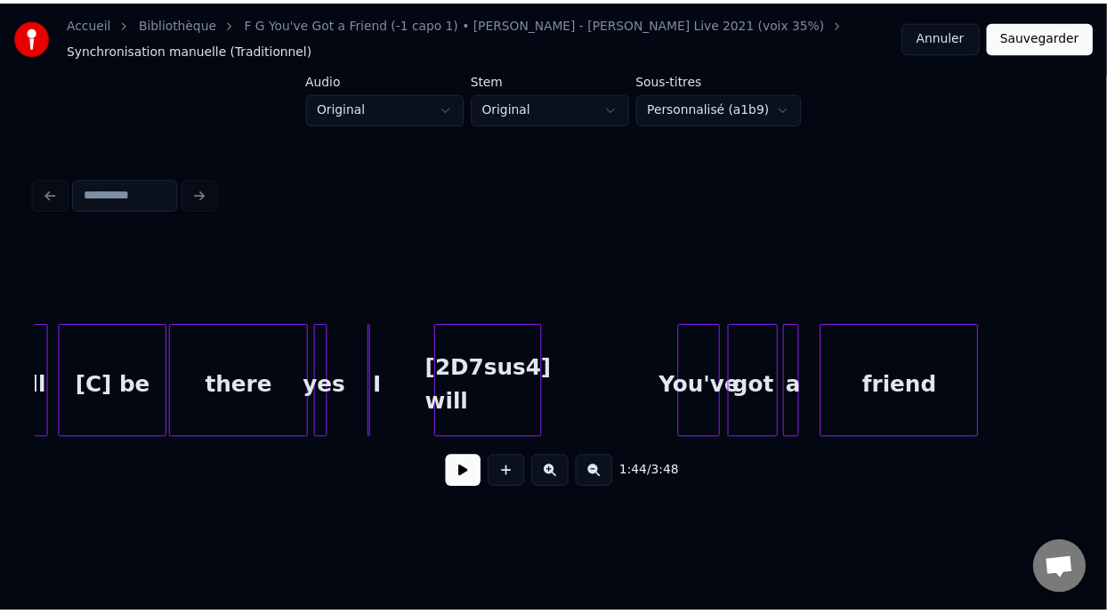
scroll to position [0, 14258]
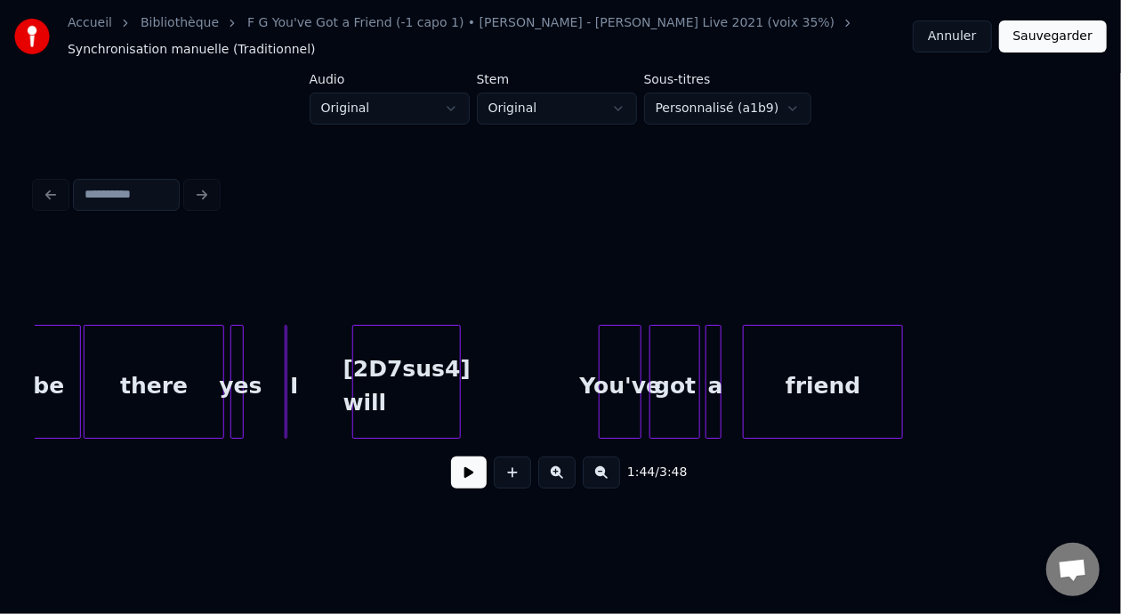
click at [424, 360] on div "[2D7sus4] will" at bounding box center [406, 386] width 107 height 121
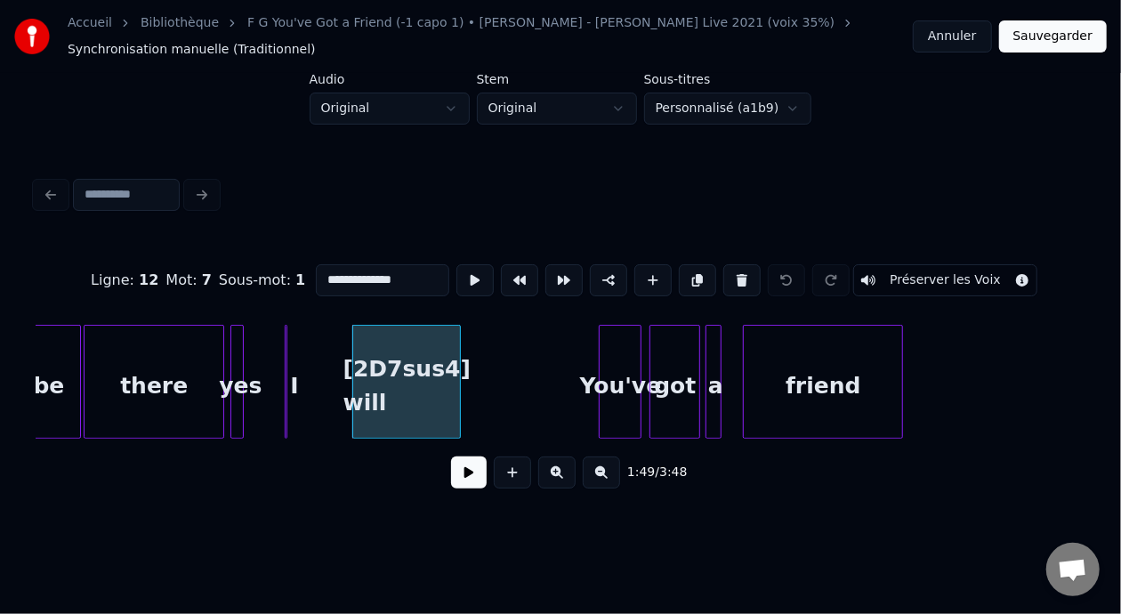
click at [316, 276] on input "**********" at bounding box center [383, 280] width 134 height 32
type input "**********"
click at [1061, 38] on button "Sauvegarder" at bounding box center [1054, 36] width 108 height 32
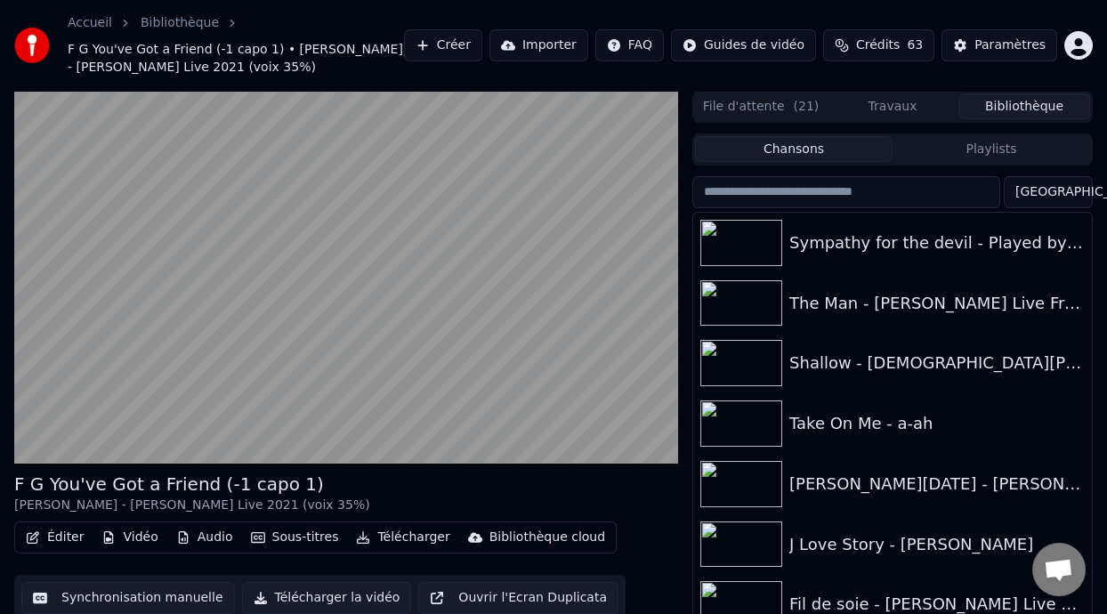
scroll to position [58, 0]
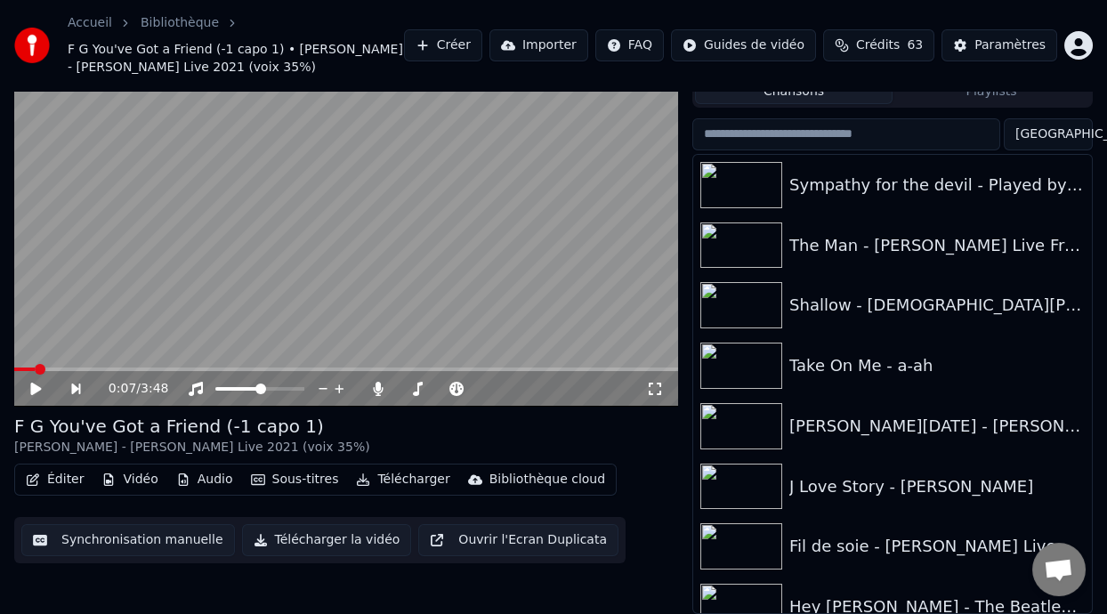
click at [57, 480] on button "Éditer" at bounding box center [55, 479] width 72 height 25
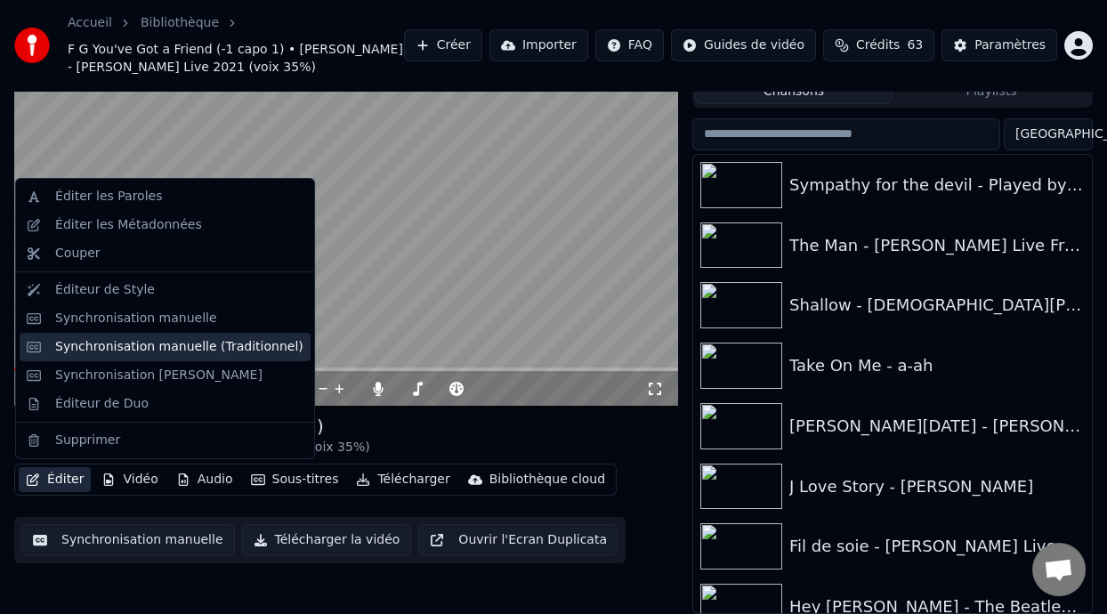
click at [206, 339] on div "Synchronisation manuelle (Traditionnel)" at bounding box center [179, 347] width 248 height 18
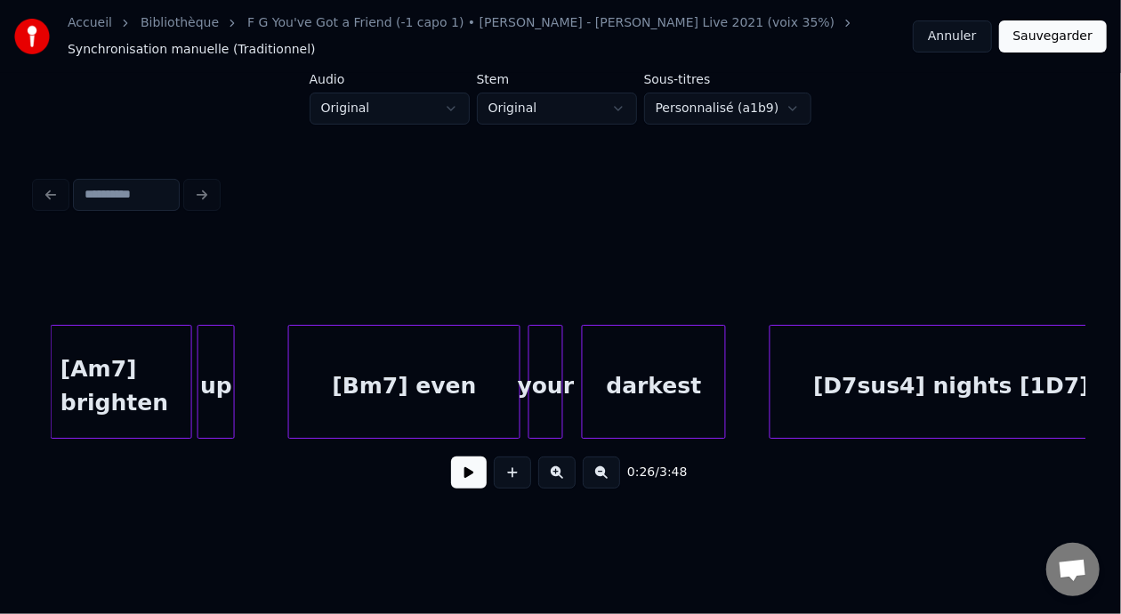
scroll to position [0, 8455]
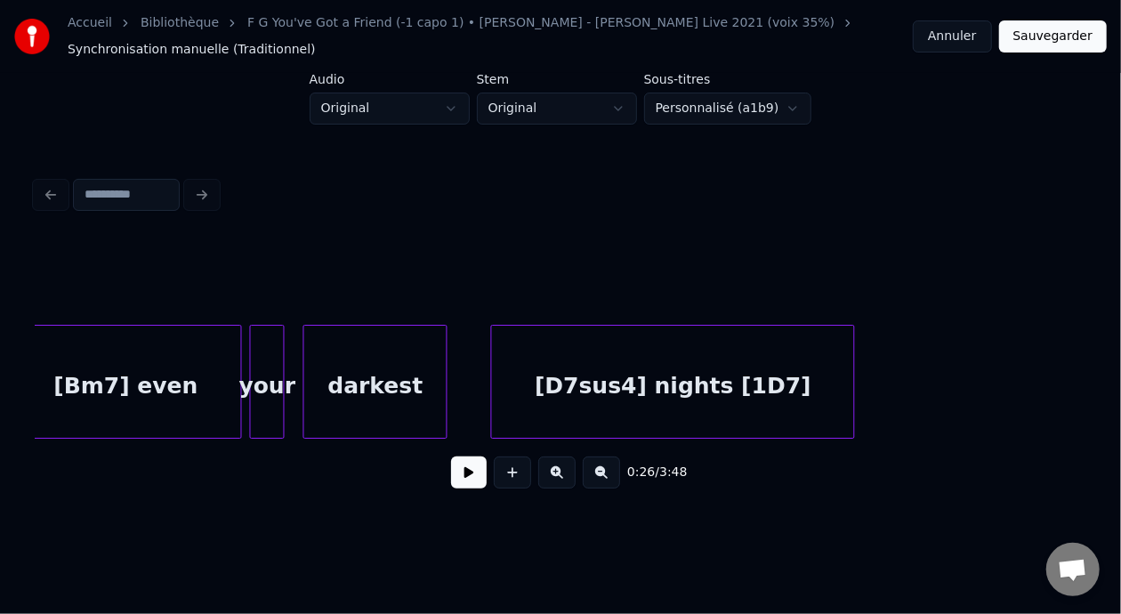
click at [707, 379] on div "[D7sus4] nights [1D7]" at bounding box center [673, 386] width 362 height 121
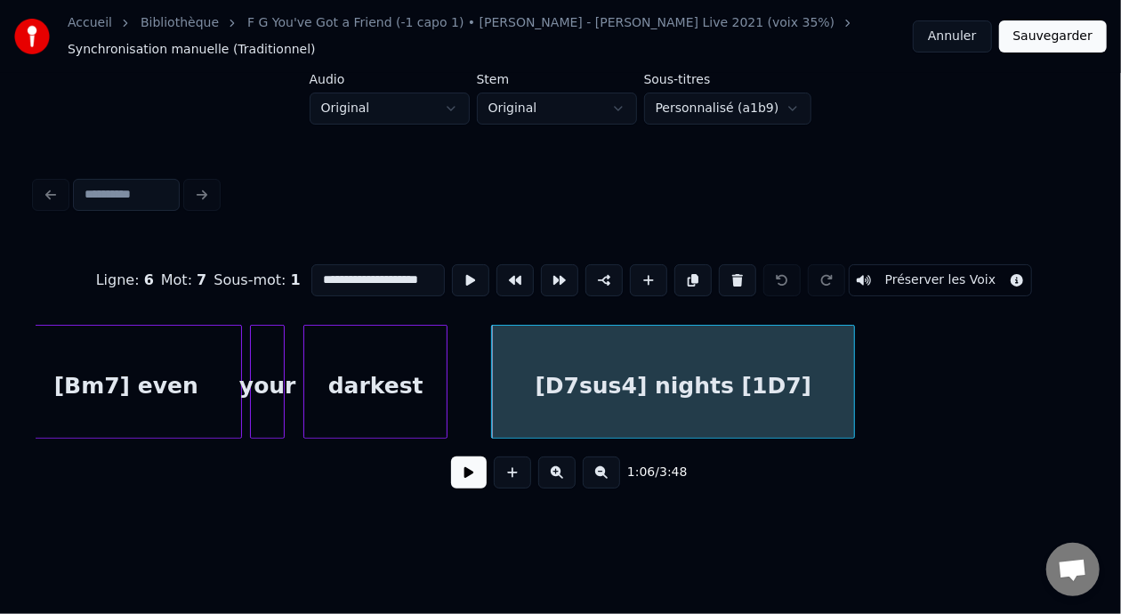
click at [369, 276] on input "**********" at bounding box center [379, 280] width 134 height 32
type input "**********"
click at [1058, 45] on button "Sauvegarder" at bounding box center [1054, 36] width 108 height 32
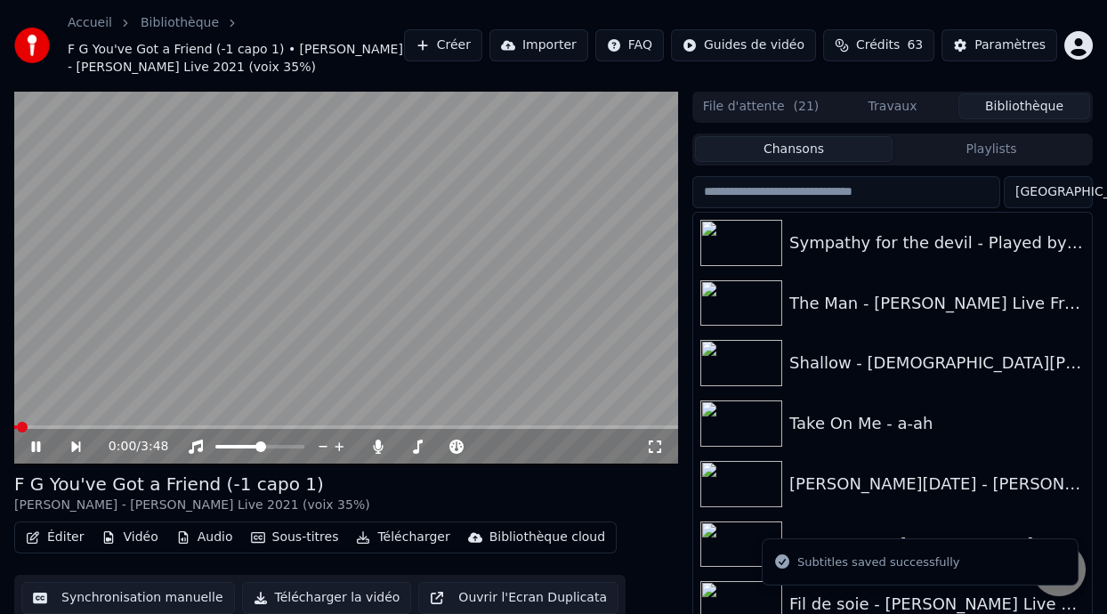
click at [29, 442] on icon at bounding box center [48, 447] width 40 height 14
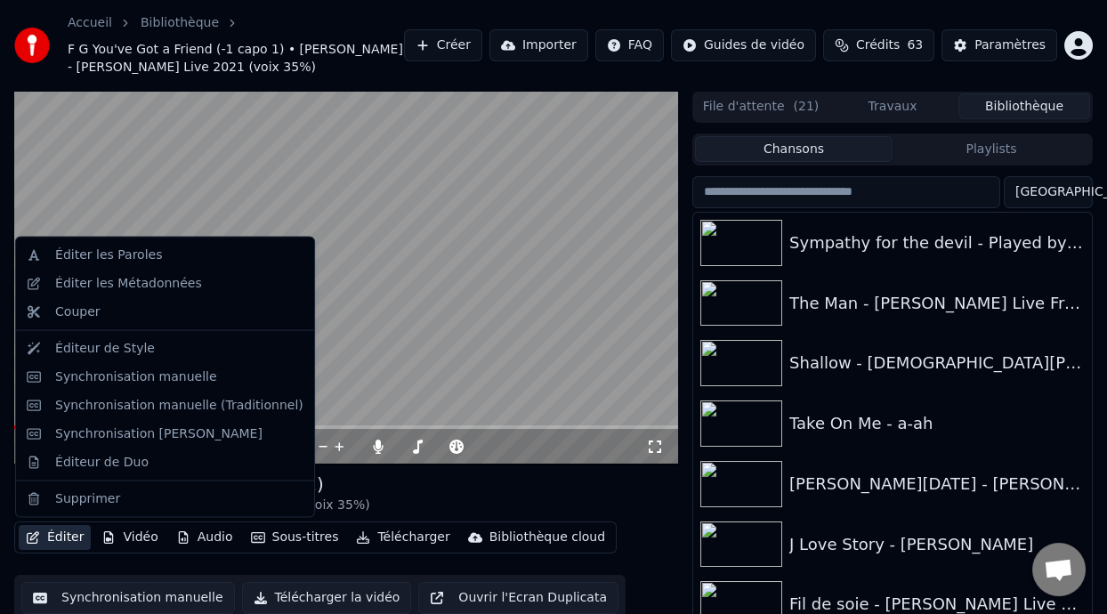
click at [77, 542] on button "Éditer" at bounding box center [55, 537] width 72 height 25
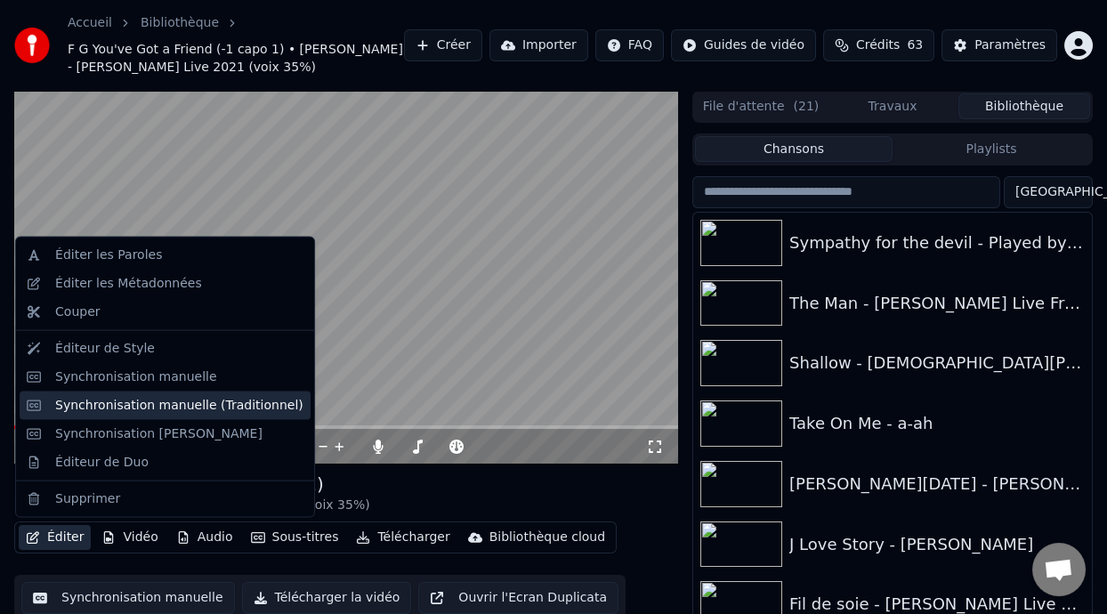
click at [245, 400] on div "Synchronisation manuelle (Traditionnel)" at bounding box center [179, 405] width 248 height 18
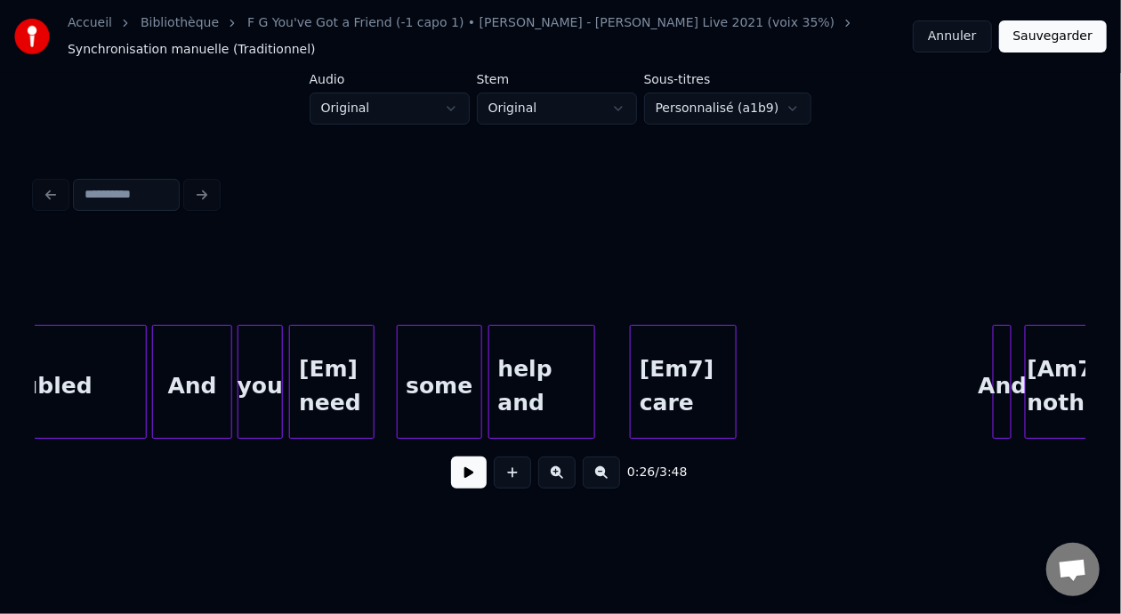
scroll to position [0, 4168]
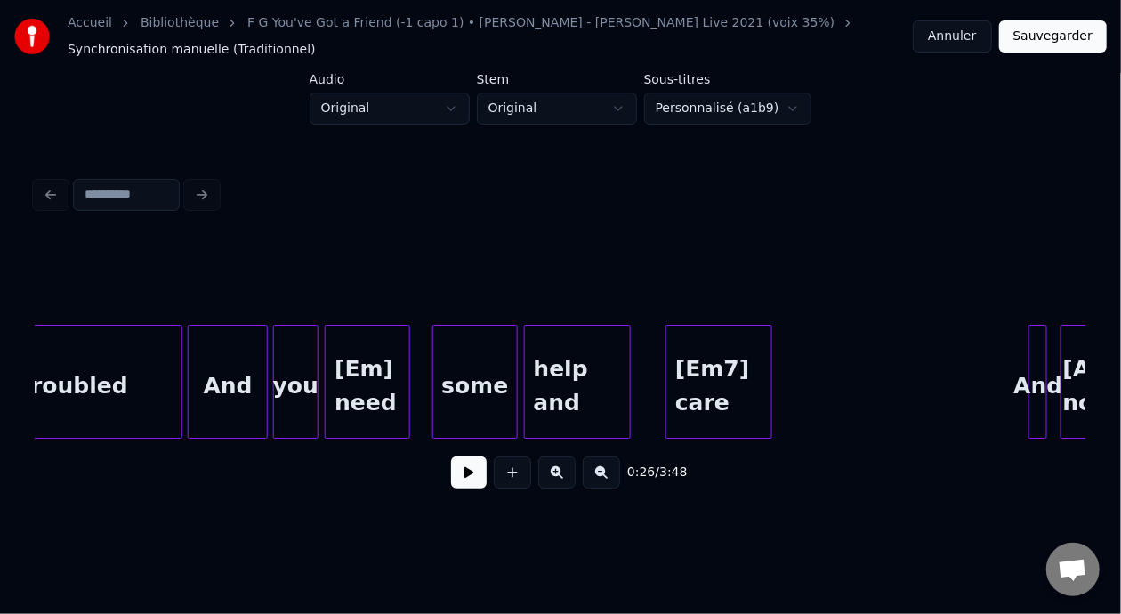
click at [585, 378] on div "help and" at bounding box center [577, 386] width 105 height 121
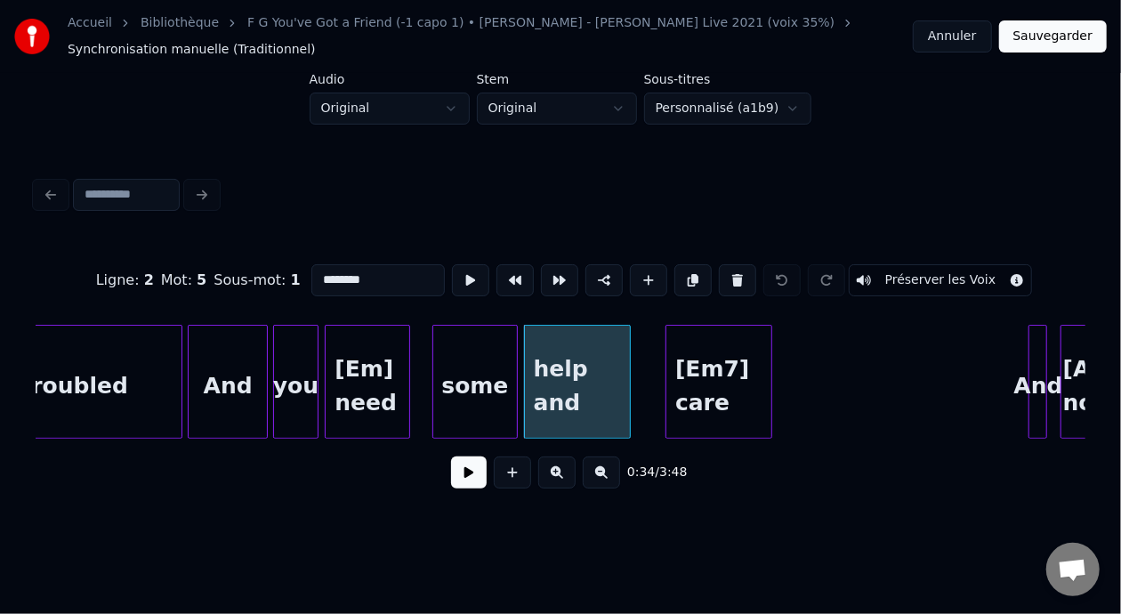
click at [242, 391] on div "And" at bounding box center [228, 386] width 78 height 121
type input "***"
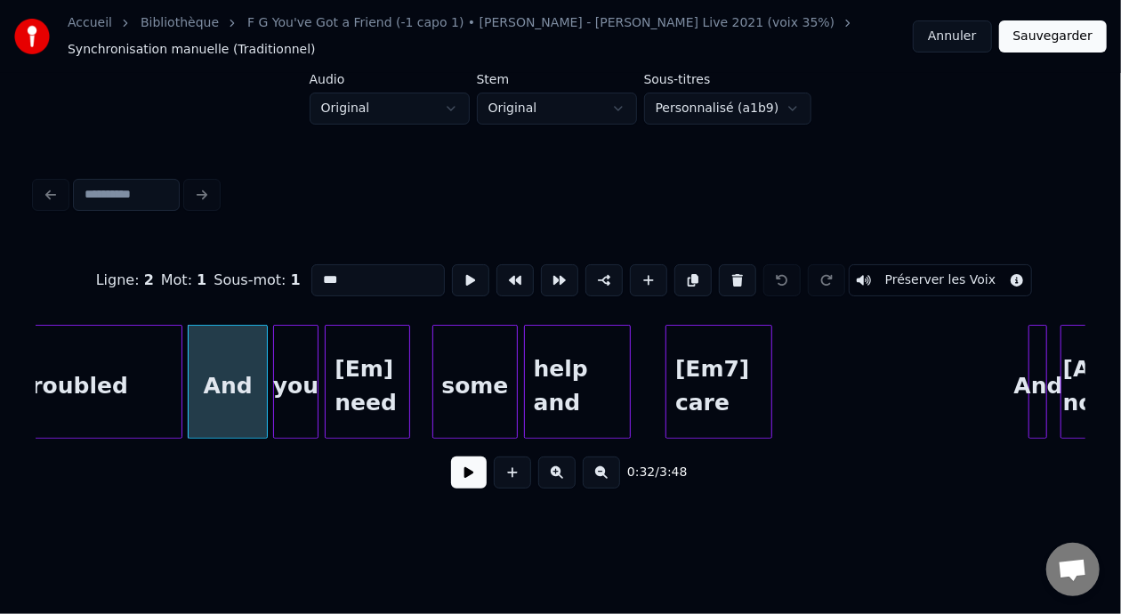
click at [467, 480] on button at bounding box center [469, 473] width 36 height 32
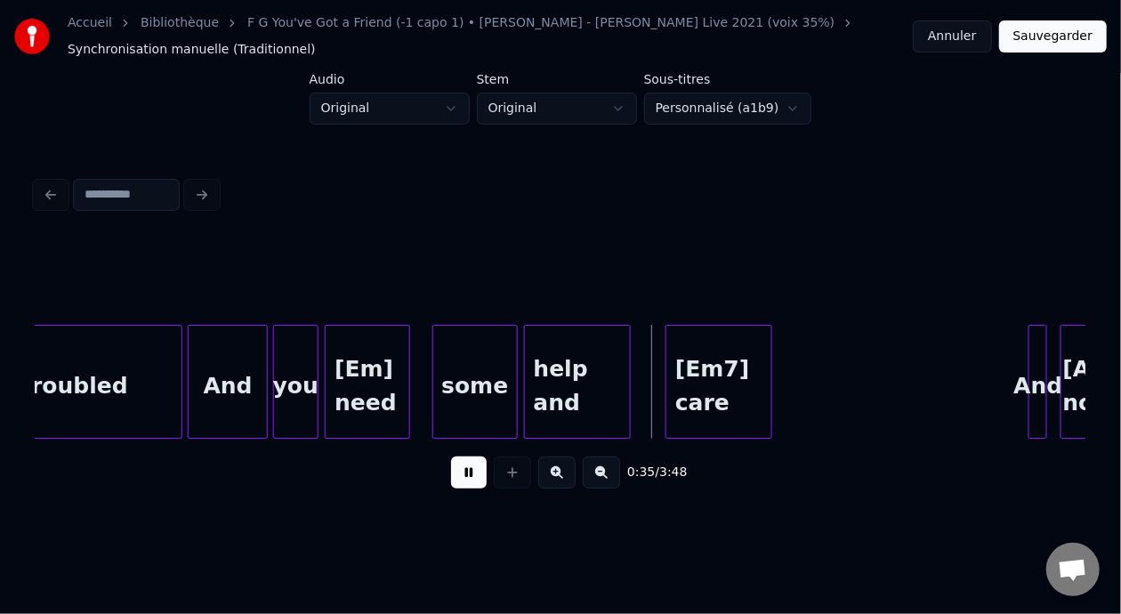
click at [465, 480] on button at bounding box center [469, 473] width 36 height 32
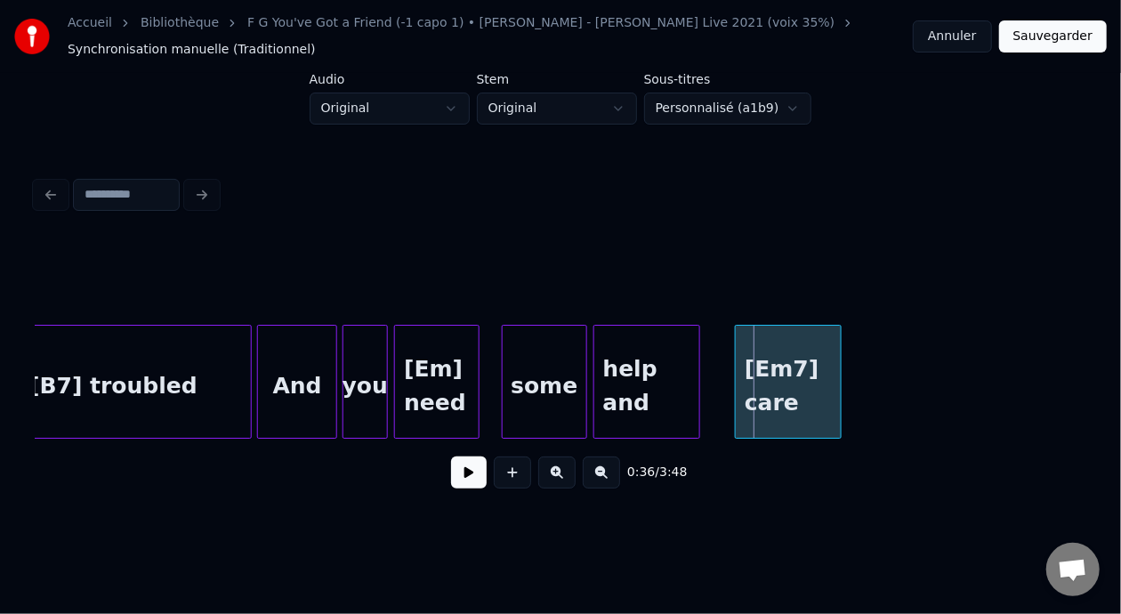
scroll to position [0, 4082]
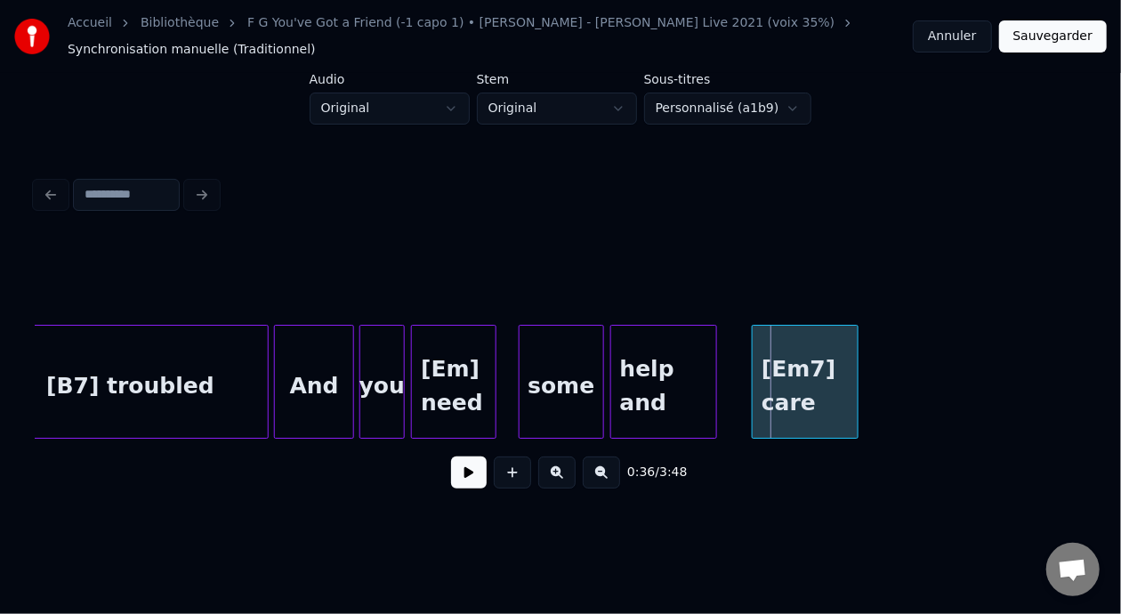
click at [641, 370] on div "help and" at bounding box center [663, 386] width 105 height 121
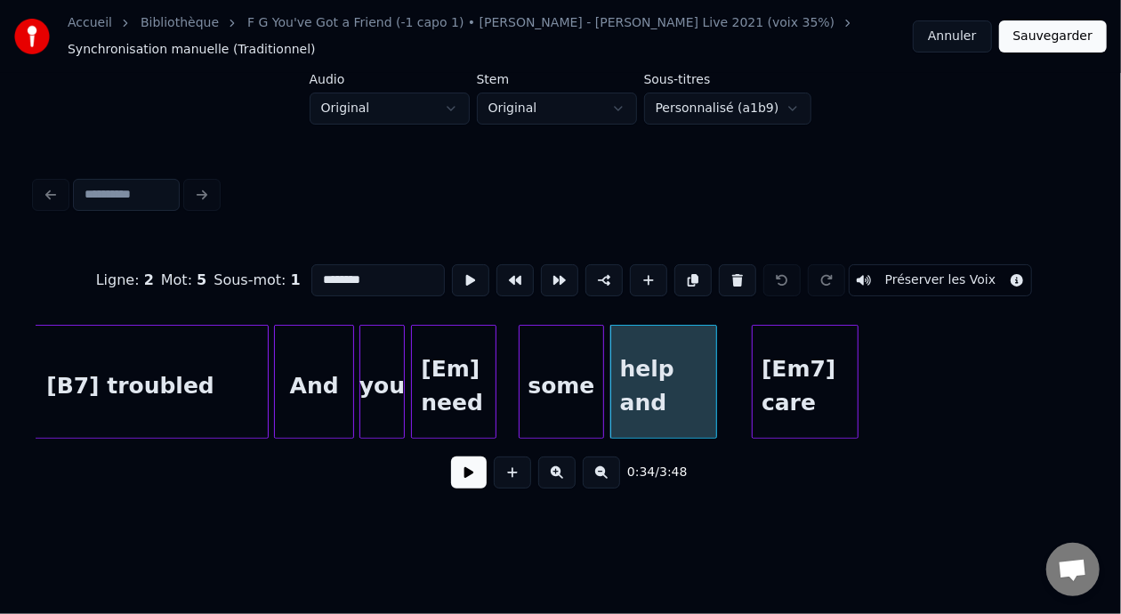
click at [342, 271] on input "********" at bounding box center [379, 280] width 134 height 32
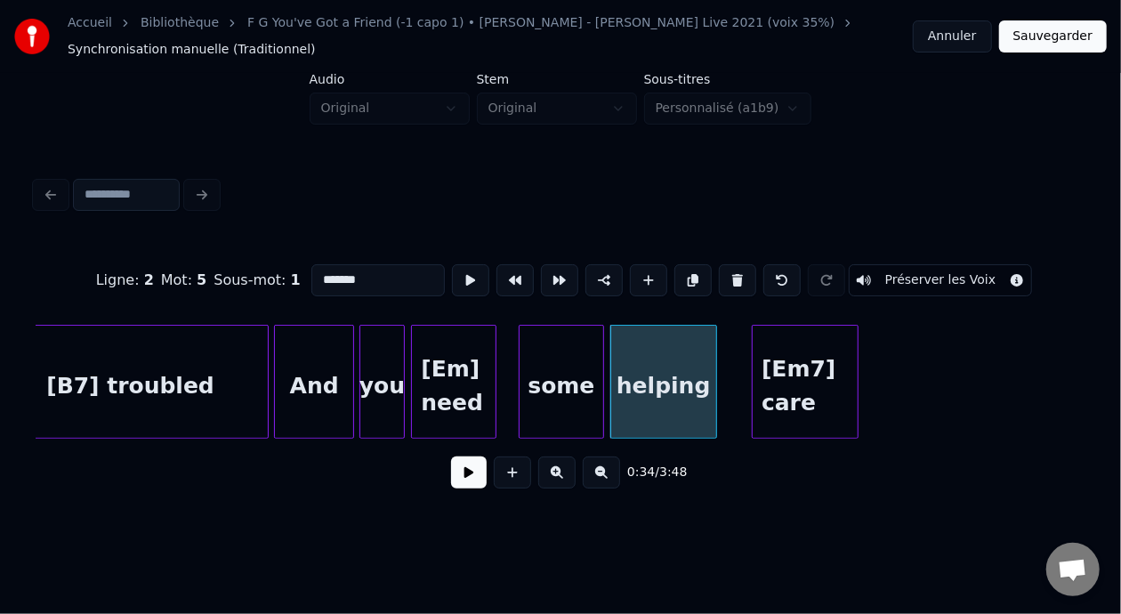
click at [789, 374] on div "[Em7] care" at bounding box center [805, 386] width 105 height 121
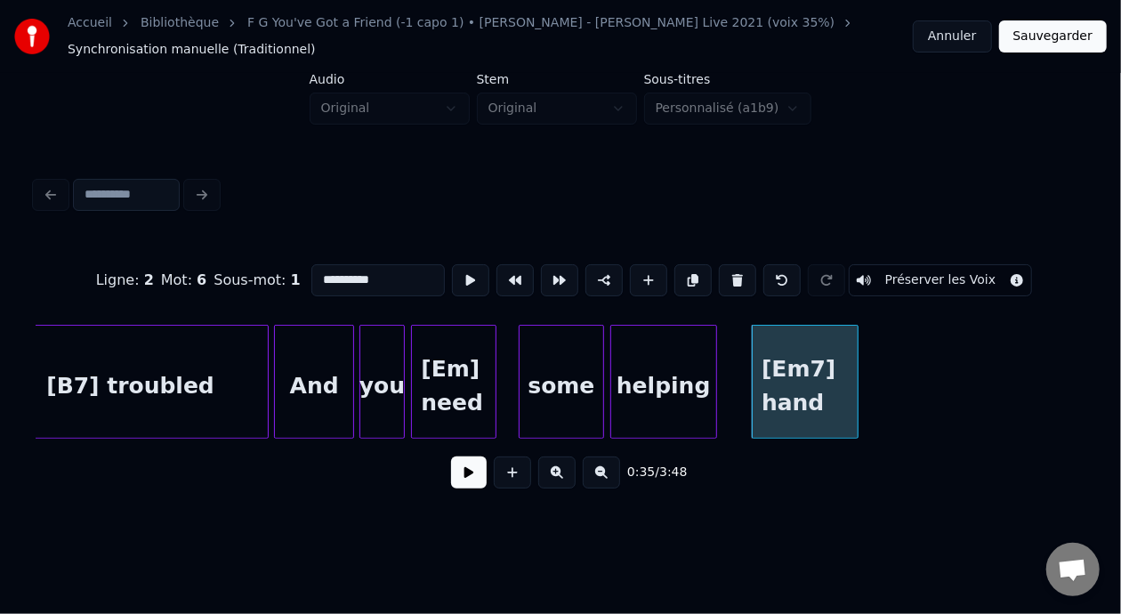
type input "**********"
click at [1048, 43] on button "Sauvegarder" at bounding box center [1054, 36] width 108 height 32
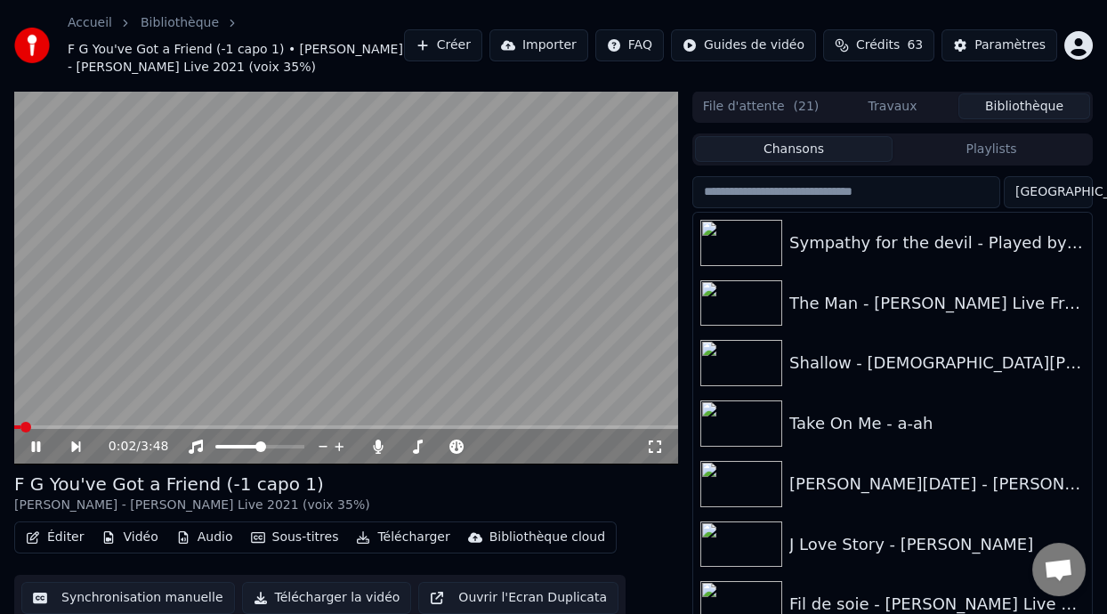
click at [35, 445] on icon at bounding box center [35, 446] width 9 height 11
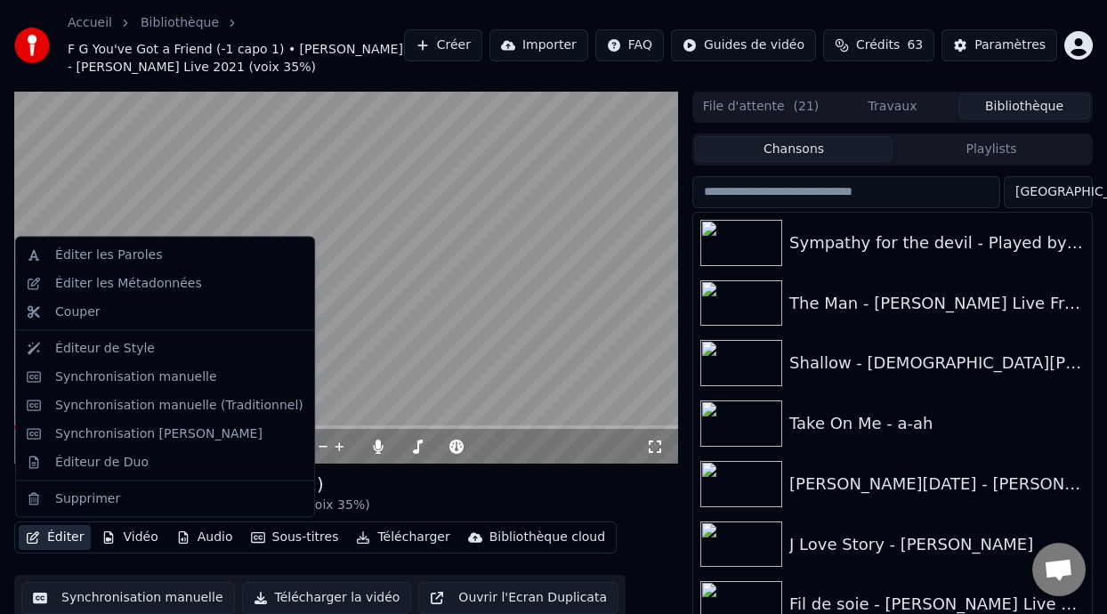
click at [53, 544] on button "Éditer" at bounding box center [55, 537] width 72 height 25
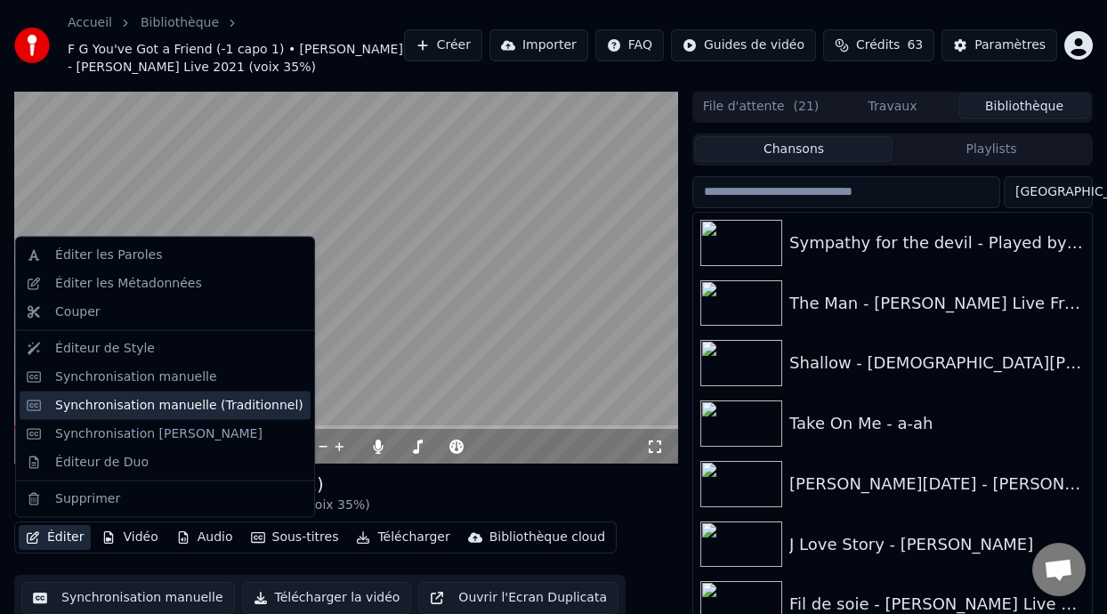
click at [218, 398] on div "Synchronisation manuelle (Traditionnel)" at bounding box center [179, 405] width 248 height 18
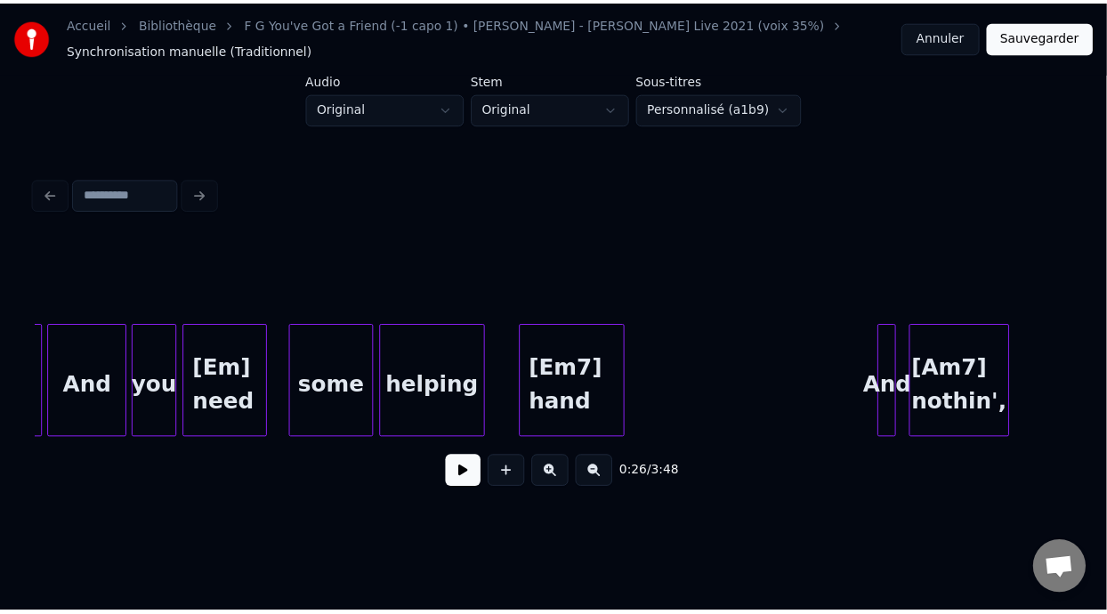
scroll to position [0, 4378]
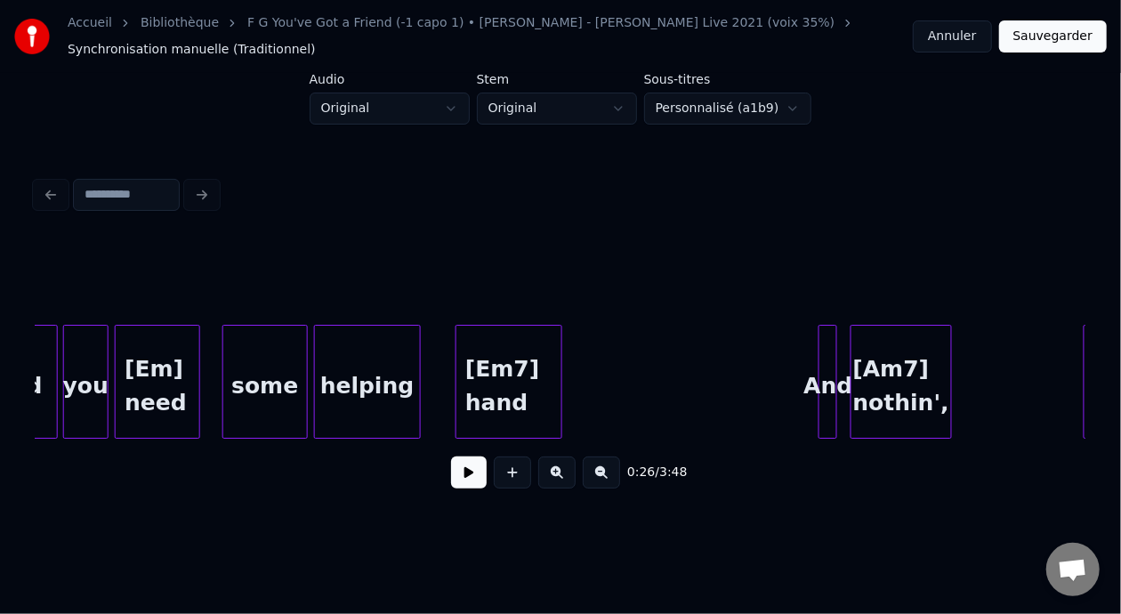
click at [250, 390] on div "some" at bounding box center [265, 386] width 84 height 121
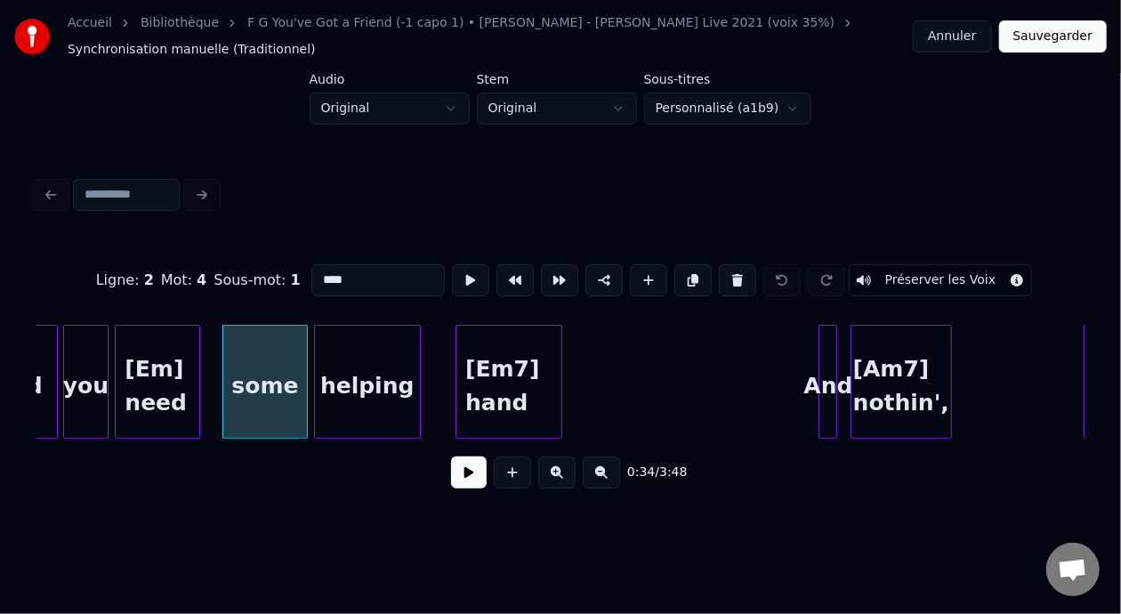
click at [319, 274] on input "****" at bounding box center [379, 280] width 134 height 32
type input "*"
click at [142, 373] on div "[Em] need" at bounding box center [158, 386] width 84 height 121
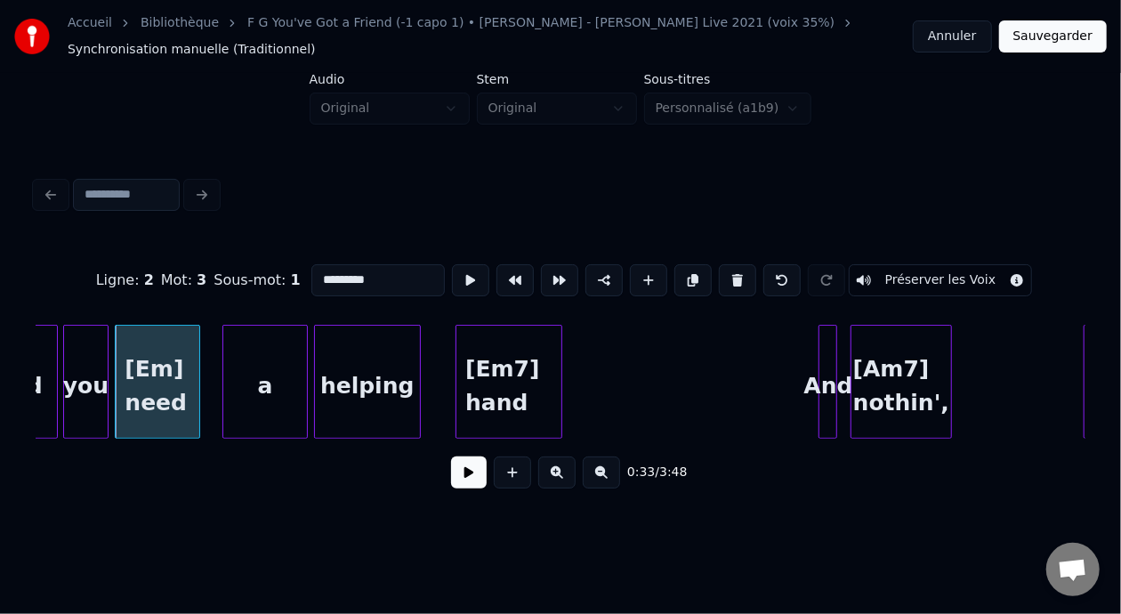
type input "*********"
click at [472, 478] on button at bounding box center [469, 473] width 36 height 32
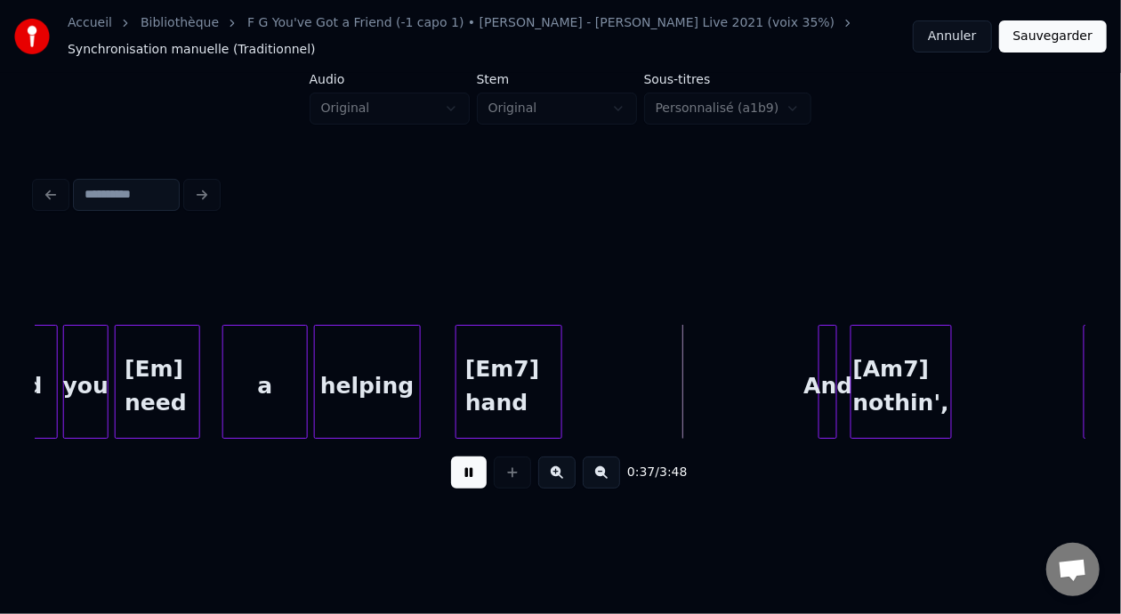
click at [472, 478] on button at bounding box center [469, 473] width 36 height 32
click at [1056, 44] on button "Sauvegarder" at bounding box center [1054, 36] width 108 height 32
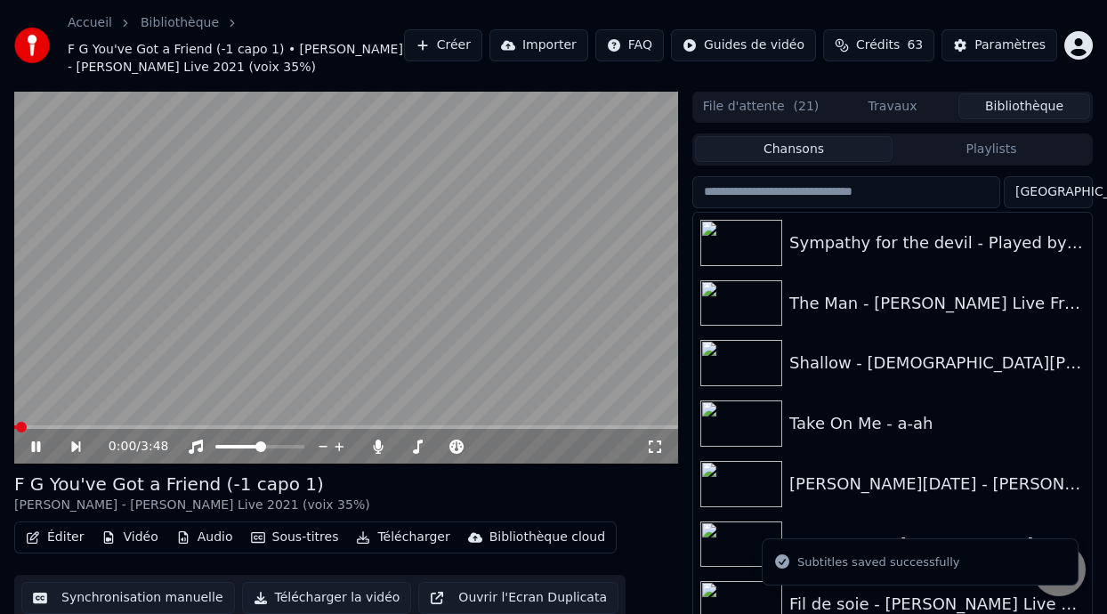
click at [32, 442] on icon at bounding box center [35, 446] width 9 height 11
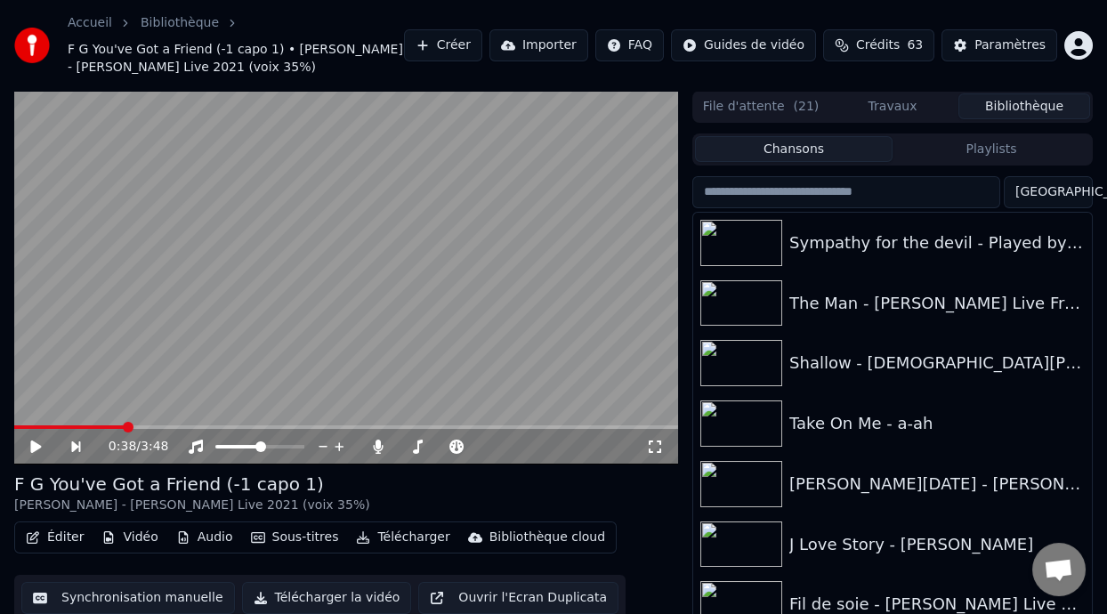
click at [124, 424] on span at bounding box center [128, 427] width 11 height 11
click at [179, 427] on span at bounding box center [182, 427] width 11 height 11
click at [38, 442] on icon at bounding box center [48, 447] width 40 height 14
click at [37, 448] on icon at bounding box center [35, 446] width 9 height 11
click at [38, 442] on icon at bounding box center [48, 447] width 40 height 14
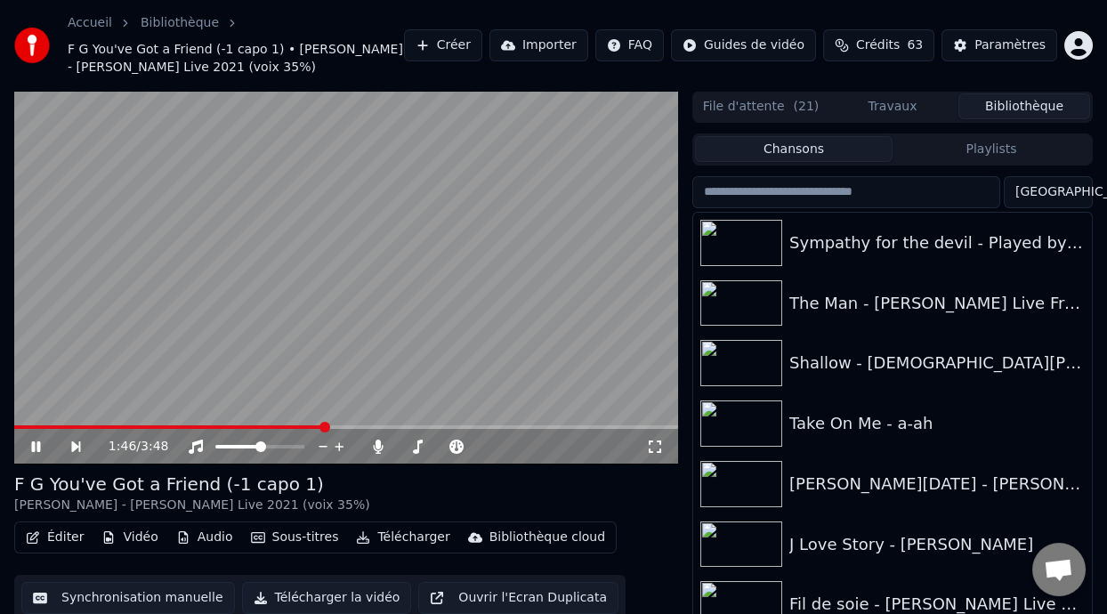
scroll to position [58, 0]
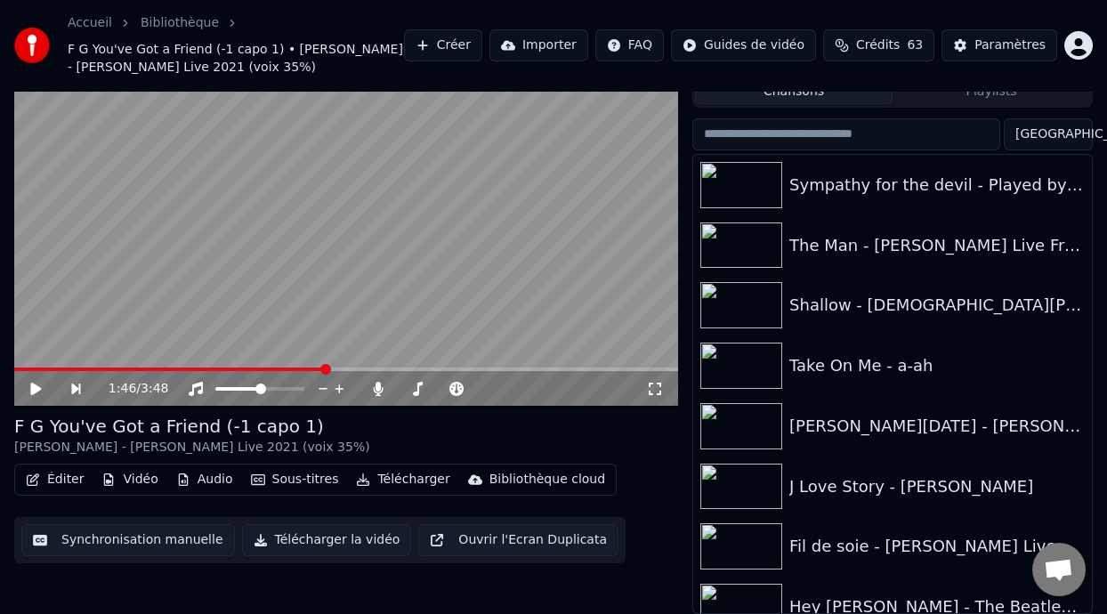
click at [255, 368] on span at bounding box center [169, 370] width 311 height 4
drag, startPoint x: 38, startPoint y: 382, endPoint x: 31, endPoint y: 375, distance: 10.1
click at [38, 382] on icon at bounding box center [48, 389] width 40 height 14
click at [284, 369] on span at bounding box center [149, 370] width 271 height 4
click at [29, 386] on icon at bounding box center [48, 389] width 40 height 14
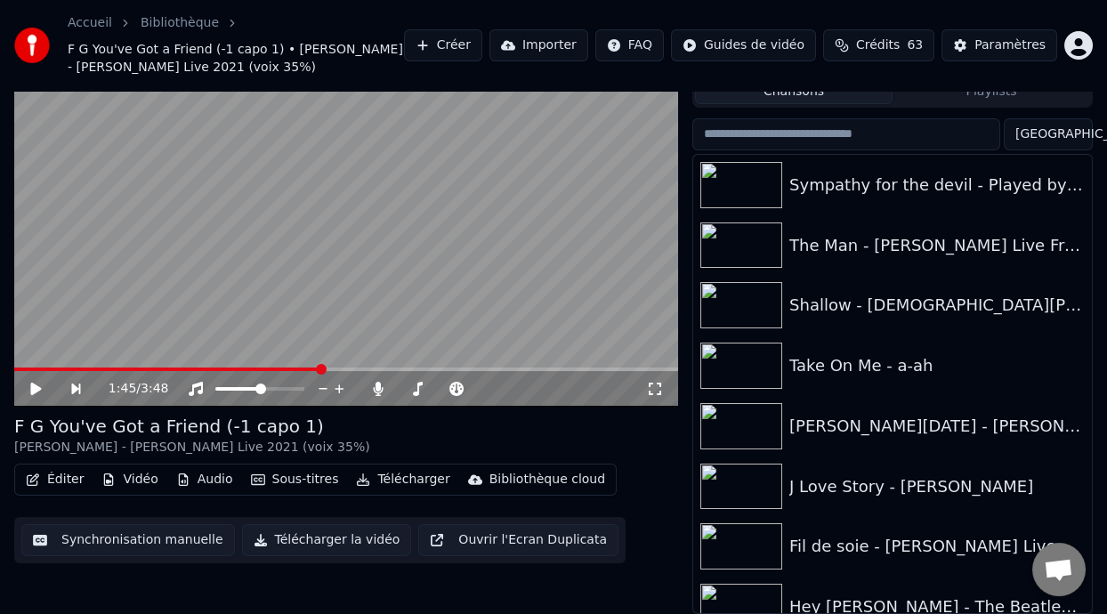
scroll to position [0, 0]
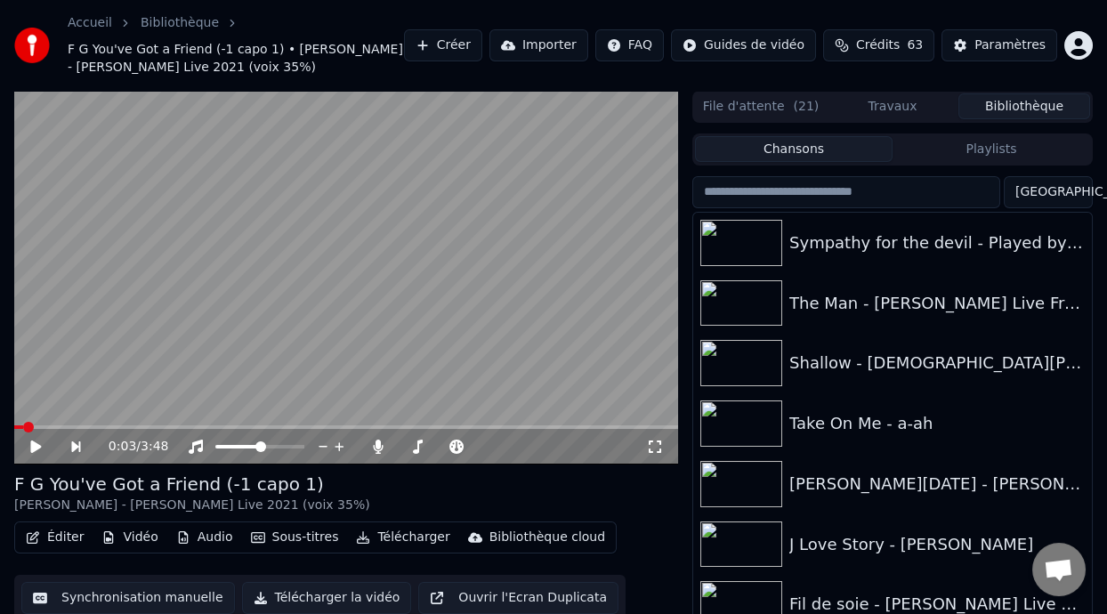
click at [21, 426] on span at bounding box center [18, 427] width 9 height 4
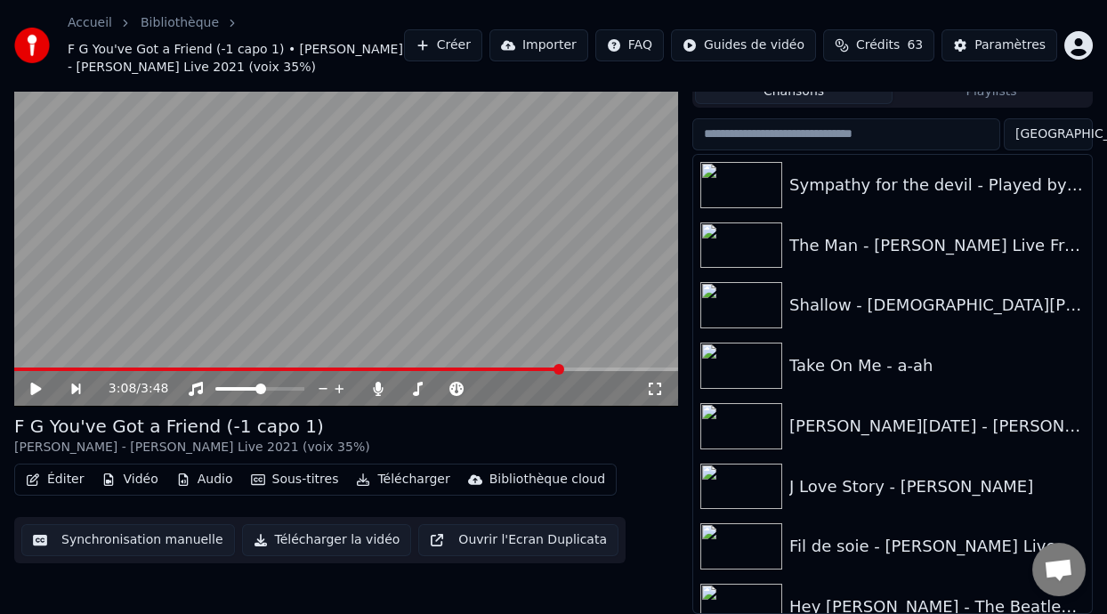
click at [71, 476] on button "Éditer" at bounding box center [55, 479] width 72 height 25
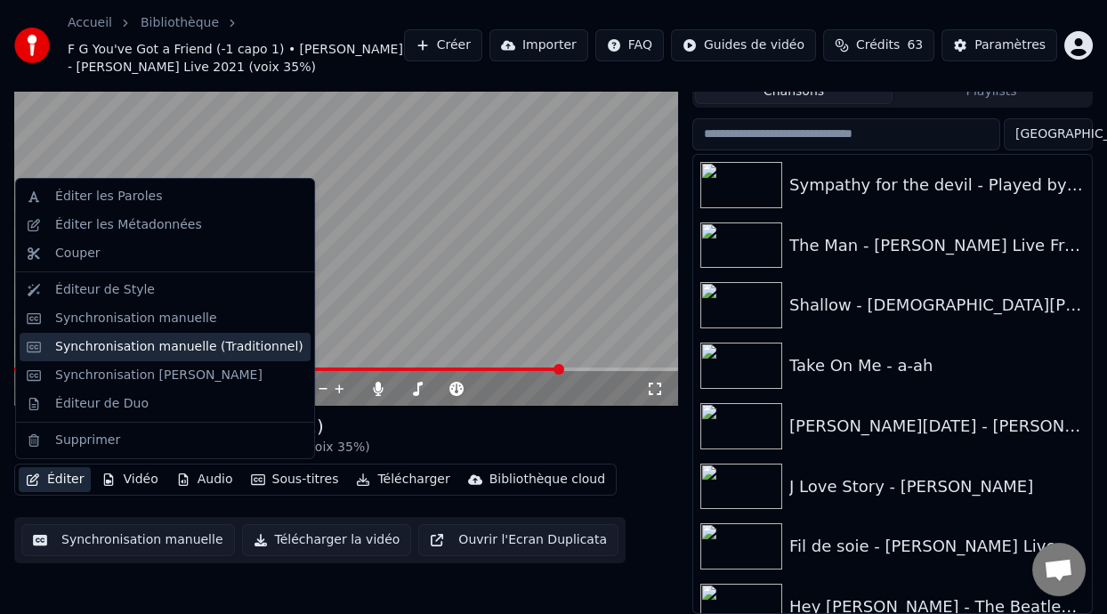
click at [189, 347] on div "Synchronisation manuelle (Traditionnel)" at bounding box center [179, 347] width 248 height 18
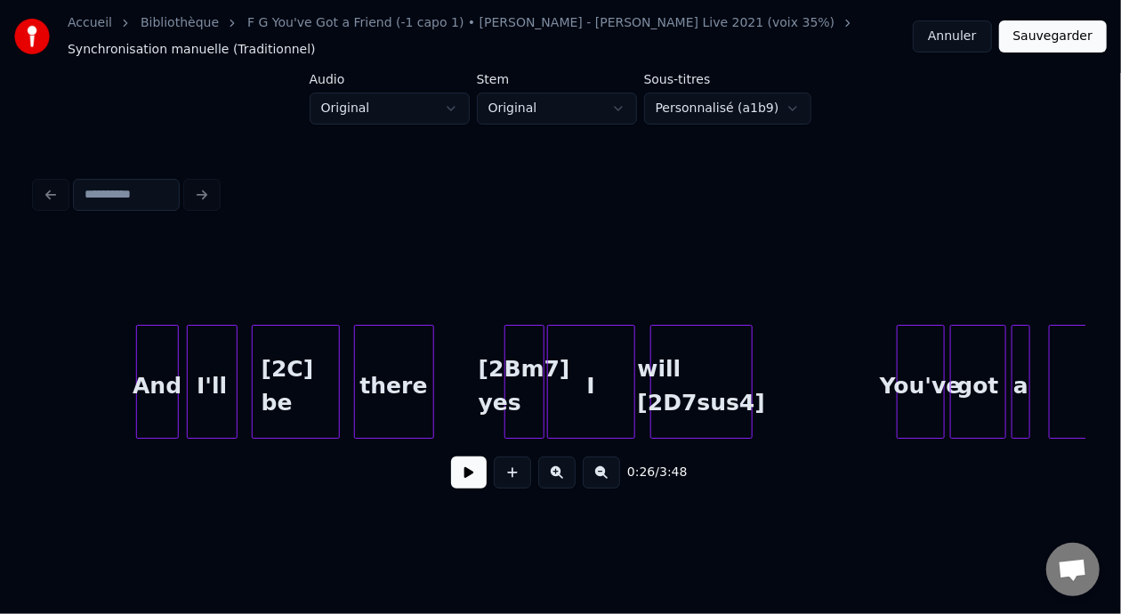
scroll to position [0, 24558]
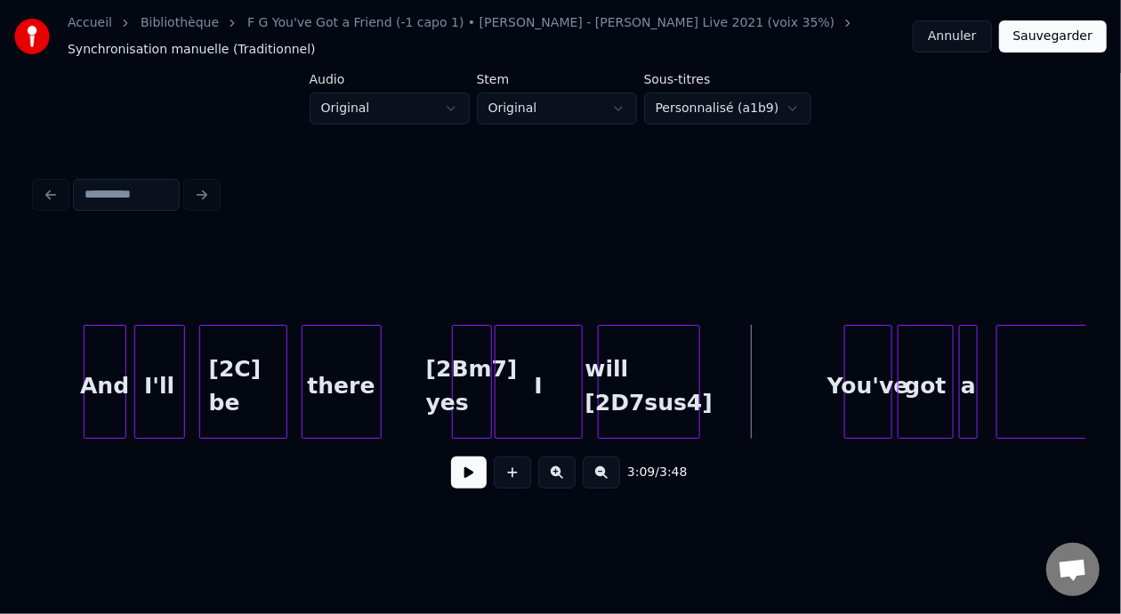
click at [476, 366] on div "[2Bm7] yes" at bounding box center [472, 386] width 38 height 121
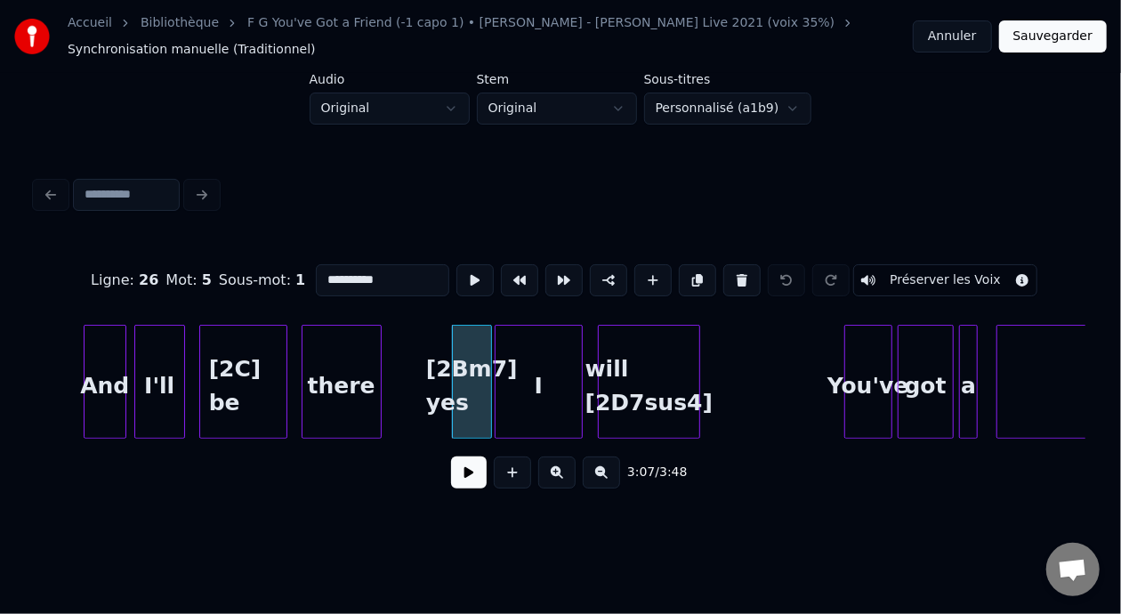
click at [332, 272] on input "**********" at bounding box center [383, 280] width 134 height 32
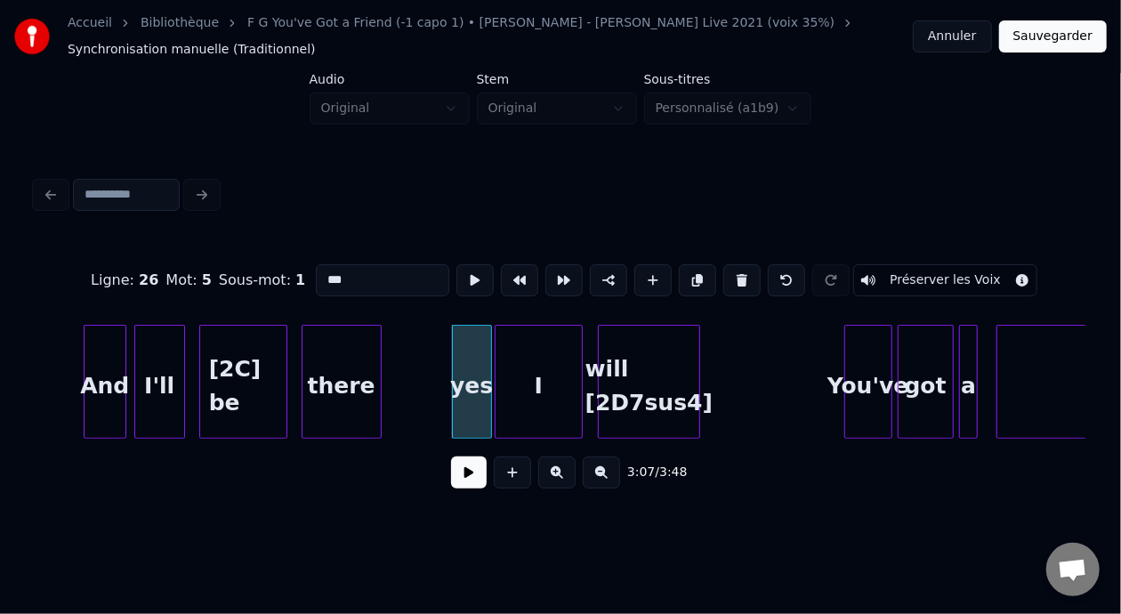
click at [236, 361] on div "[2C] be" at bounding box center [243, 386] width 86 height 121
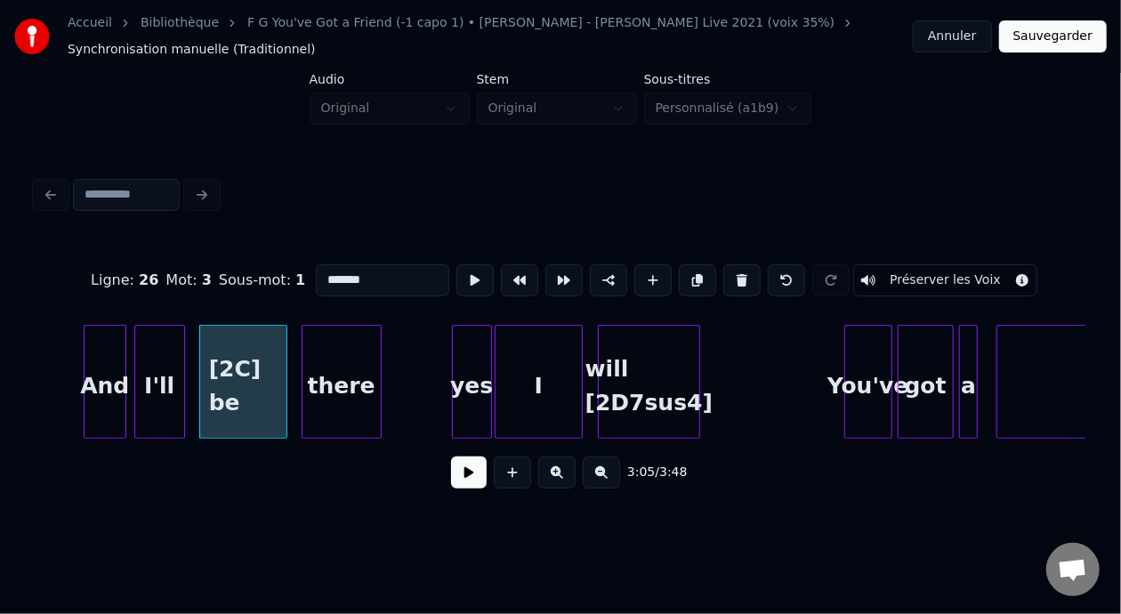
click at [316, 274] on input "*******" at bounding box center [383, 280] width 134 height 32
click at [640, 390] on div "will [2D7sus4]" at bounding box center [649, 386] width 101 height 121
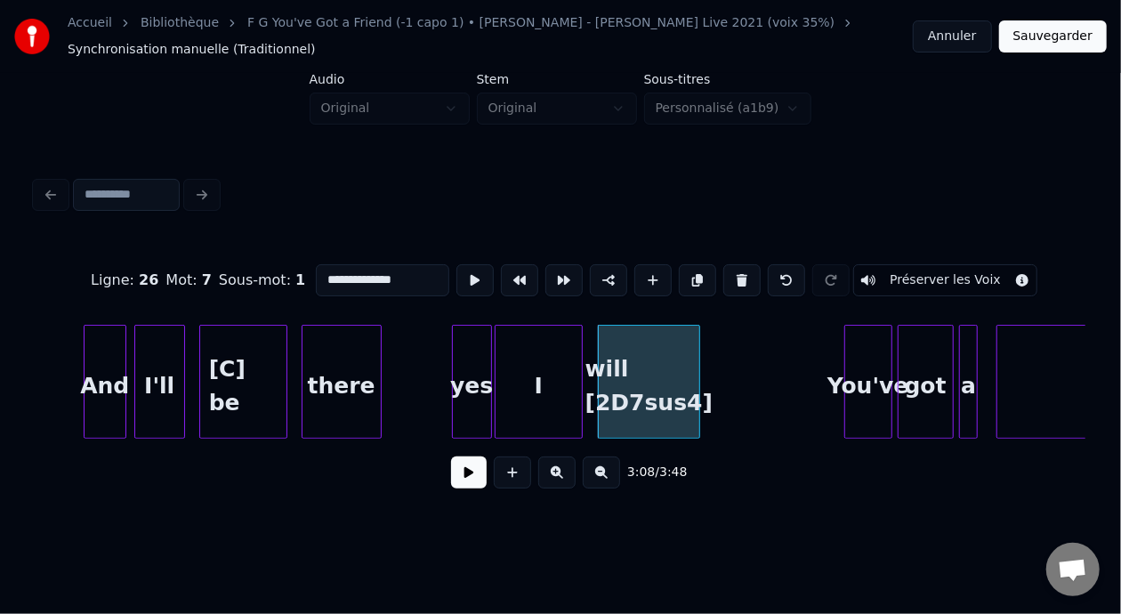
click at [320, 276] on input "**********" at bounding box center [383, 280] width 134 height 32
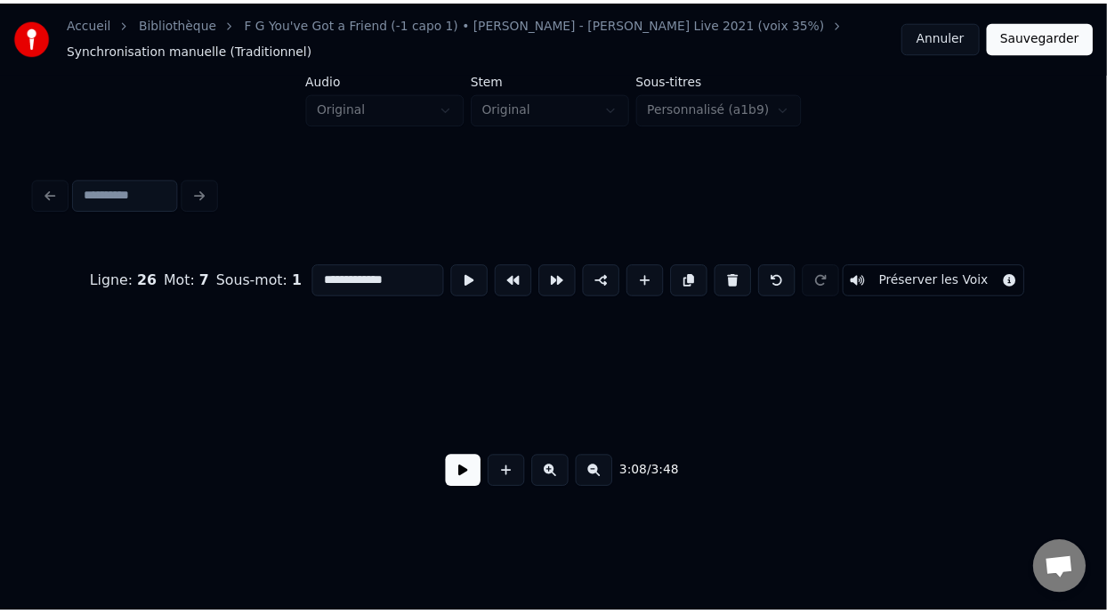
scroll to position [0, 1432]
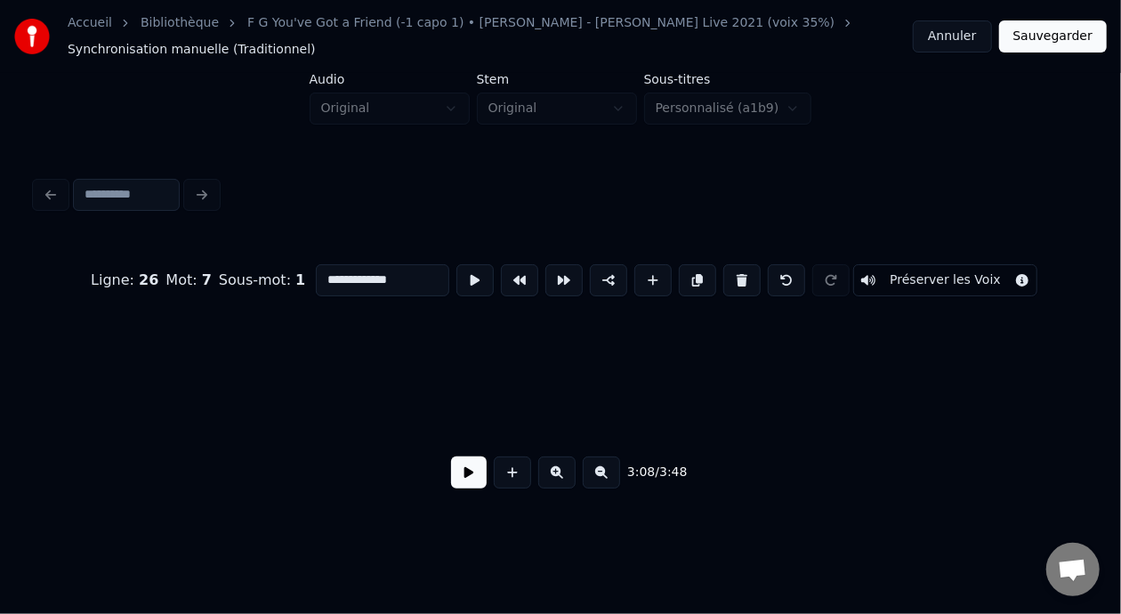
type input "**********"
click at [1059, 31] on button "Sauvegarder" at bounding box center [1054, 36] width 108 height 32
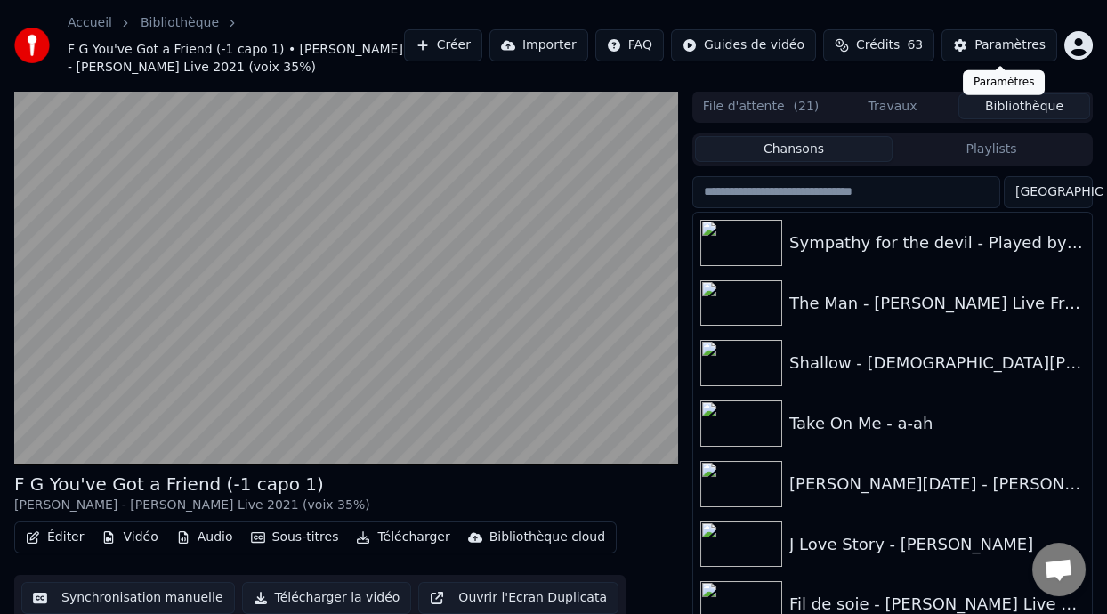
scroll to position [58, 0]
